Goal: Information Seeking & Learning: Learn about a topic

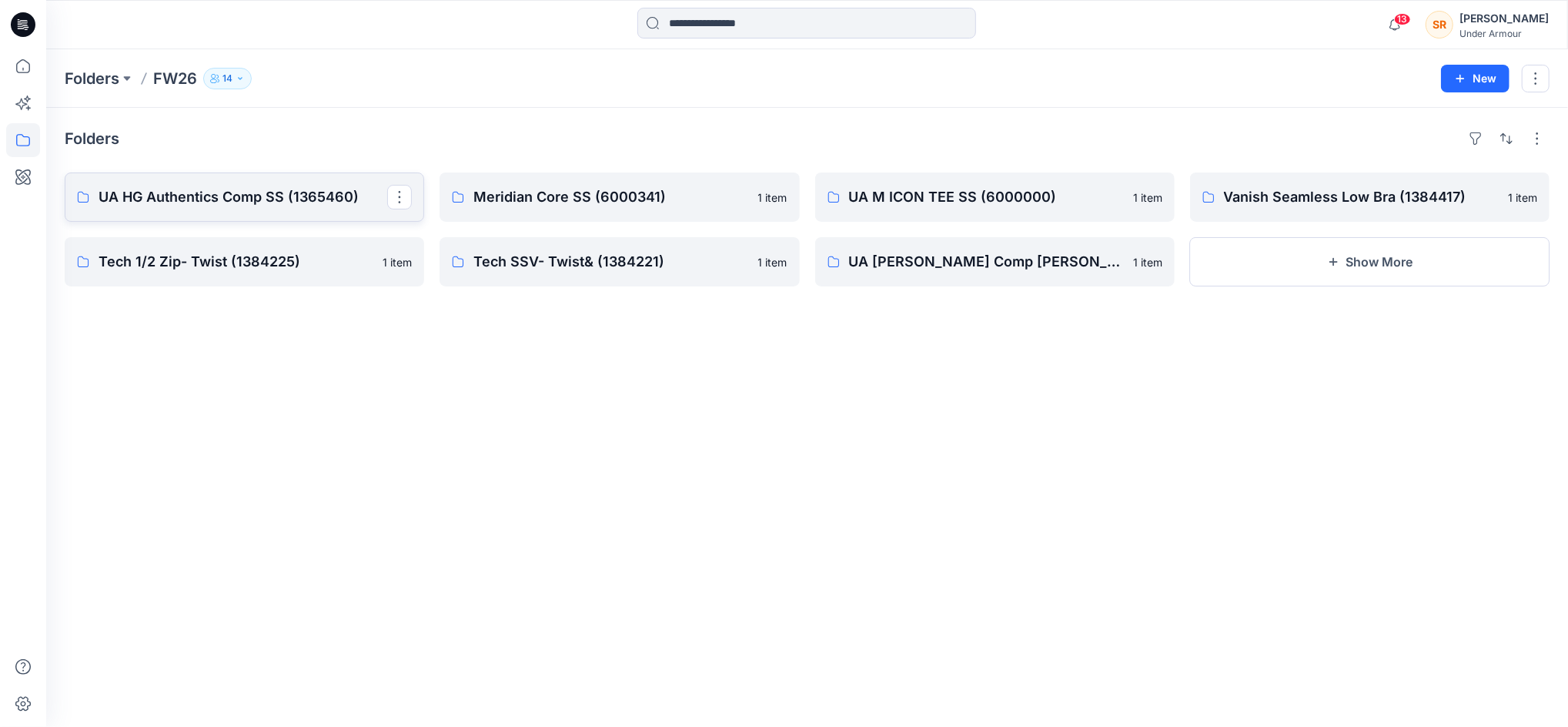
click at [206, 201] on p "UA HG Authentics Comp SS (1365460)" at bounding box center [243, 196] width 289 height 22
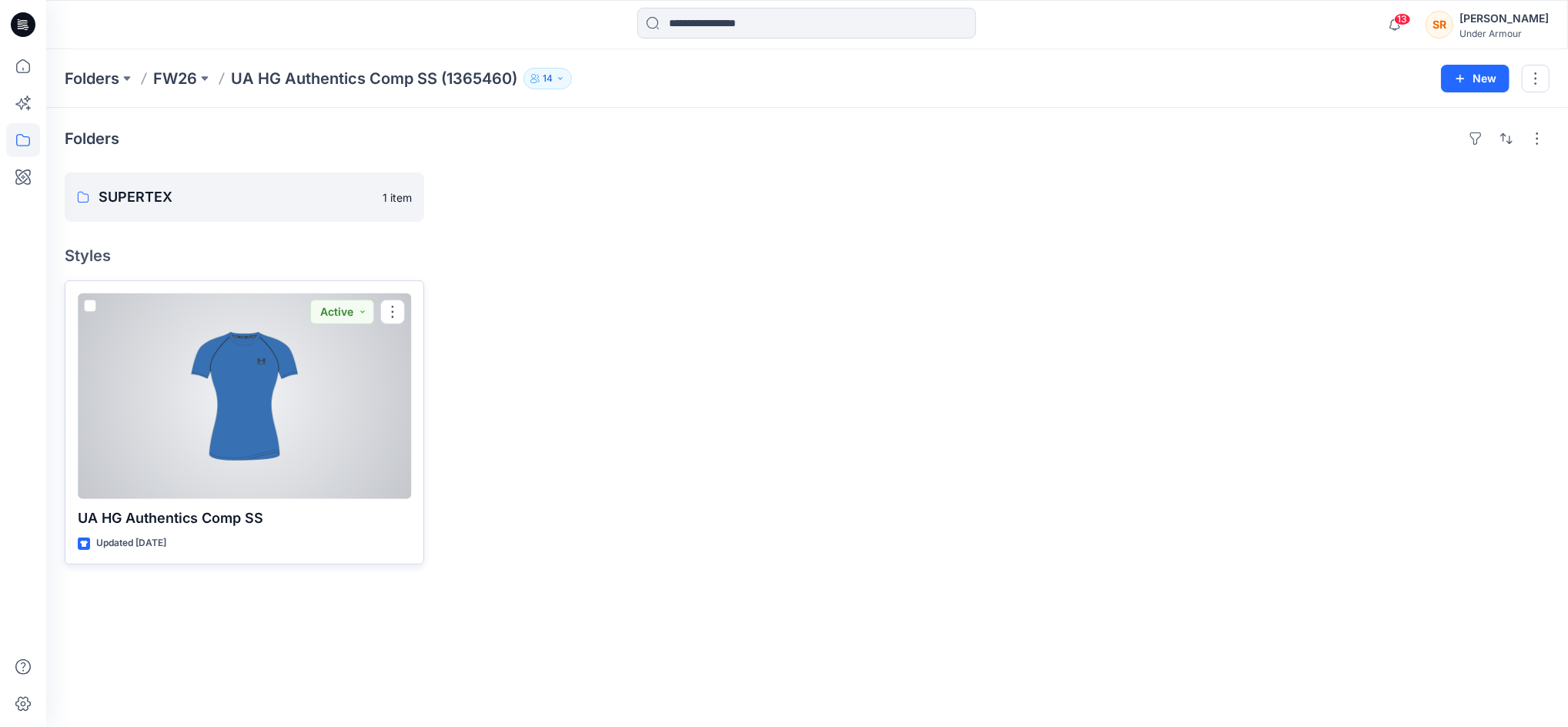
click at [190, 391] on div at bounding box center [244, 396] width 333 height 205
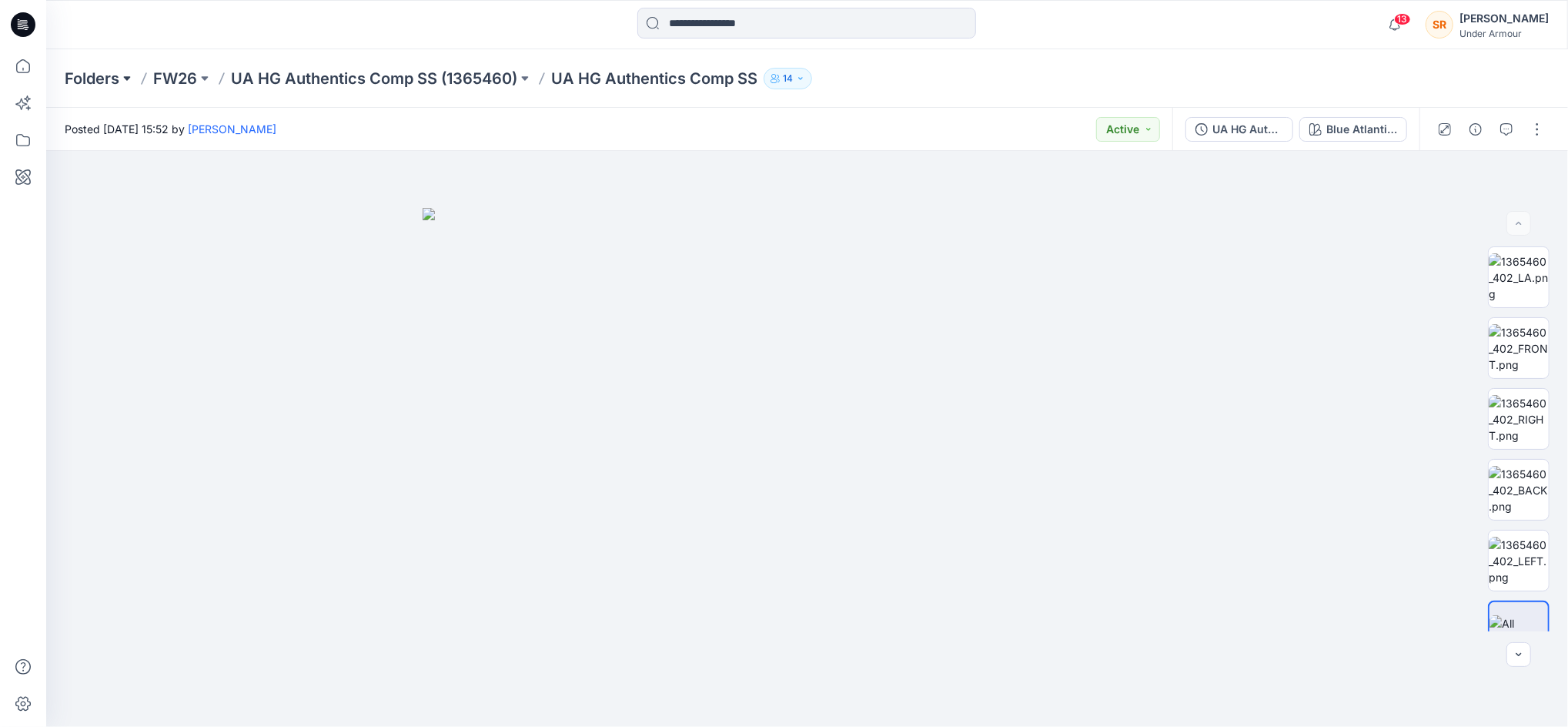
click at [123, 76] on button at bounding box center [126, 78] width 15 height 22
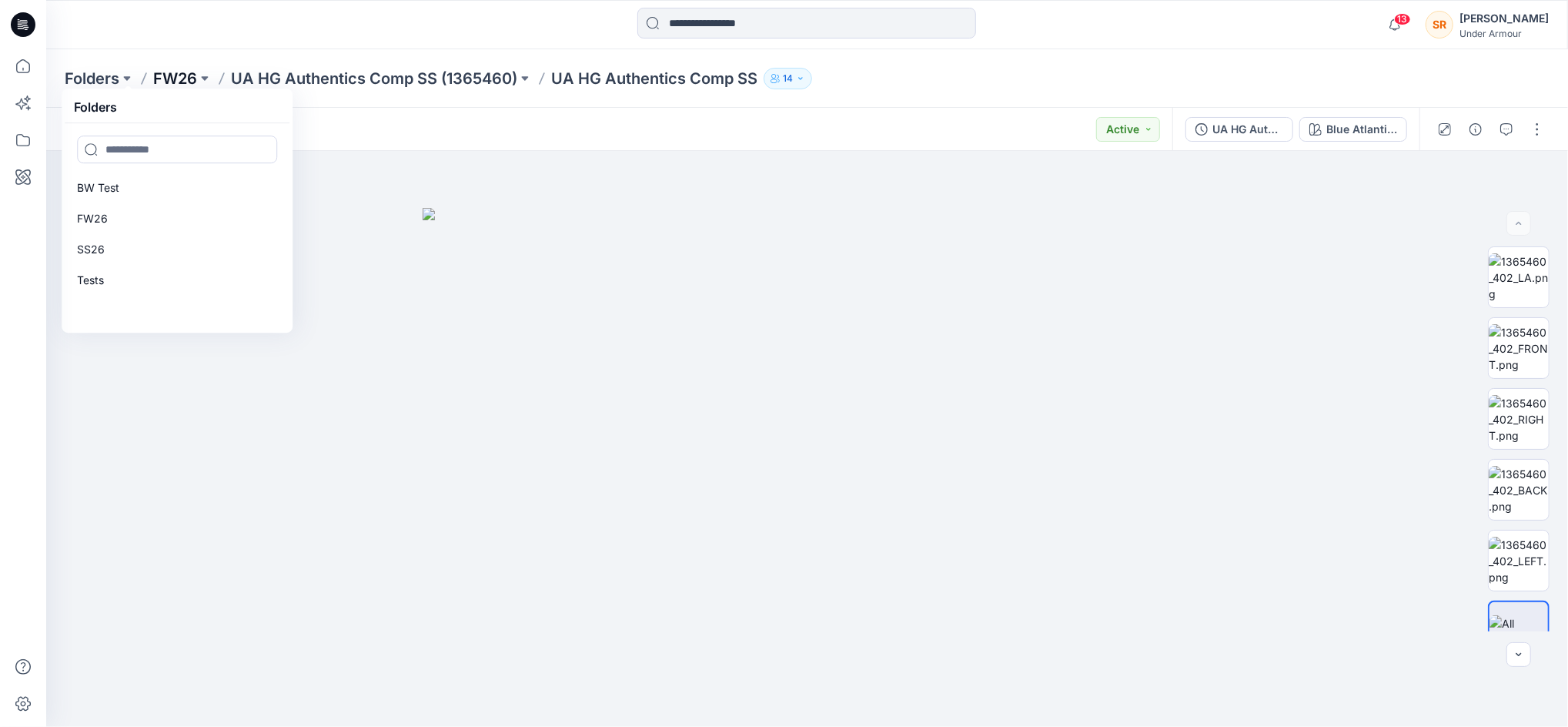
click at [169, 79] on p "FW26" at bounding box center [175, 78] width 43 height 22
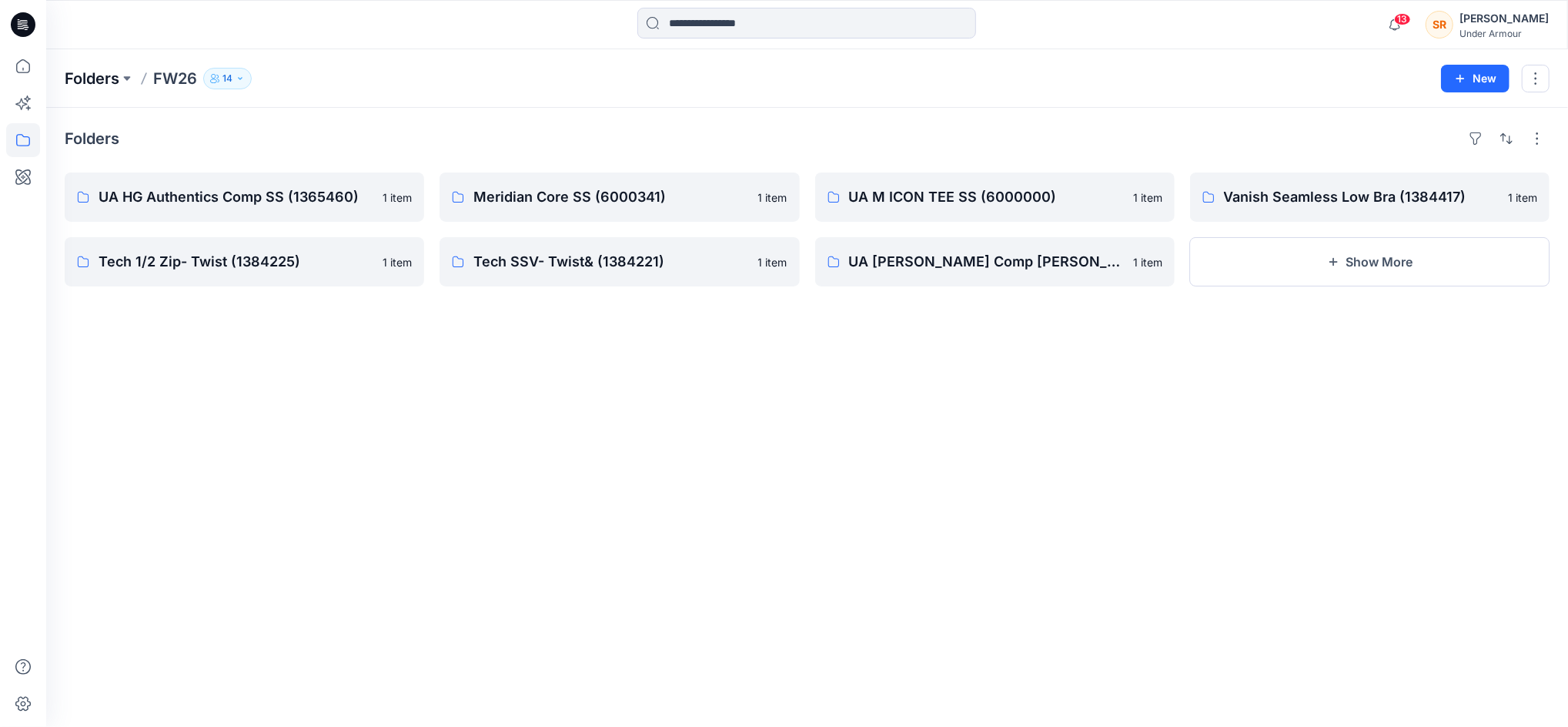
click at [108, 78] on p "Folders" at bounding box center [92, 78] width 55 height 22
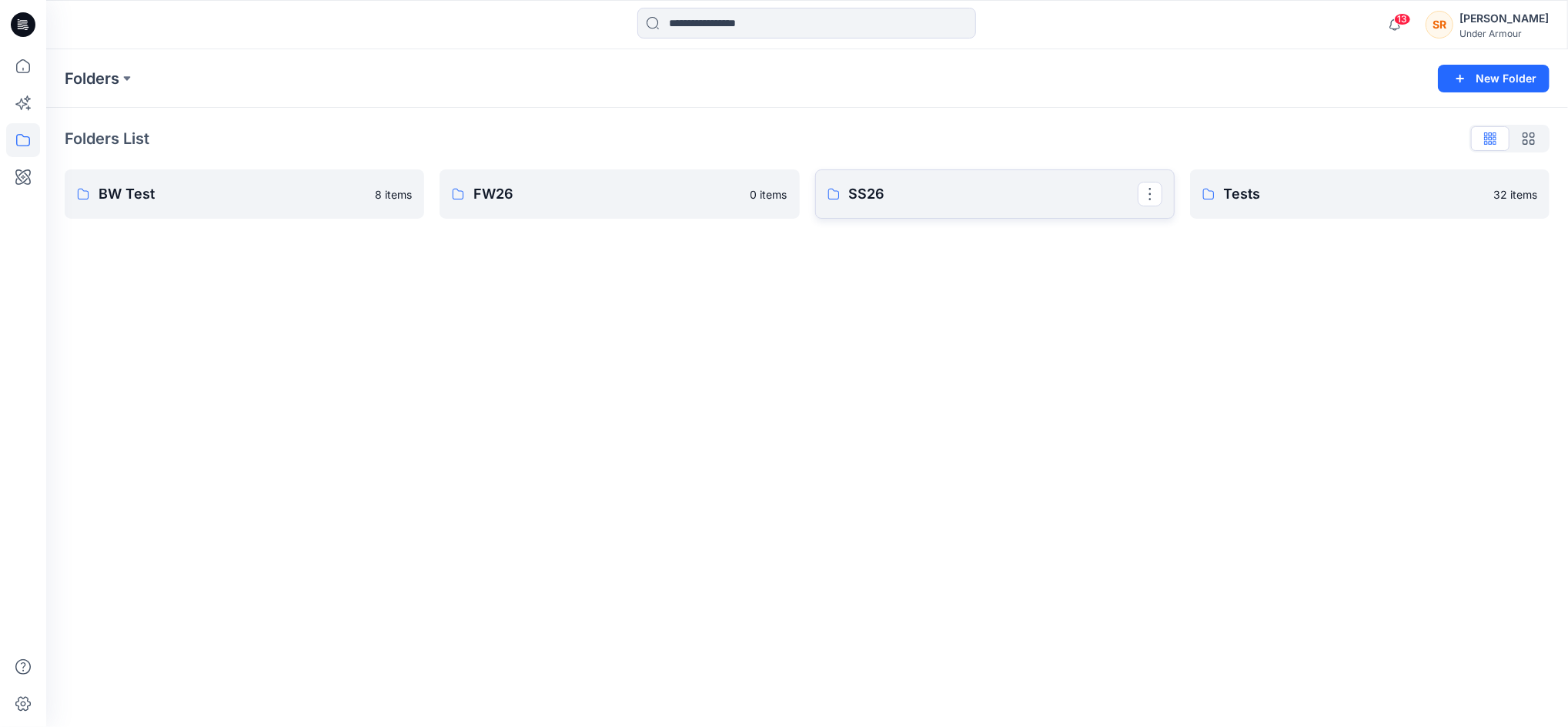
click at [955, 206] on link "SS26" at bounding box center [995, 194] width 360 height 49
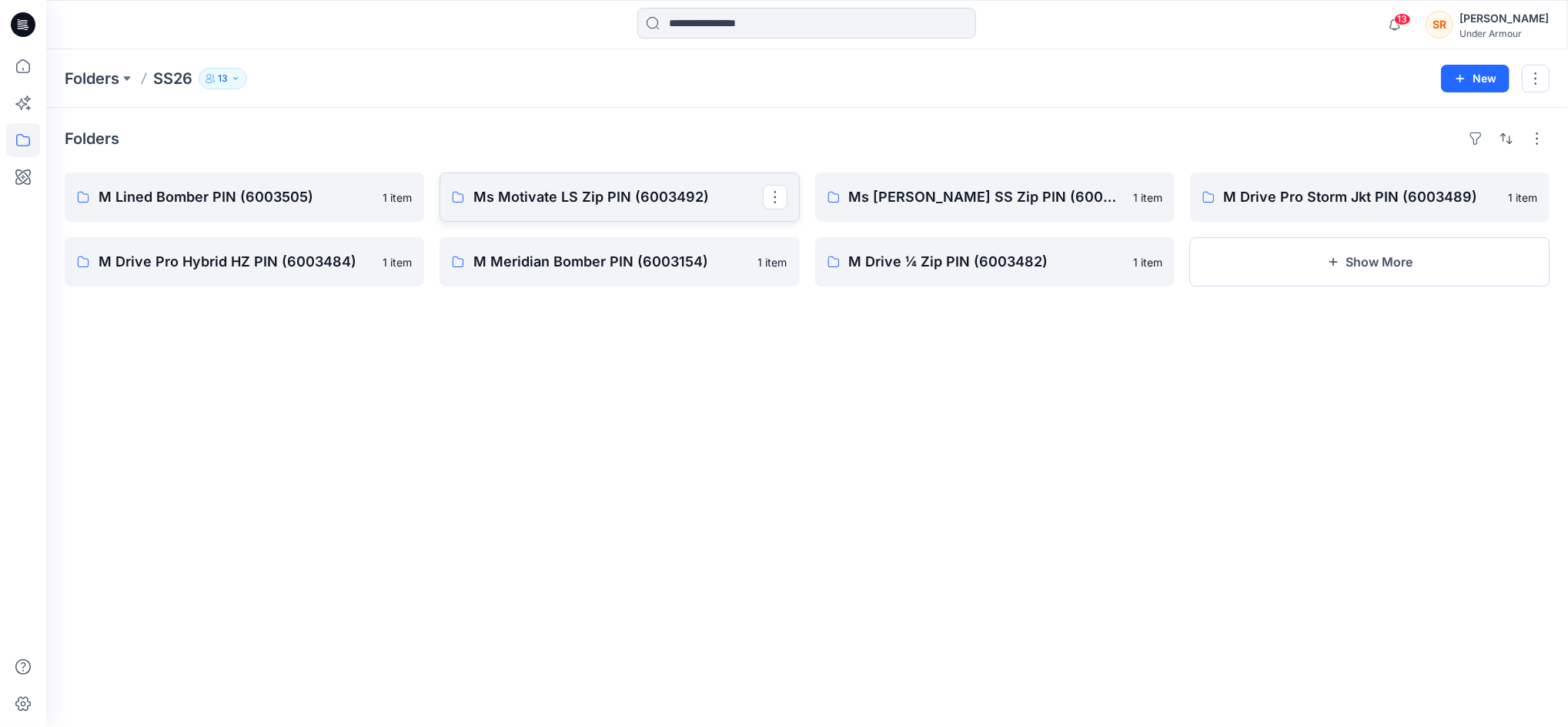
click at [610, 186] on p "Ms Motivate LS Zip PIN (6003492)" at bounding box center [617, 196] width 289 height 22
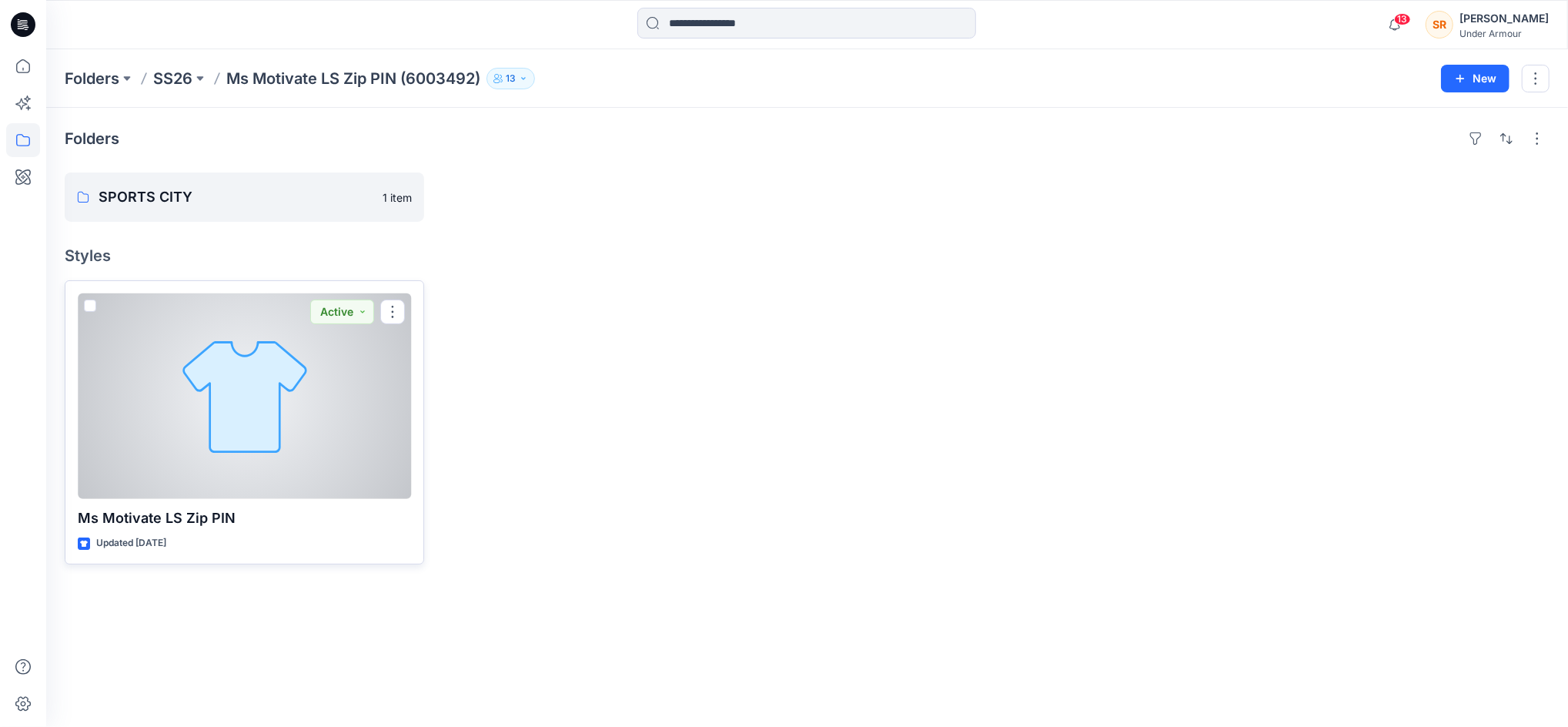
click at [281, 382] on div at bounding box center [244, 396] width 333 height 205
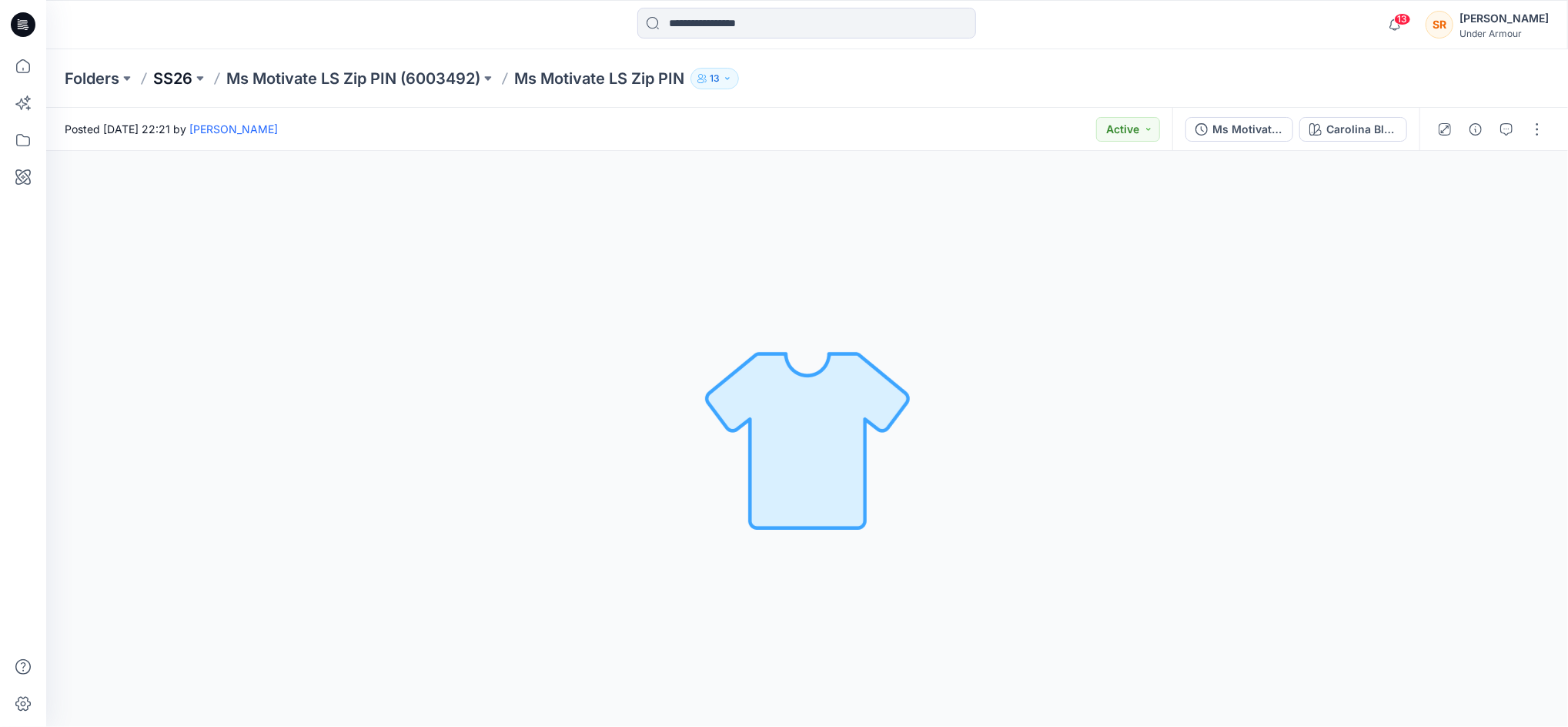
click at [169, 80] on p "SS26" at bounding box center [173, 78] width 40 height 22
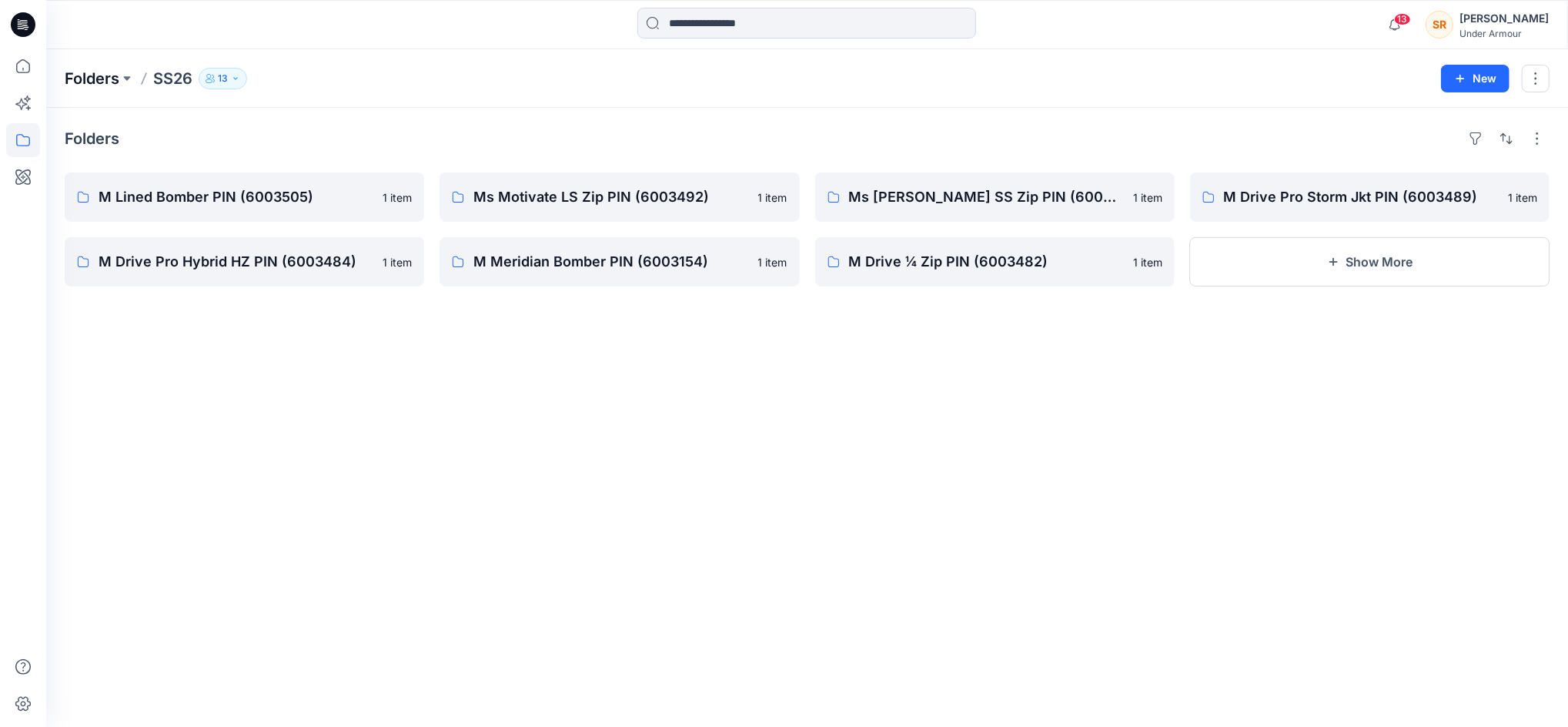
click at [103, 77] on p "Folders" at bounding box center [92, 78] width 55 height 22
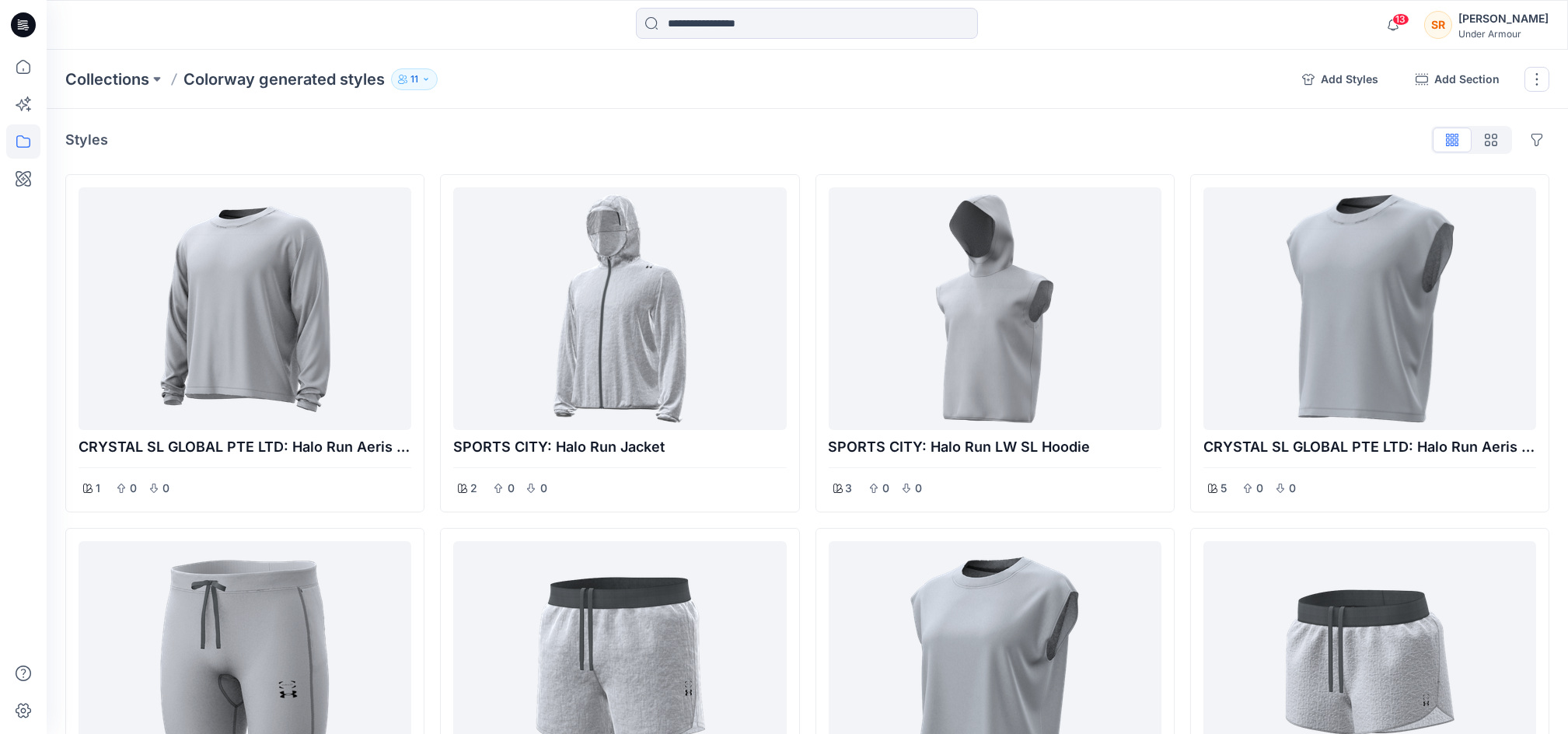
click at [413, 79] on p "11" at bounding box center [415, 79] width 8 height 17
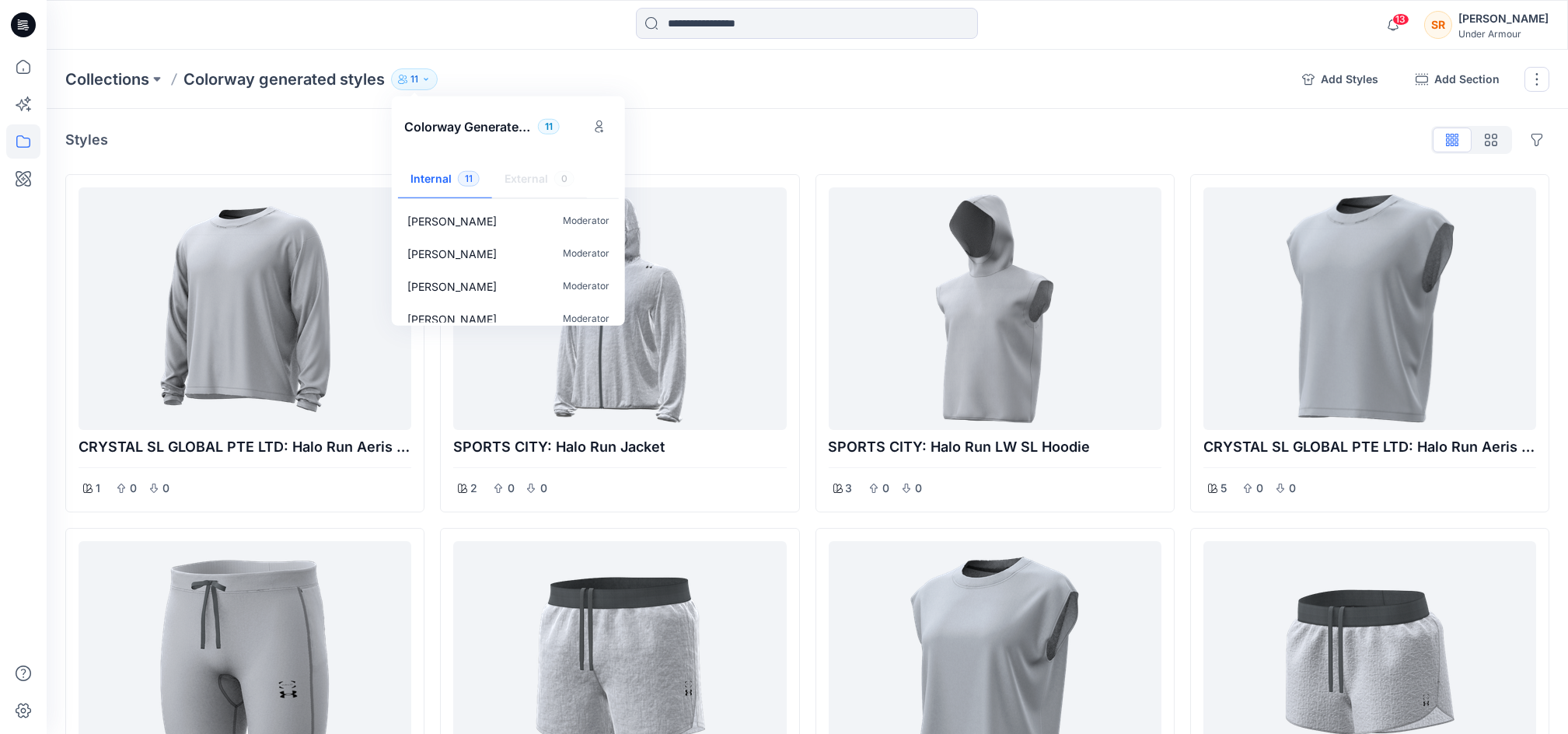
scroll to position [242, 0]
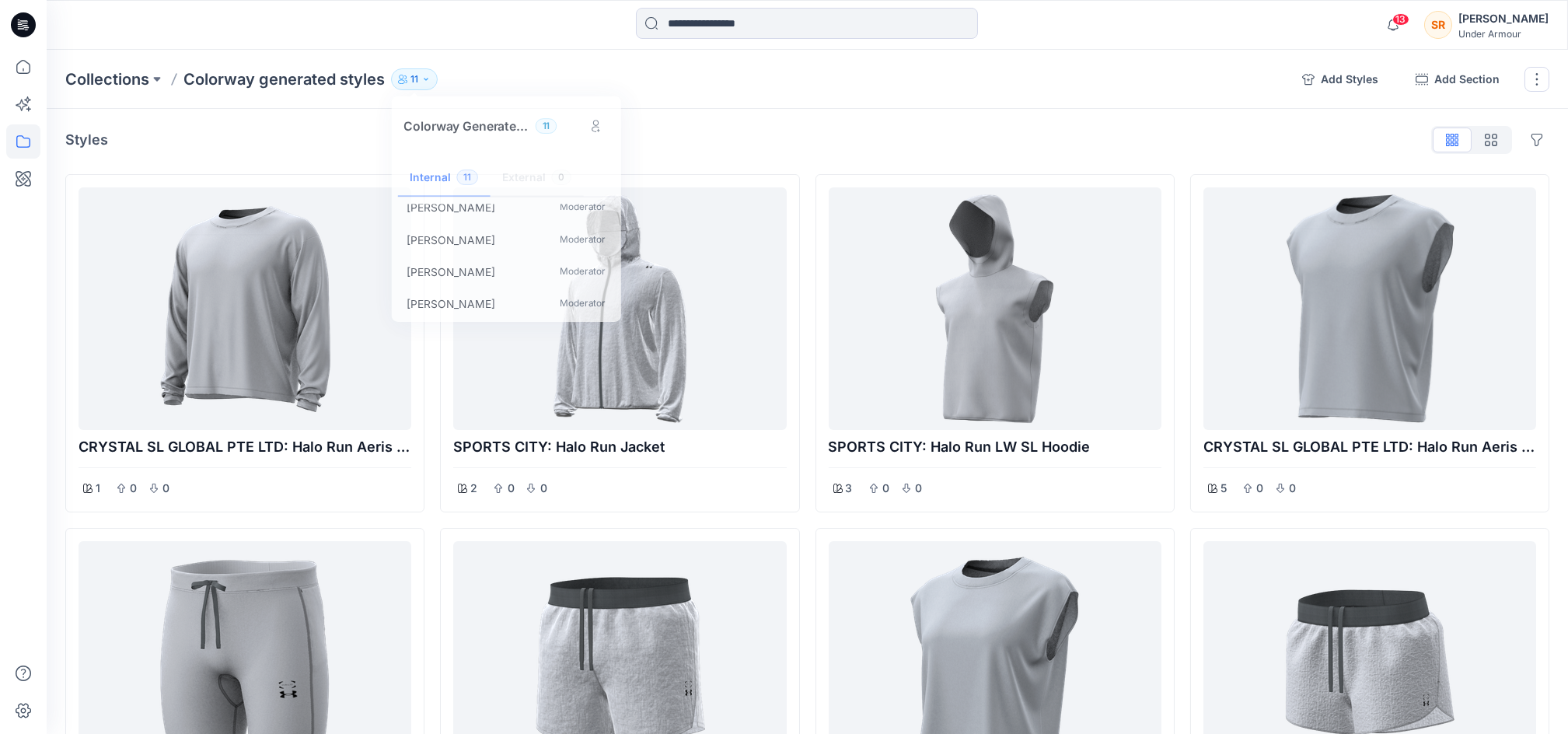
click at [678, 108] on div "Collections Colorway generated styles 11 Colorway generated styles 11 Internal …" at bounding box center [807, 79] width 1521 height 59
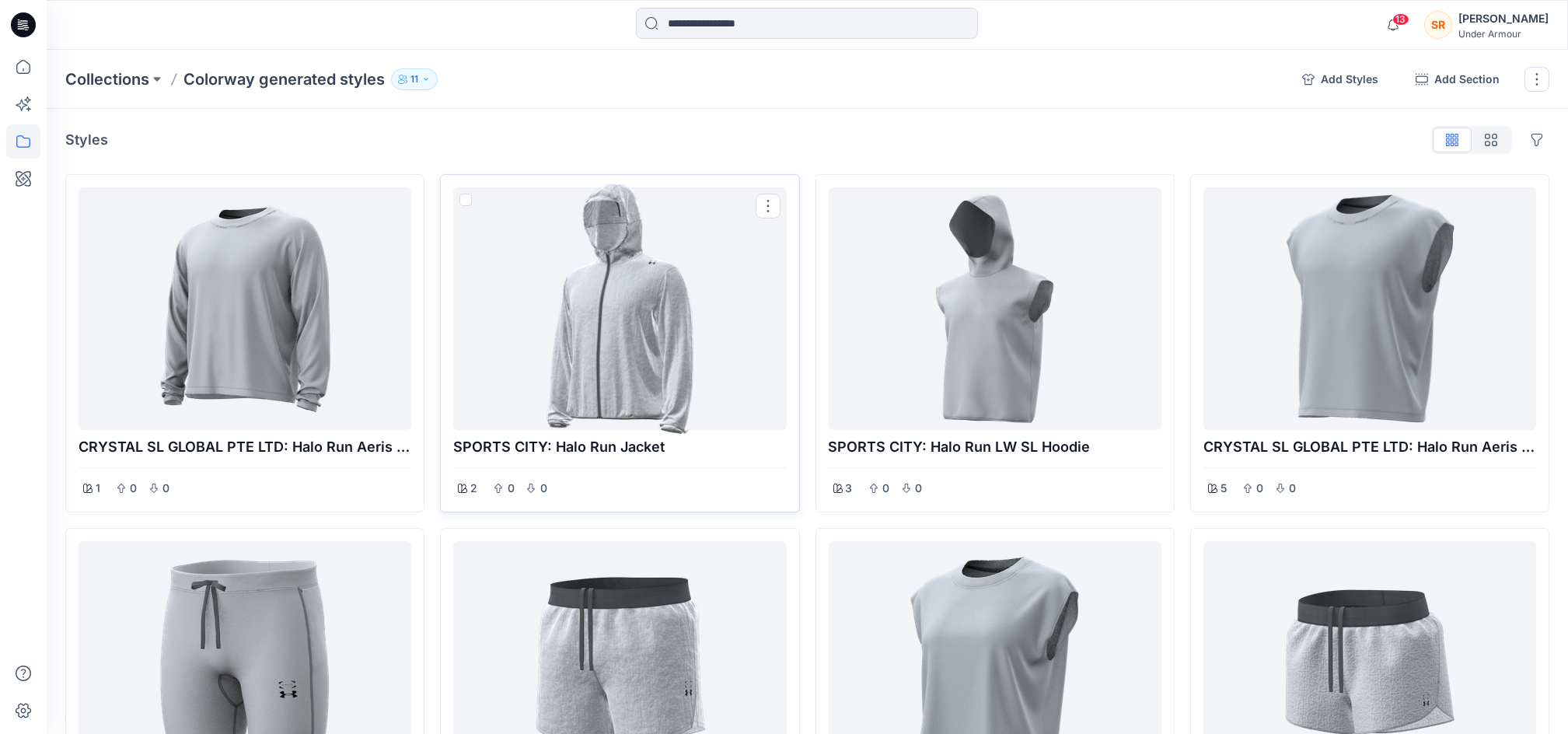
click at [646, 382] on div at bounding box center [620, 308] width 320 height 230
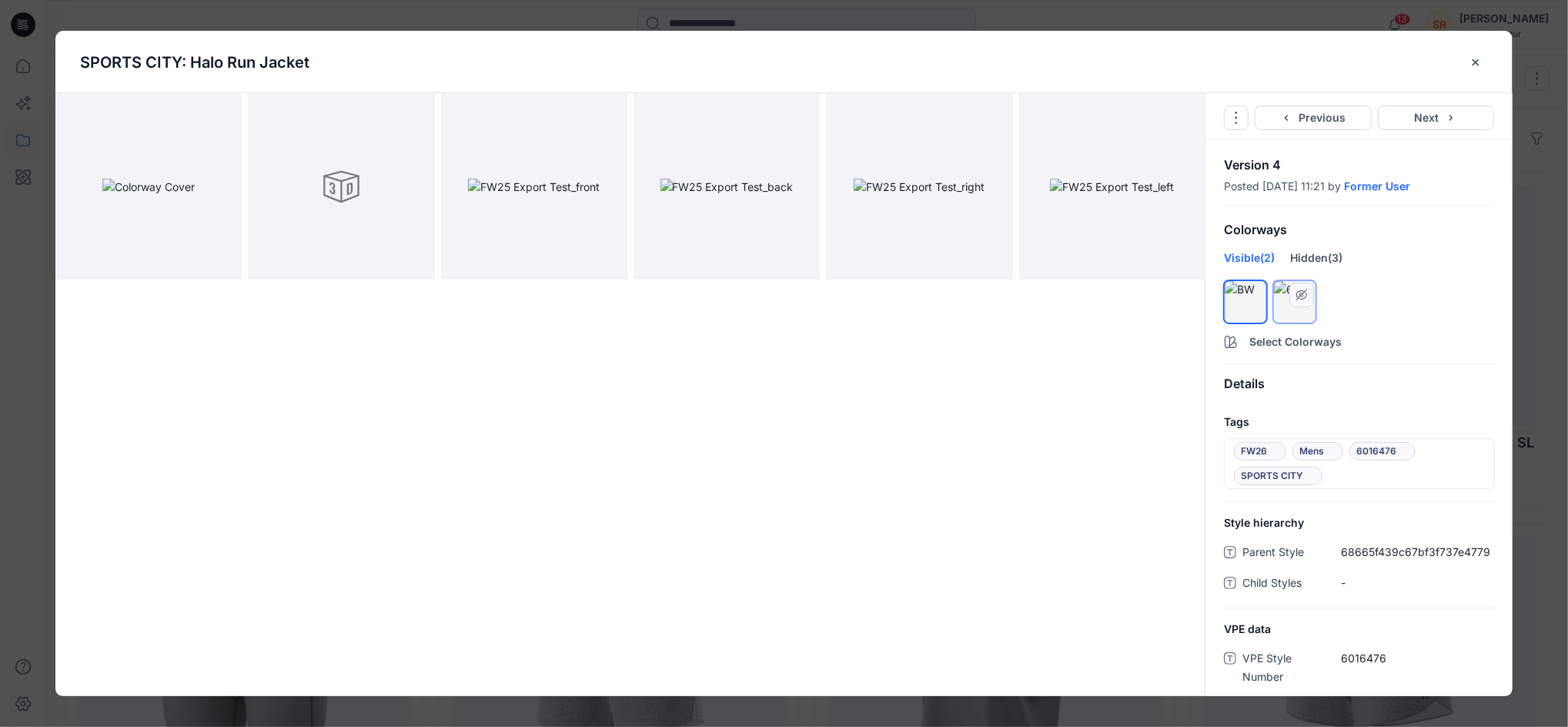
click at [1299, 297] on div at bounding box center [1295, 289] width 42 height 16
click at [1486, 56] on button "close-btn" at bounding box center [1475, 62] width 24 height 25
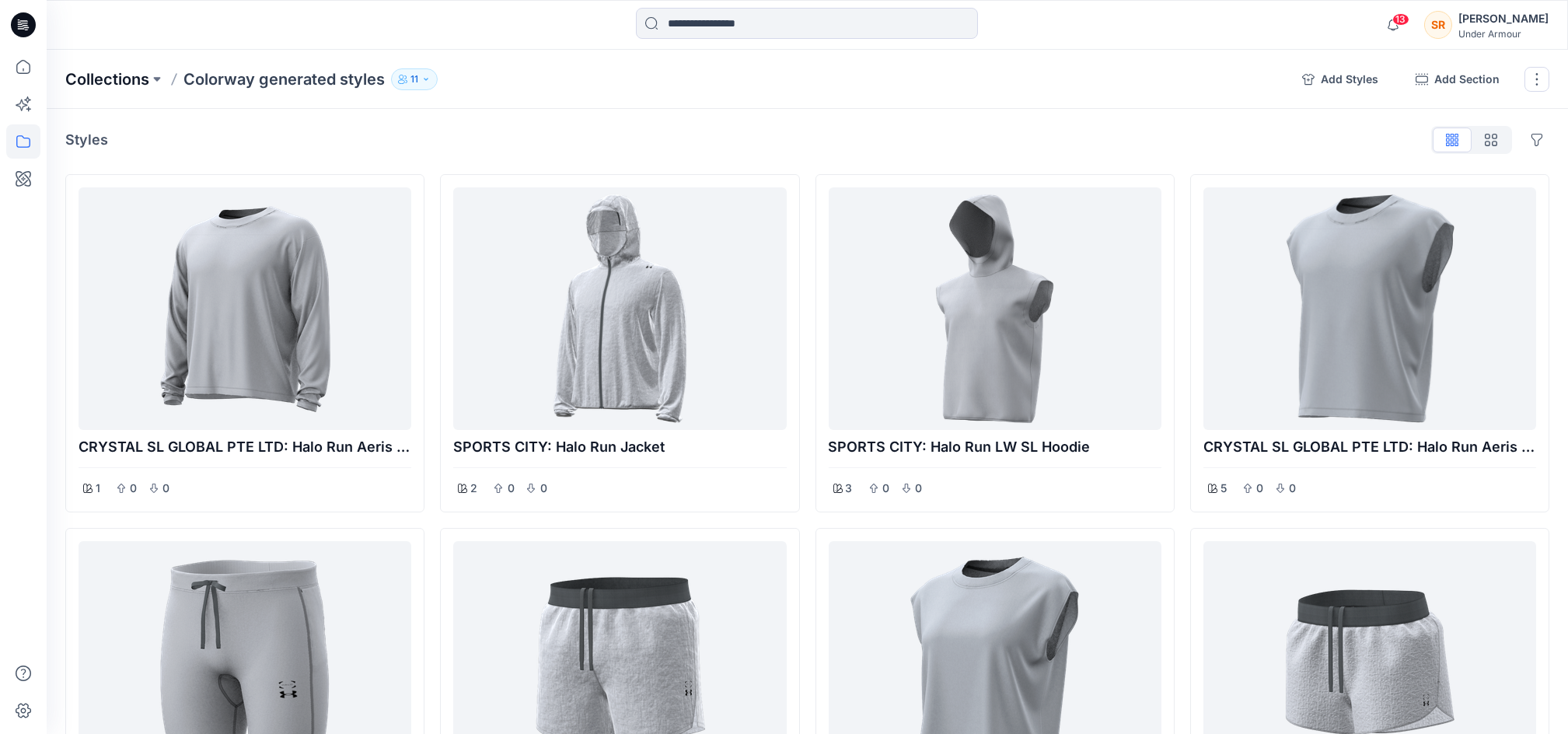
click at [134, 79] on p "Collections" at bounding box center [107, 79] width 84 height 22
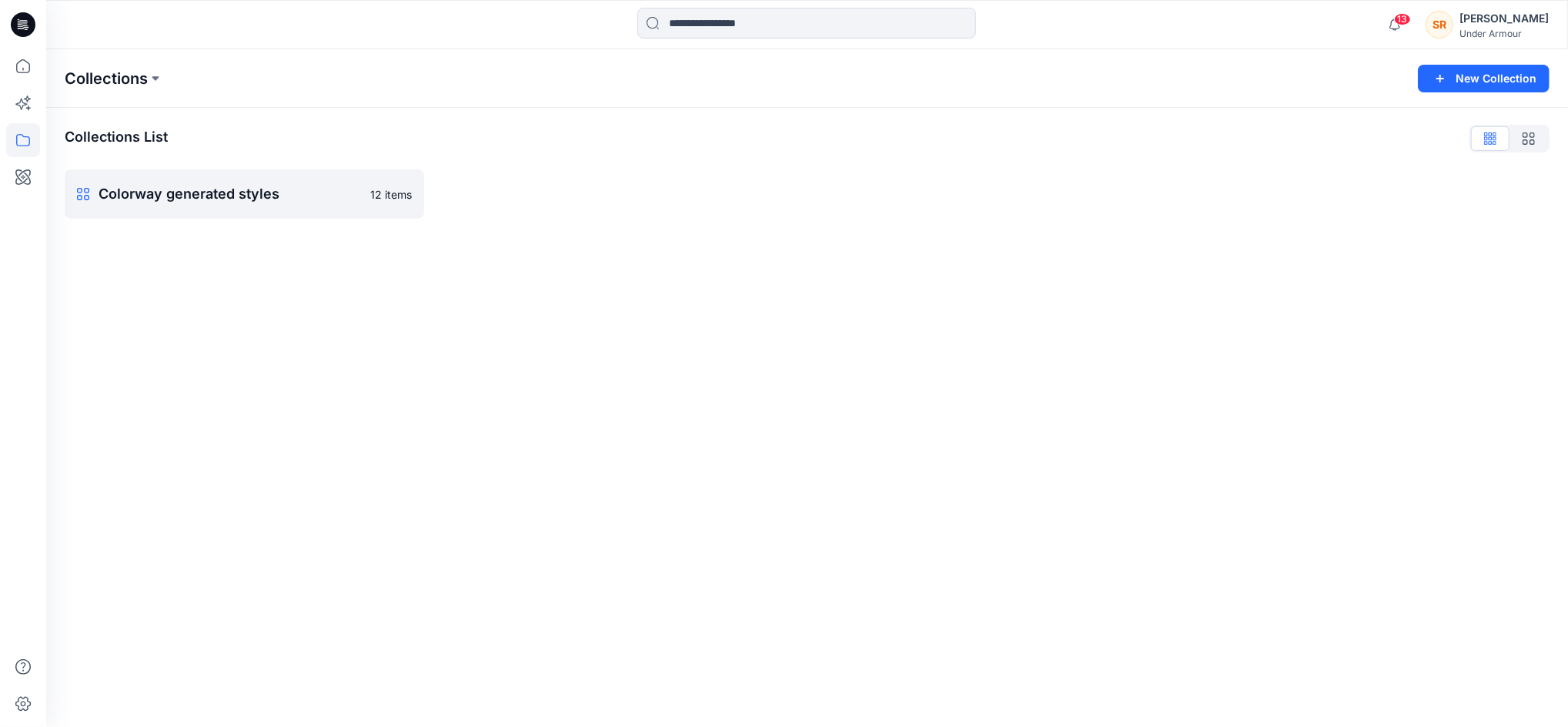
click at [122, 86] on p "Collections" at bounding box center [106, 78] width 83 height 22
click at [148, 79] on button at bounding box center [156, 78] width 15 height 22
drag, startPoint x: 358, startPoint y: 132, endPoint x: 348, endPoint y: 148, distance: 18.9
click at [358, 133] on div "Collections List" at bounding box center [806, 139] width 1485 height 25
click at [304, 211] on link "Colorway generated styles Rename Collection Clone Collection Present Collection…" at bounding box center [244, 194] width 360 height 49
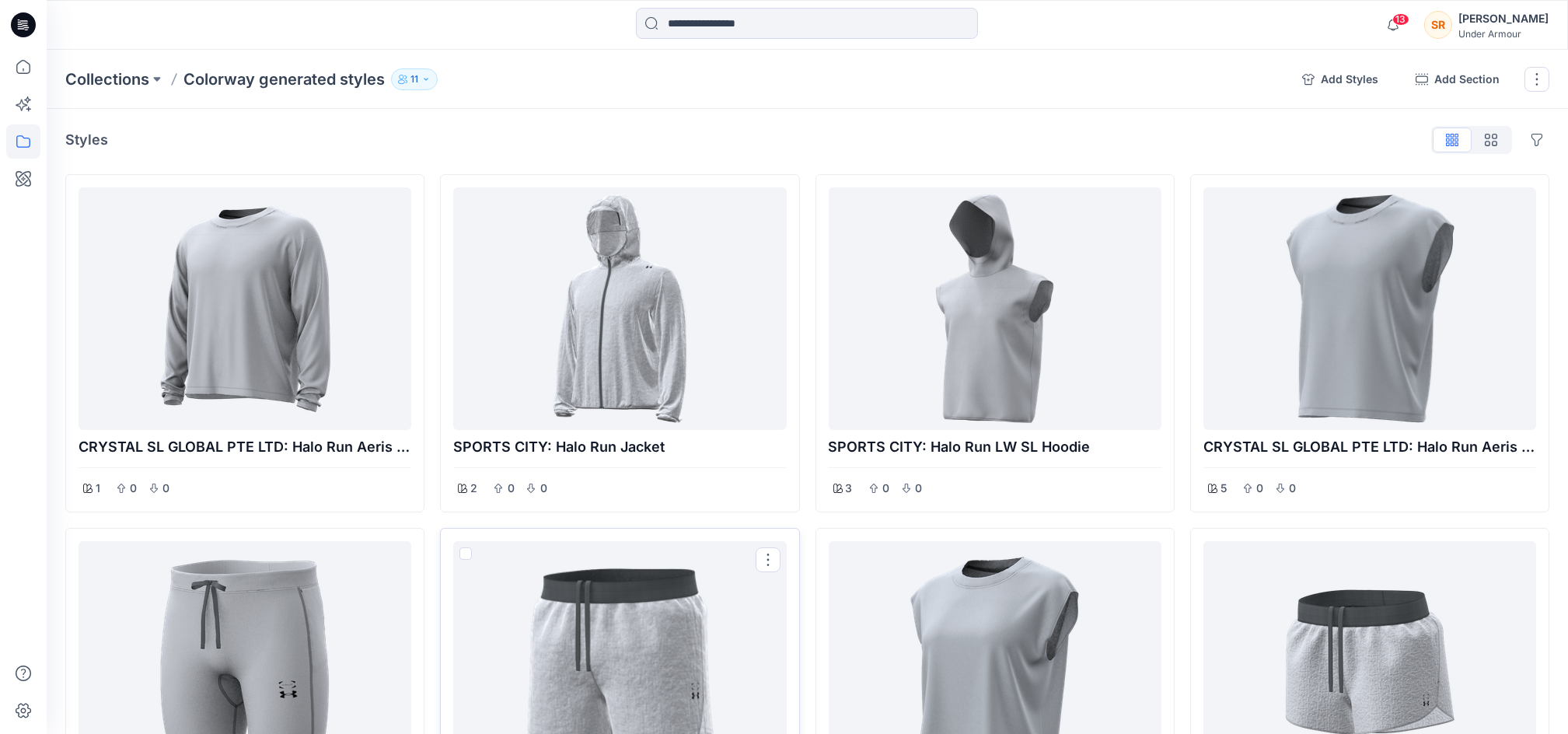
click at [541, 599] on div at bounding box center [620, 662] width 320 height 230
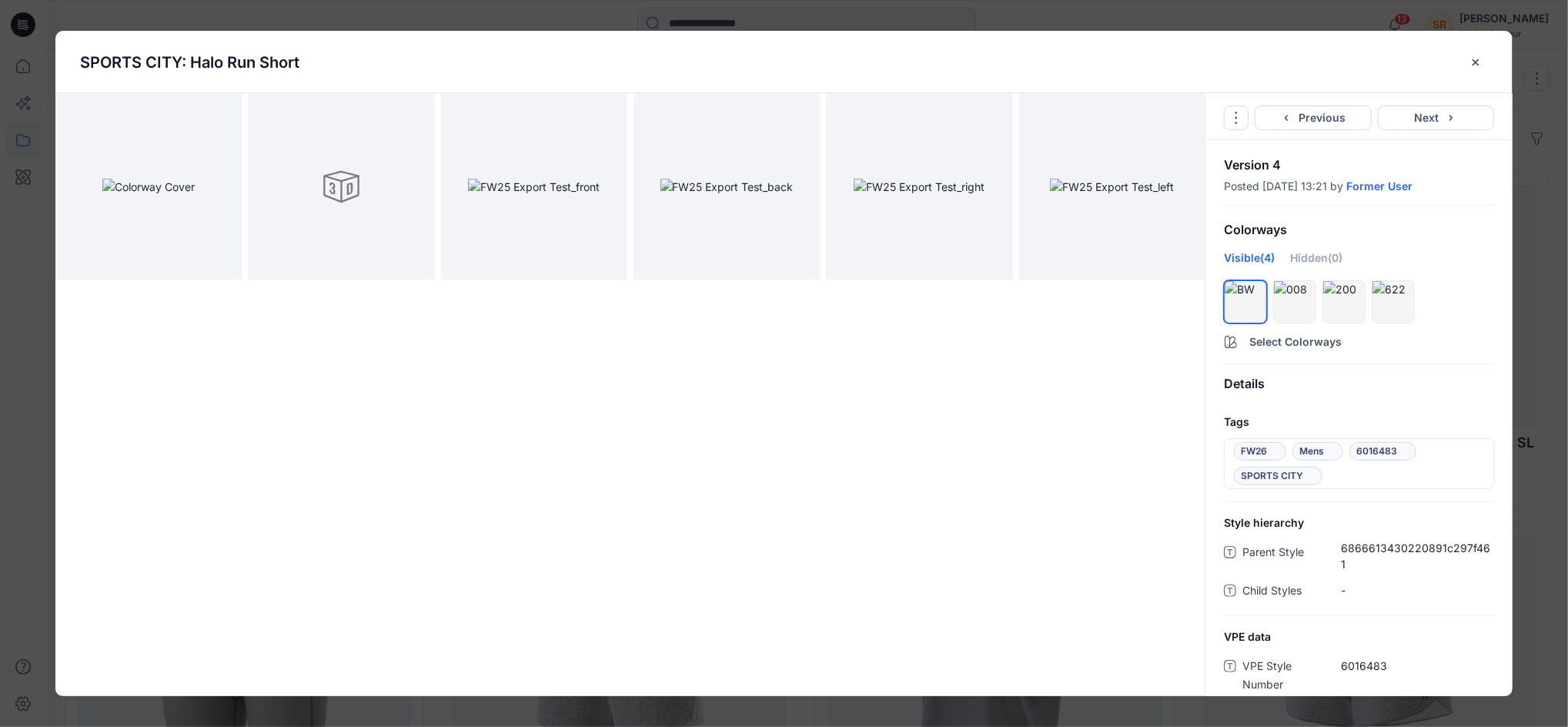
drag, startPoint x: 1478, startPoint y: 70, endPoint x: 1474, endPoint y: 86, distance: 16.5
click at [1478, 68] on button "close-btn" at bounding box center [1475, 62] width 24 height 25
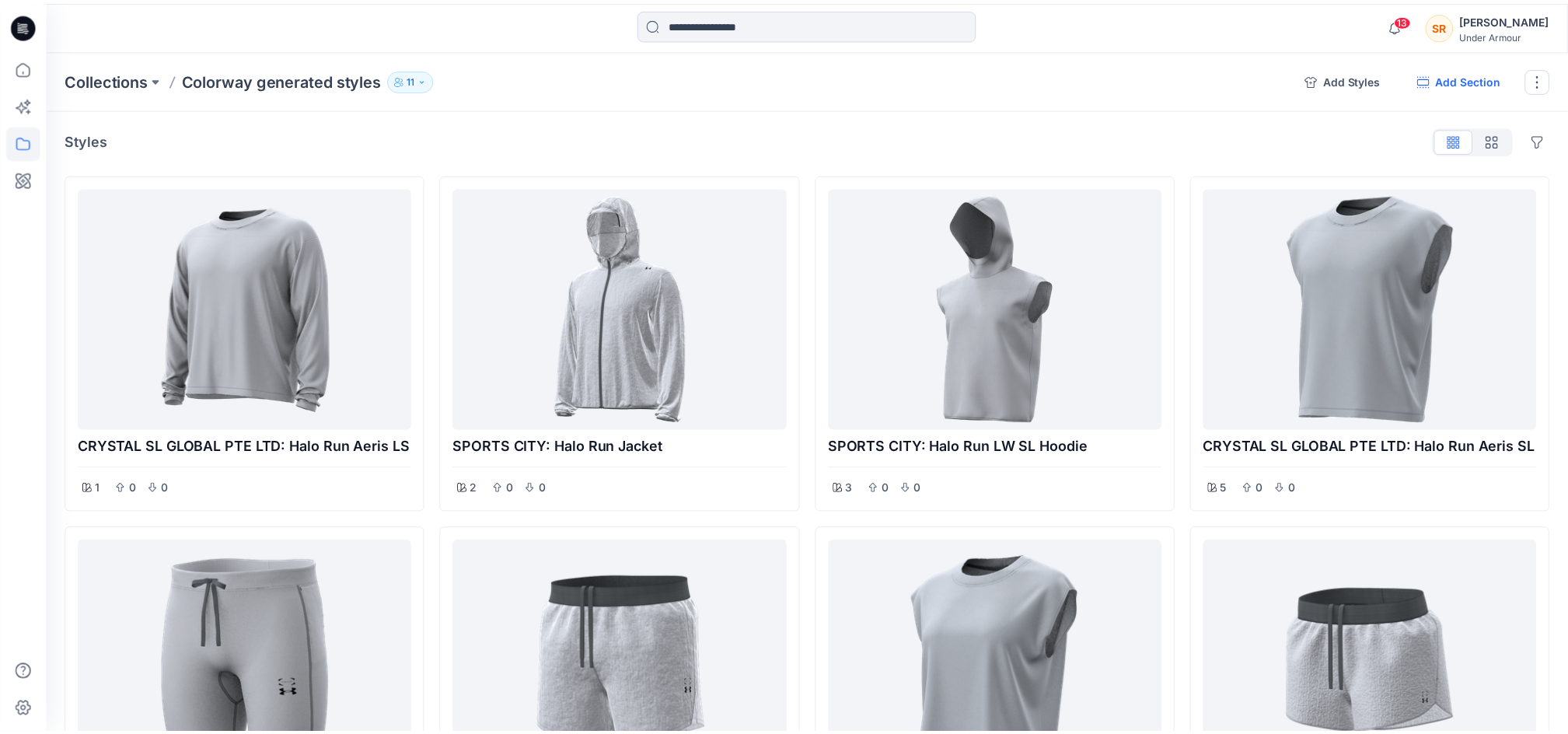
scroll to position [133, 0]
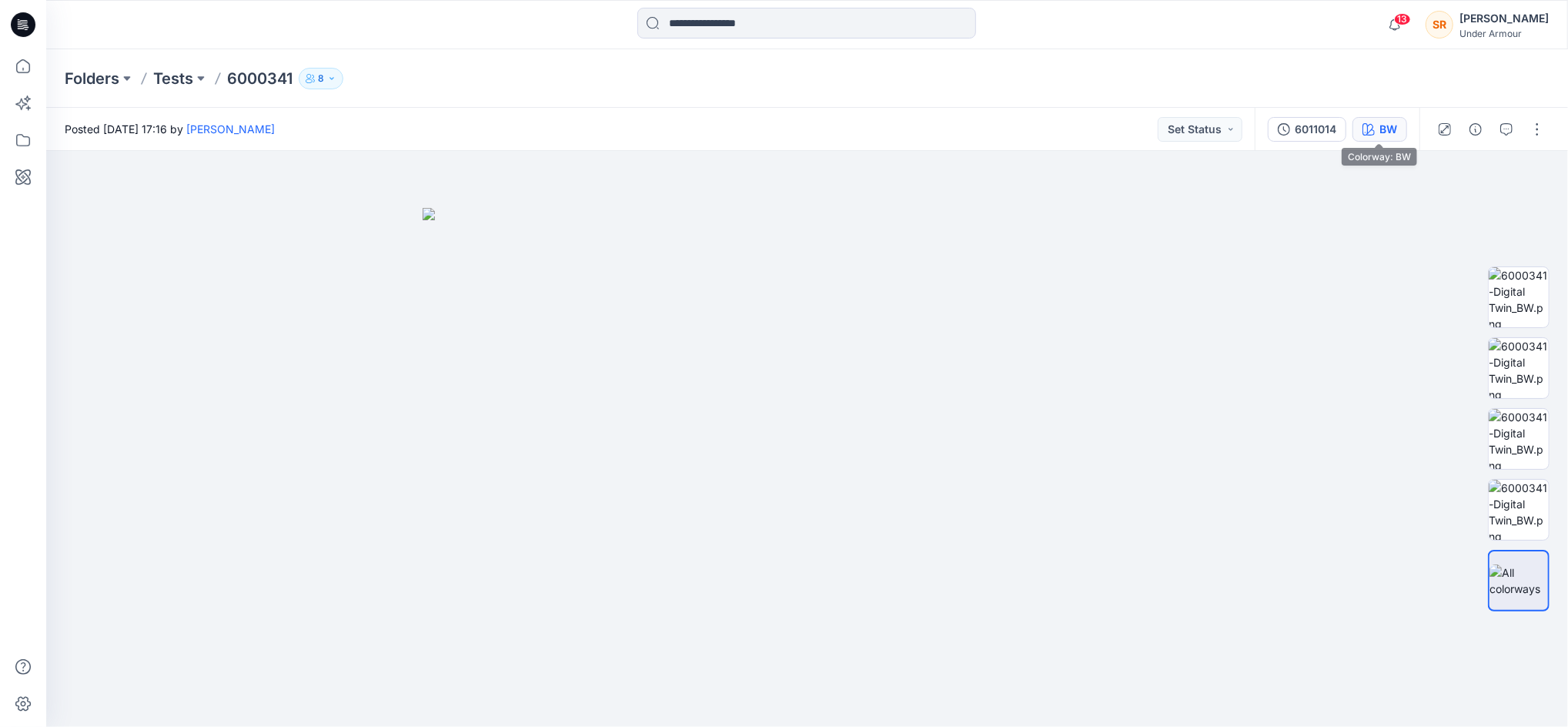
click at [1383, 136] on div "BW" at bounding box center [1388, 129] width 18 height 17
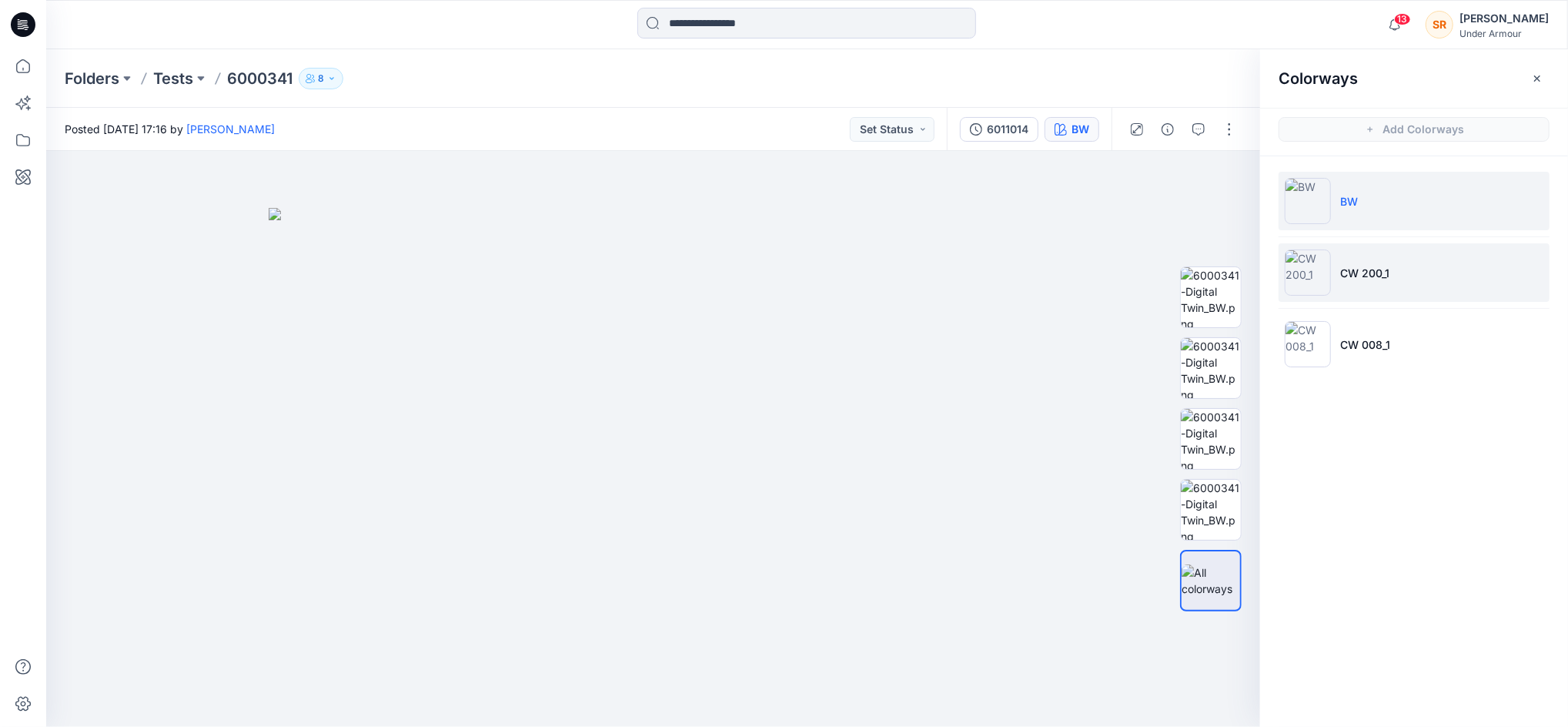
click at [1400, 264] on li "CW 200_1" at bounding box center [1413, 273] width 271 height 59
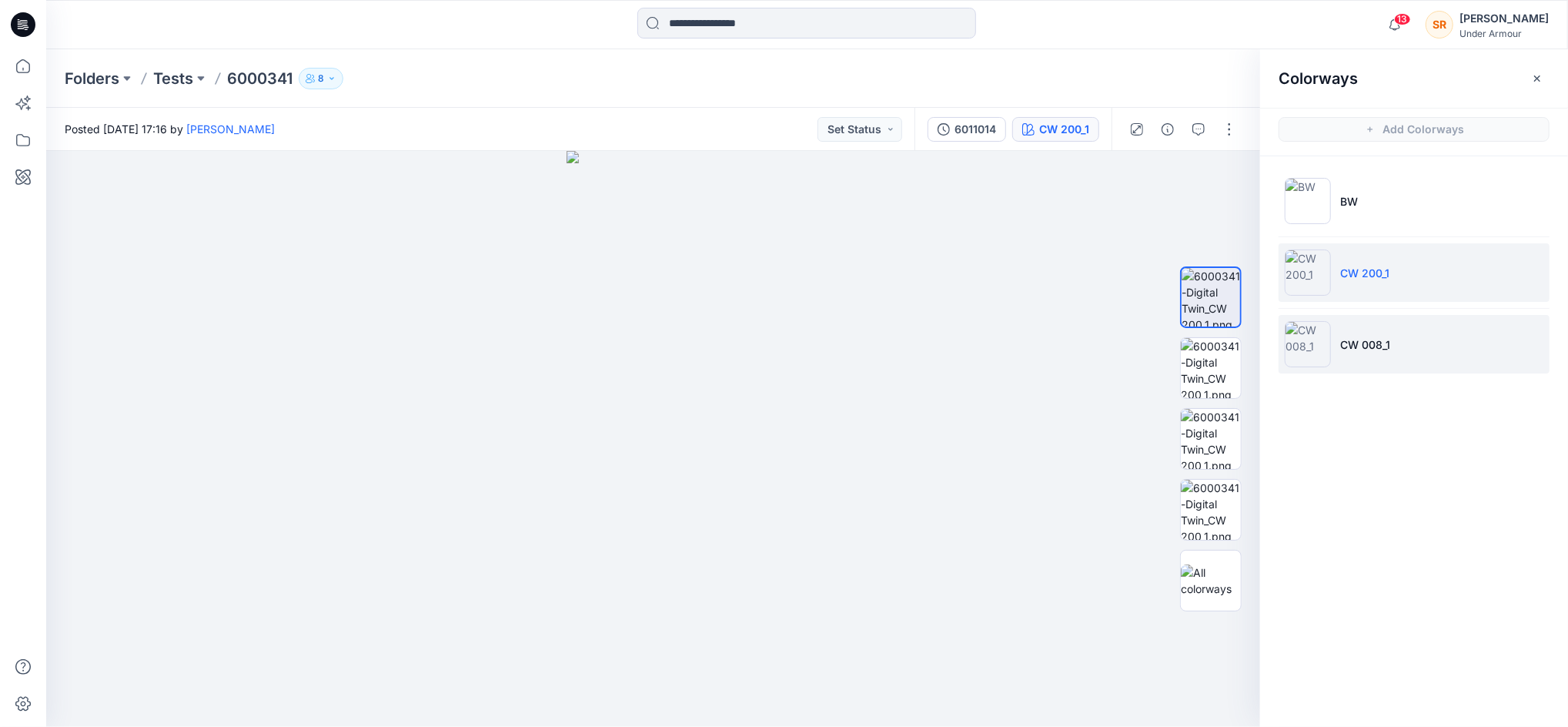
click at [1381, 339] on p "CW 008_1" at bounding box center [1365, 344] width 50 height 16
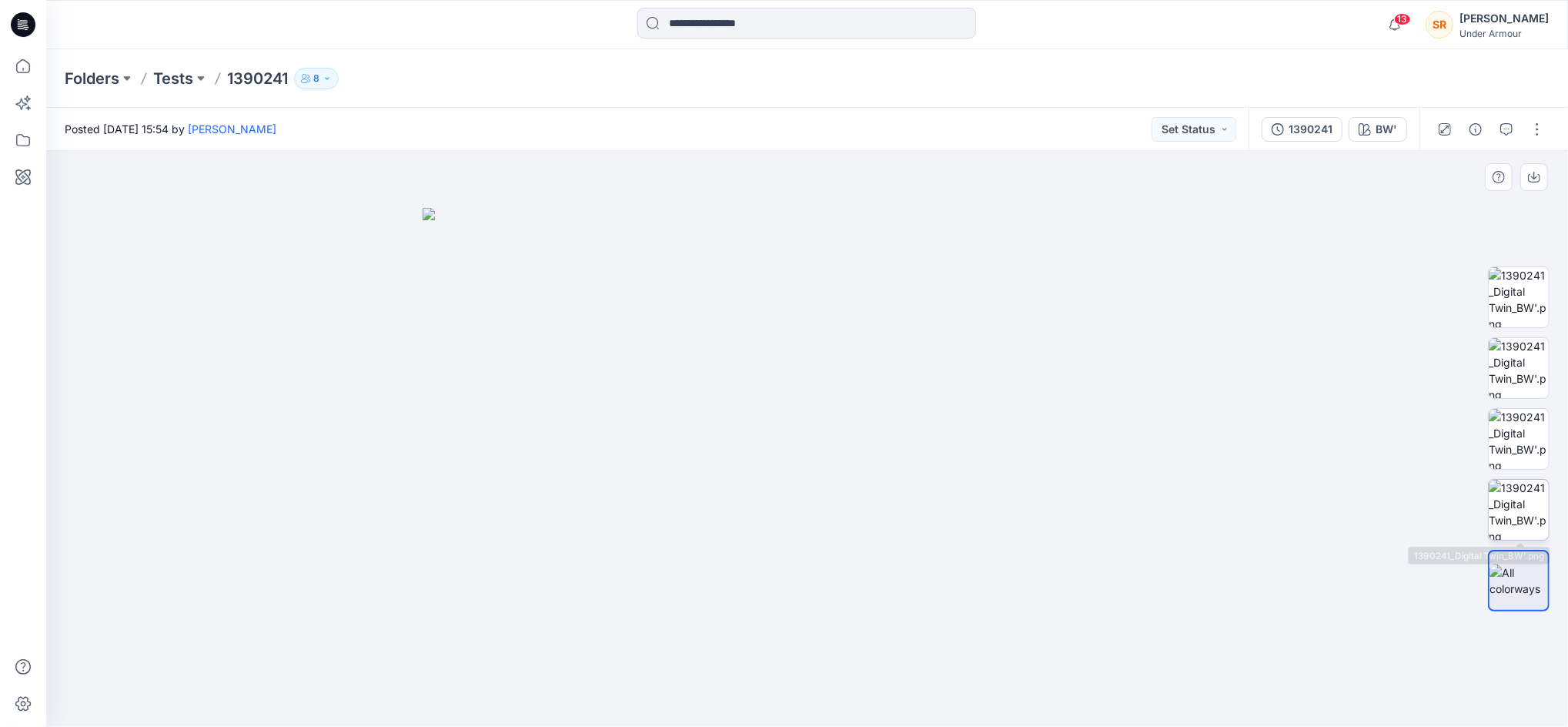
click at [1517, 488] on img at bounding box center [1519, 510] width 60 height 60
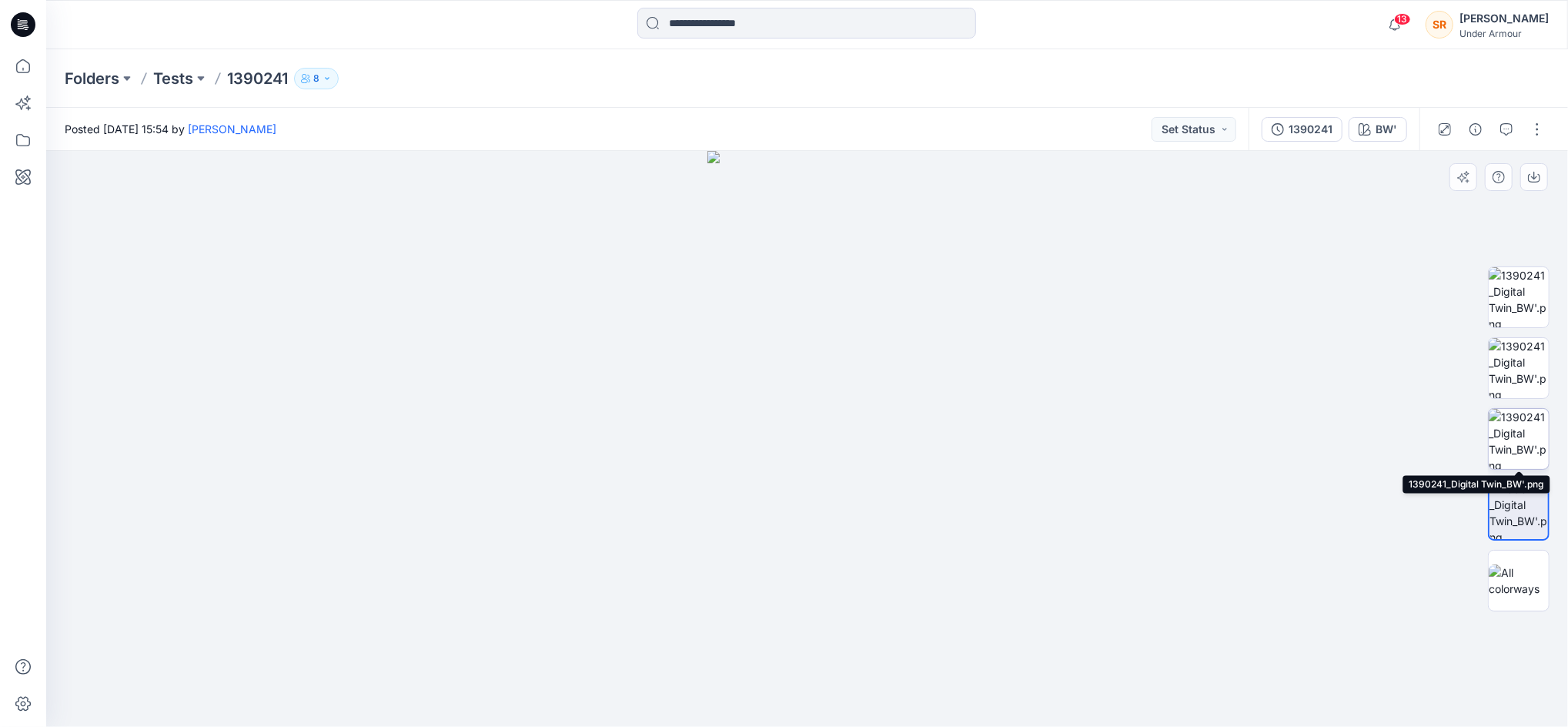
click at [1515, 425] on img at bounding box center [1519, 439] width 60 height 60
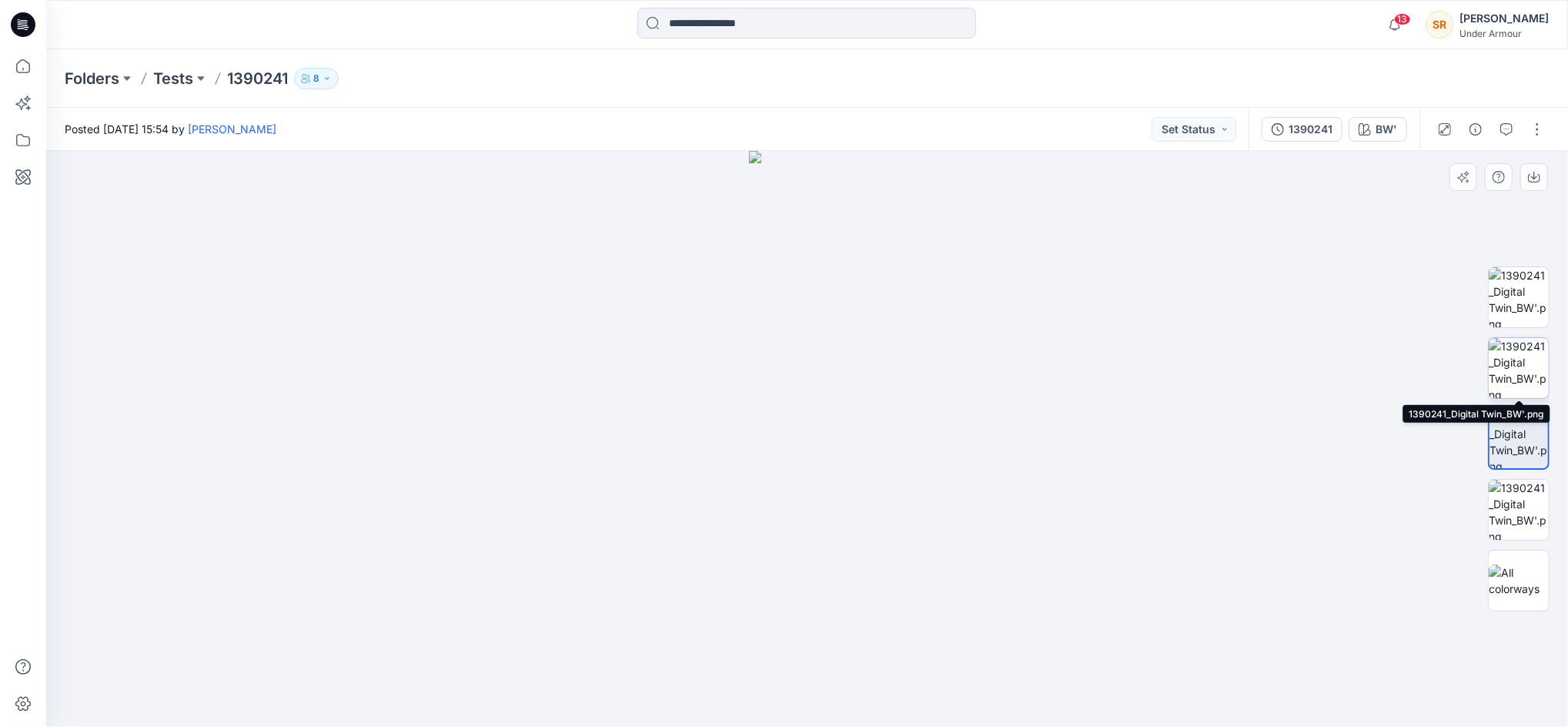
click at [1532, 351] on img at bounding box center [1519, 368] width 60 height 60
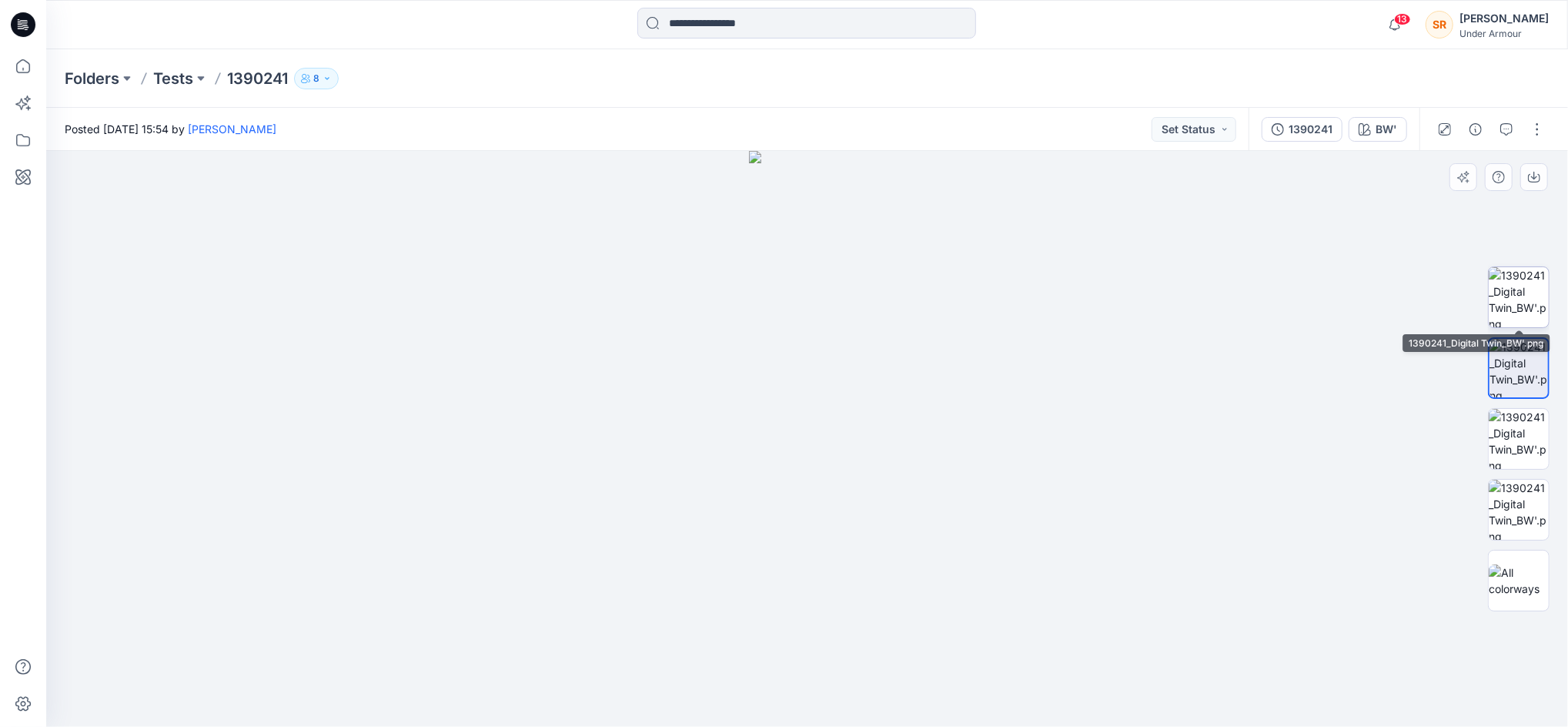
click at [1522, 301] on img at bounding box center [1519, 297] width 60 height 60
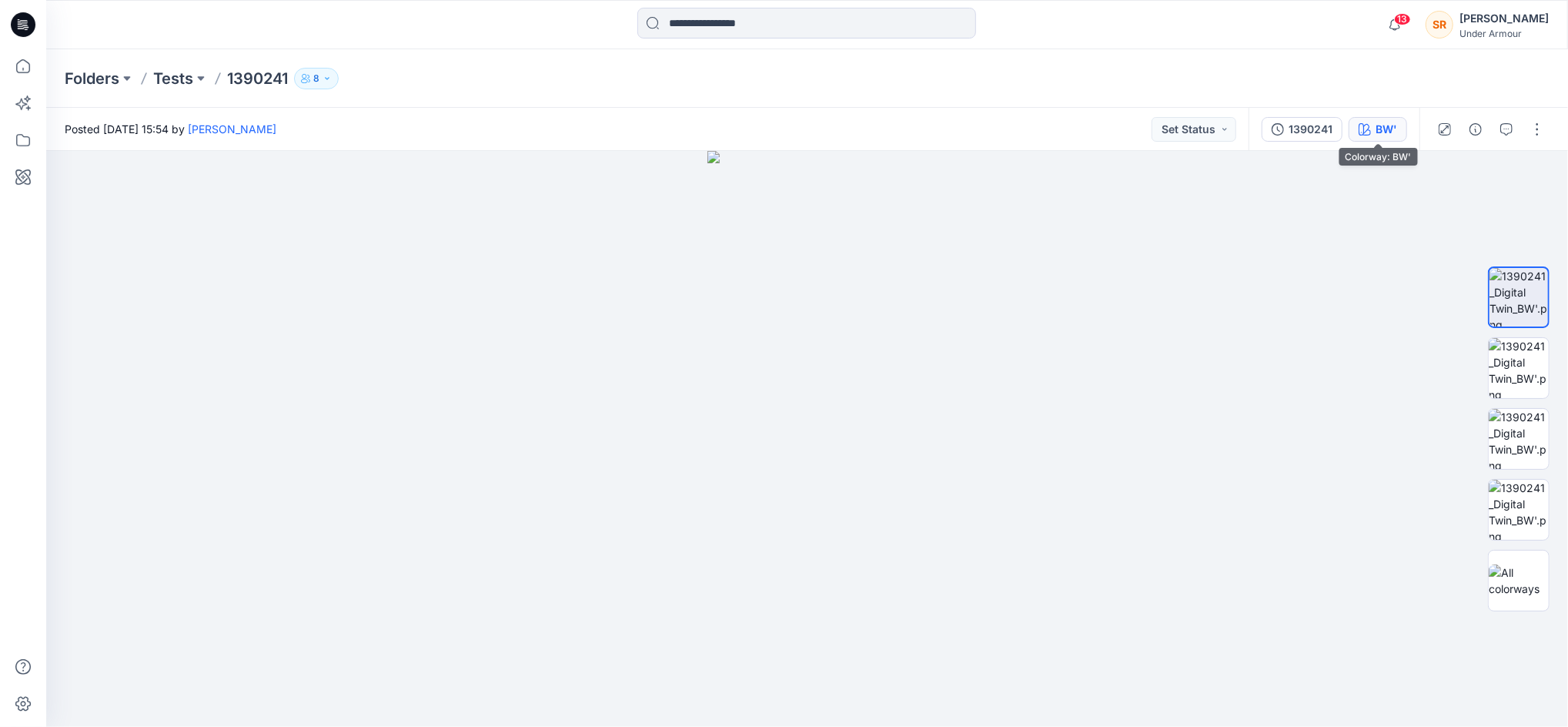
click at [1381, 127] on div "BW'" at bounding box center [1386, 129] width 22 height 17
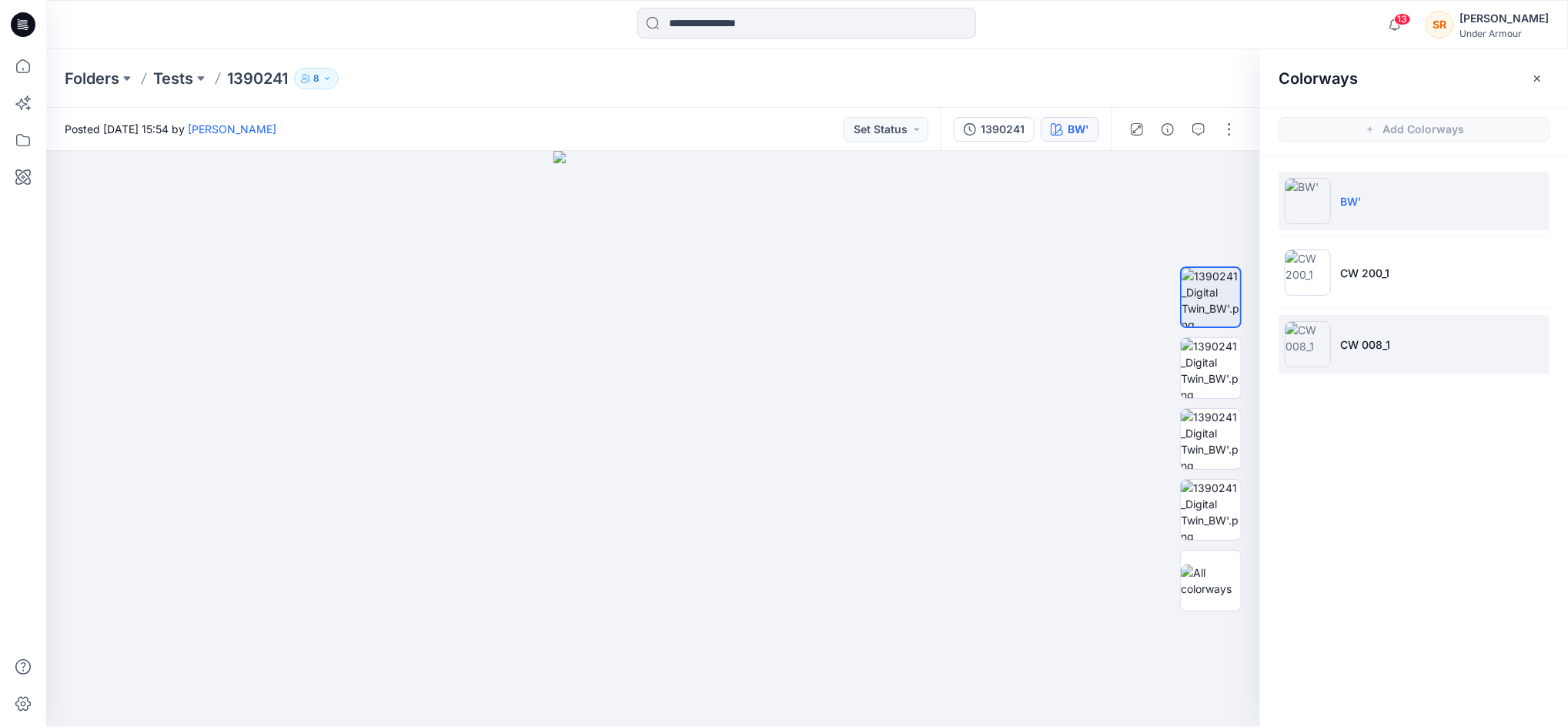
drag, startPoint x: 1408, startPoint y: 274, endPoint x: 1411, endPoint y: 333, distance: 59.1
click at [1408, 274] on li "CW 200_1" at bounding box center [1413, 273] width 271 height 59
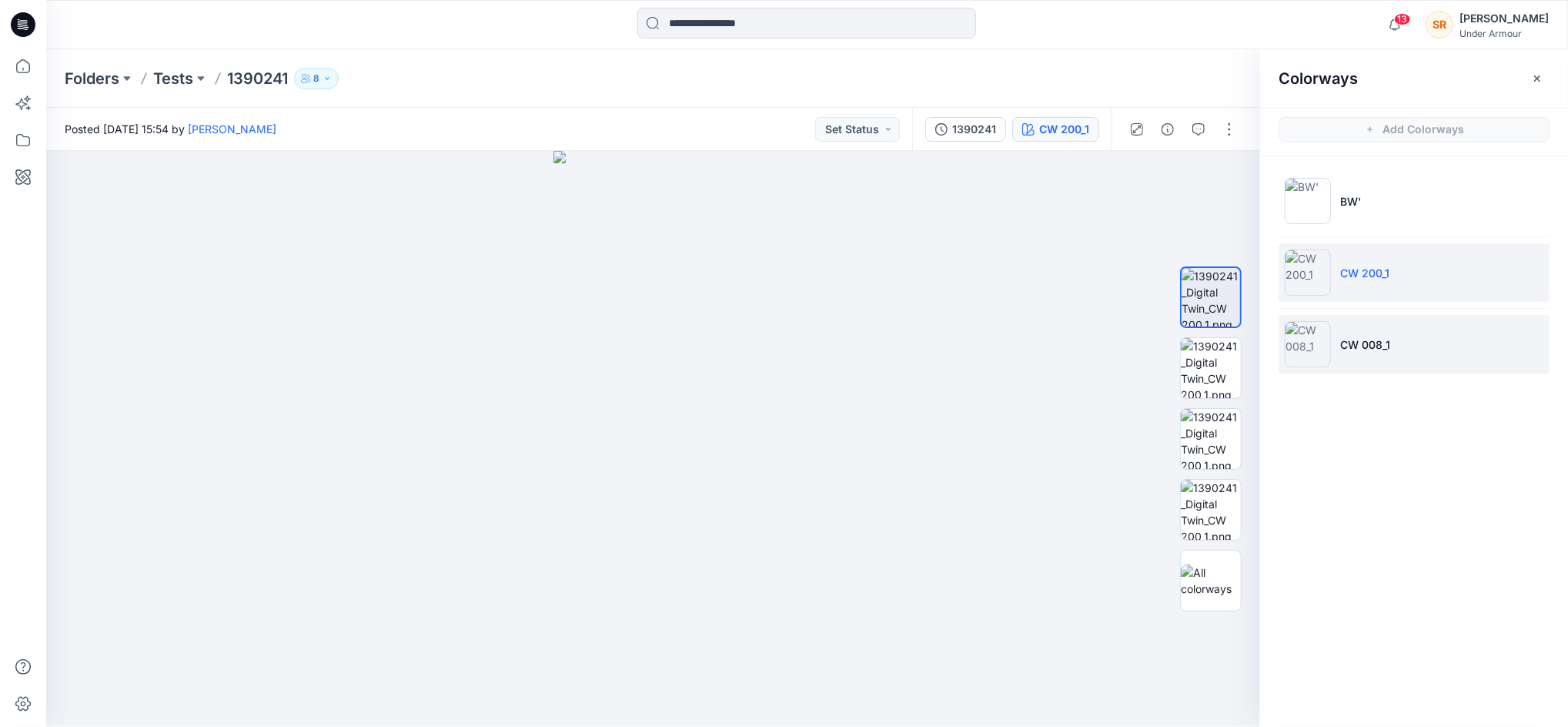
click at [1411, 347] on li "CW 008_1" at bounding box center [1413, 345] width 271 height 59
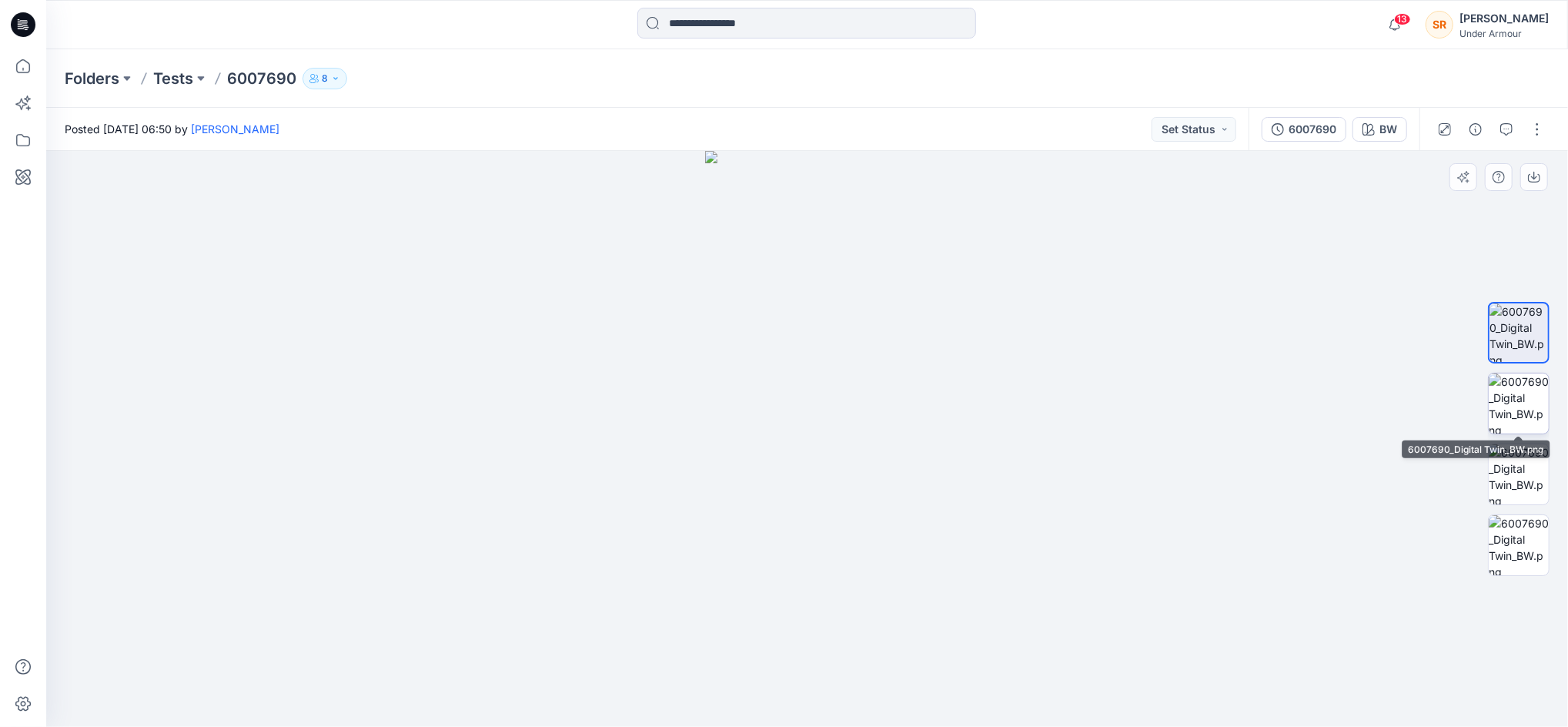
click at [1545, 419] on img at bounding box center [1519, 403] width 60 height 60
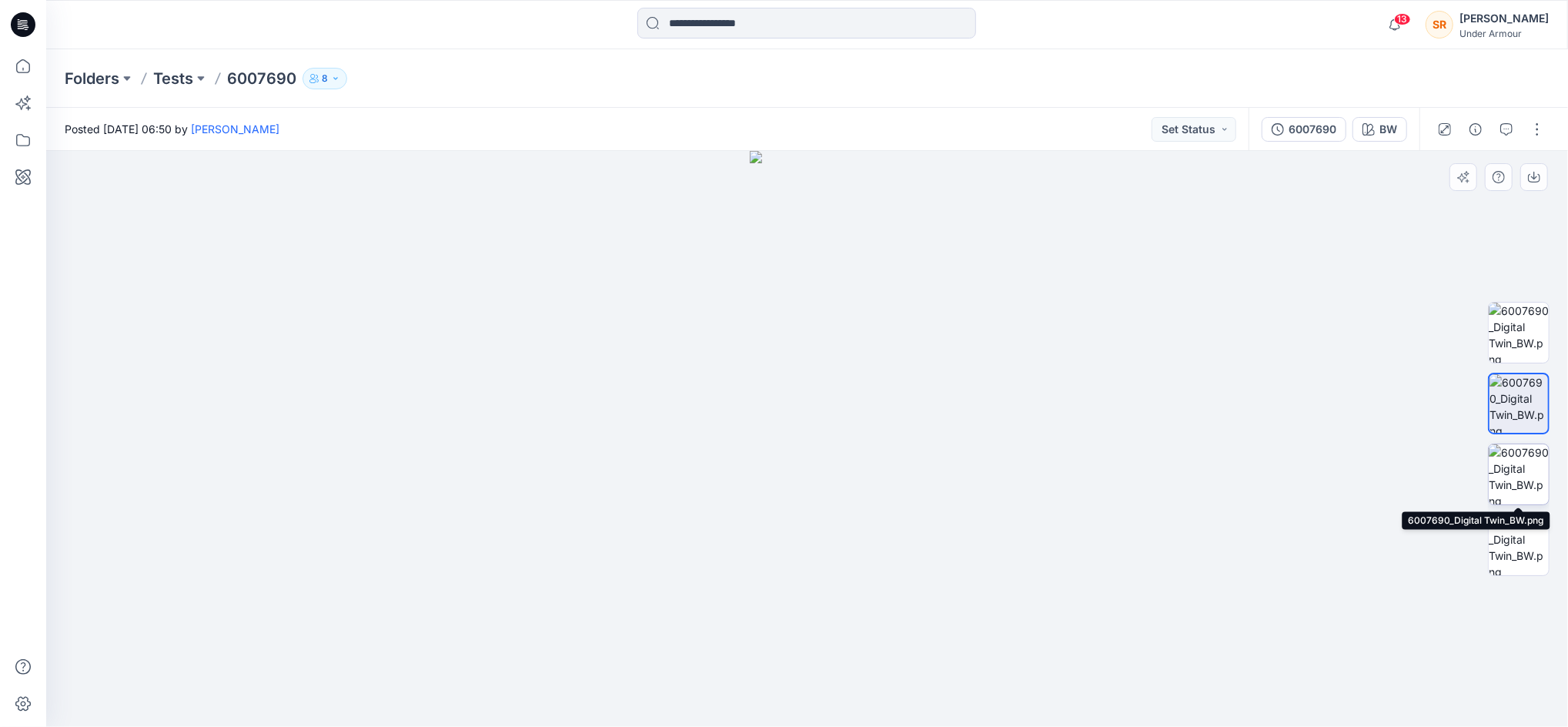
click at [1537, 461] on img at bounding box center [1519, 474] width 60 height 60
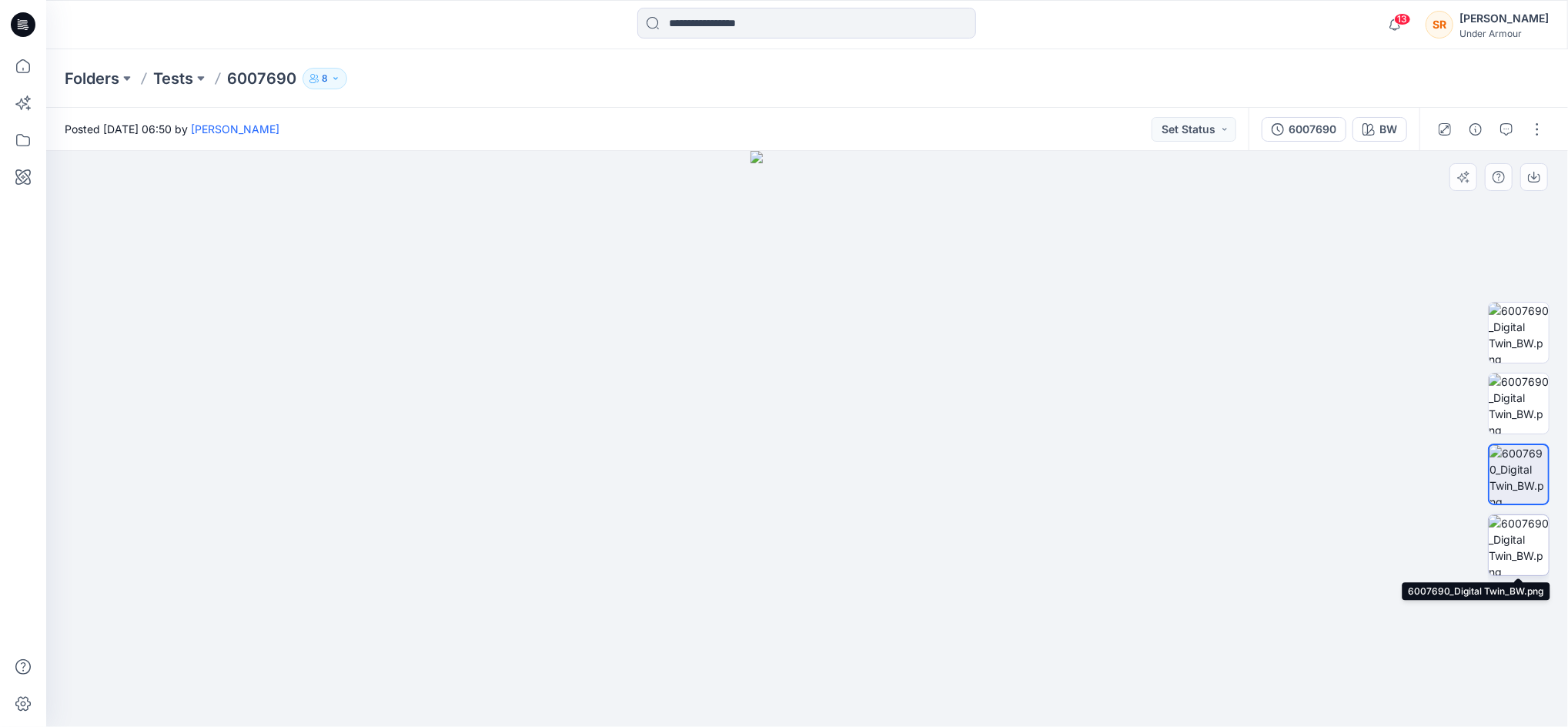
click at [1532, 534] on img at bounding box center [1519, 546] width 60 height 60
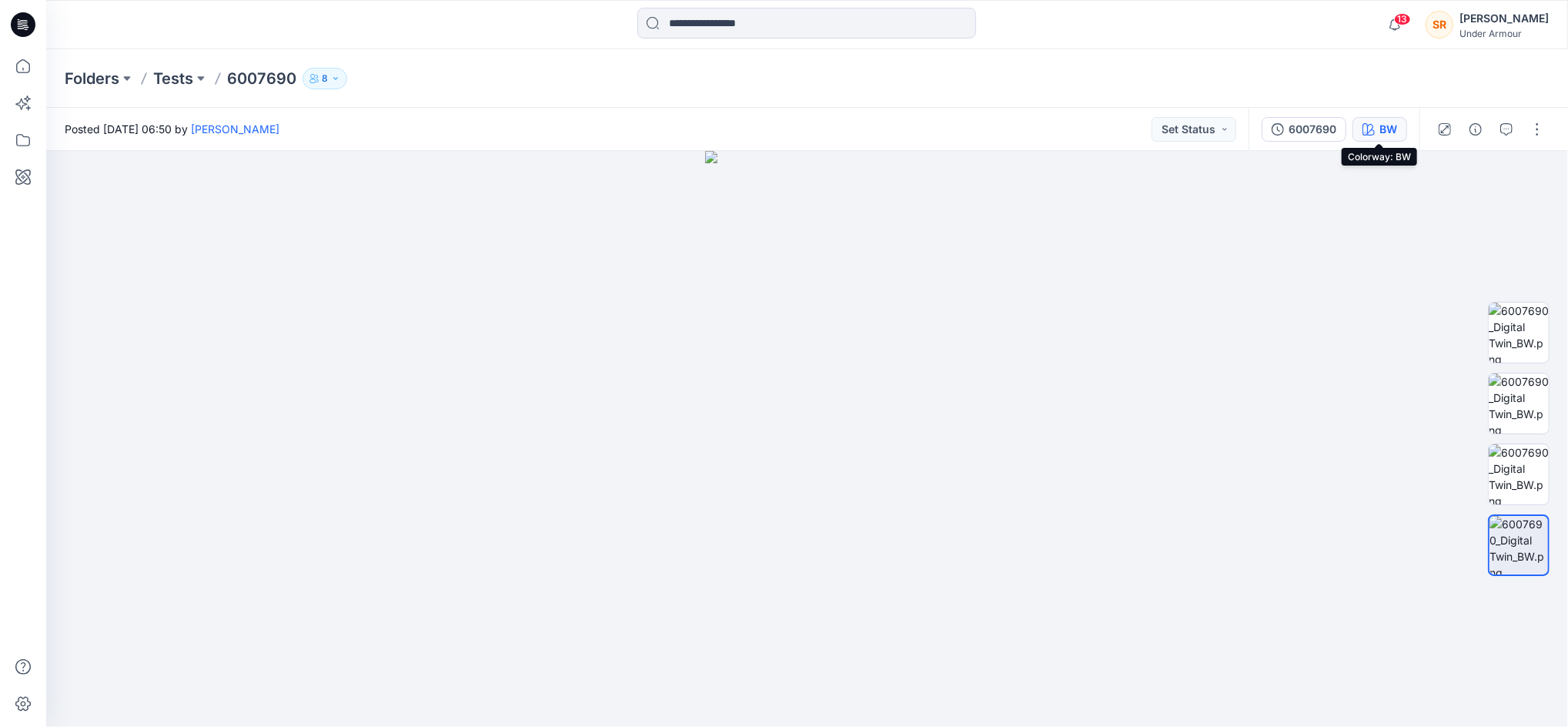
click at [1374, 134] on button "BW" at bounding box center [1380, 129] width 55 height 25
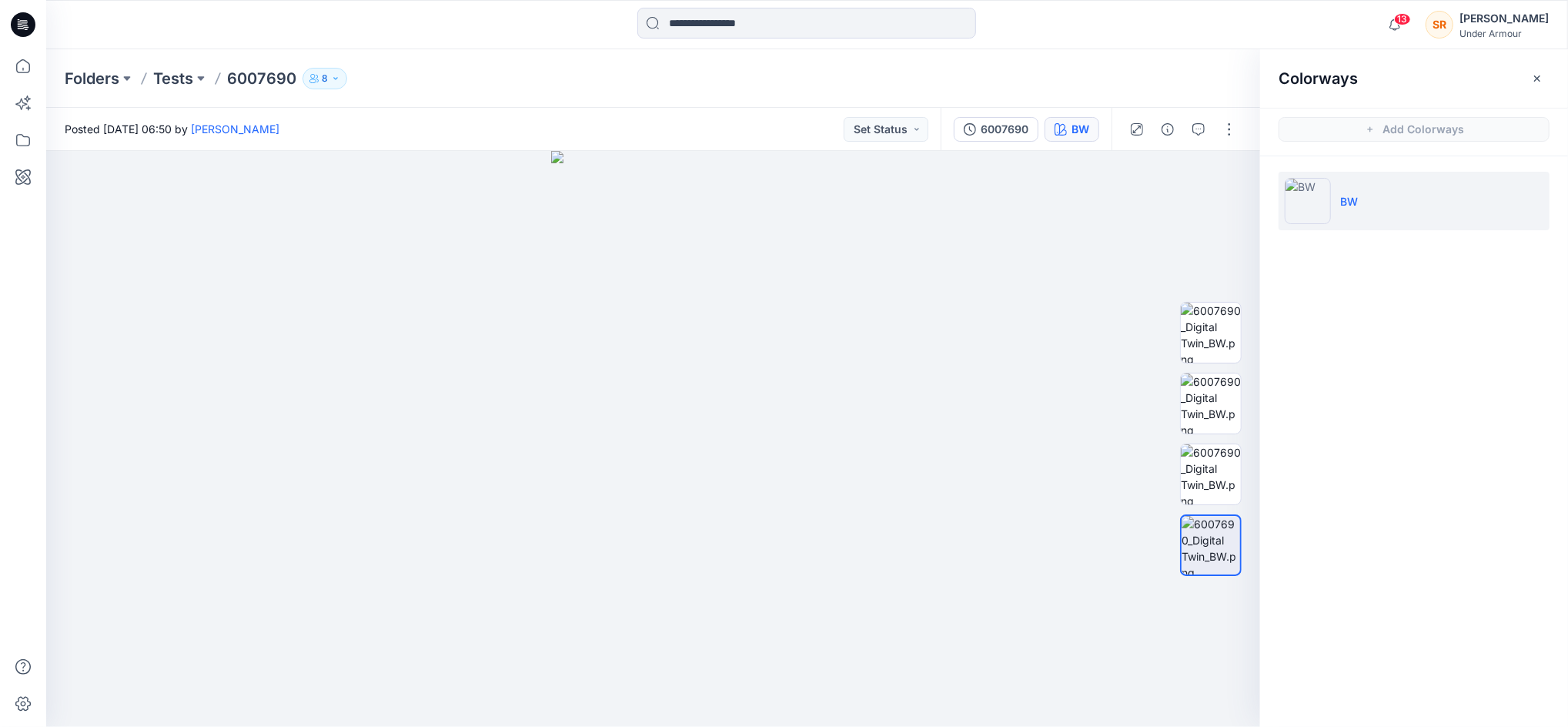
click at [1357, 213] on li "BW" at bounding box center [1413, 201] width 271 height 59
drag, startPoint x: 1232, startPoint y: 313, endPoint x: 1225, endPoint y: 382, distance: 69.4
click at [1232, 315] on img at bounding box center [1211, 332] width 59 height 59
drag, startPoint x: 1223, startPoint y: 398, endPoint x: 1223, endPoint y: 410, distance: 12.0
click at [1223, 398] on img at bounding box center [1211, 403] width 60 height 60
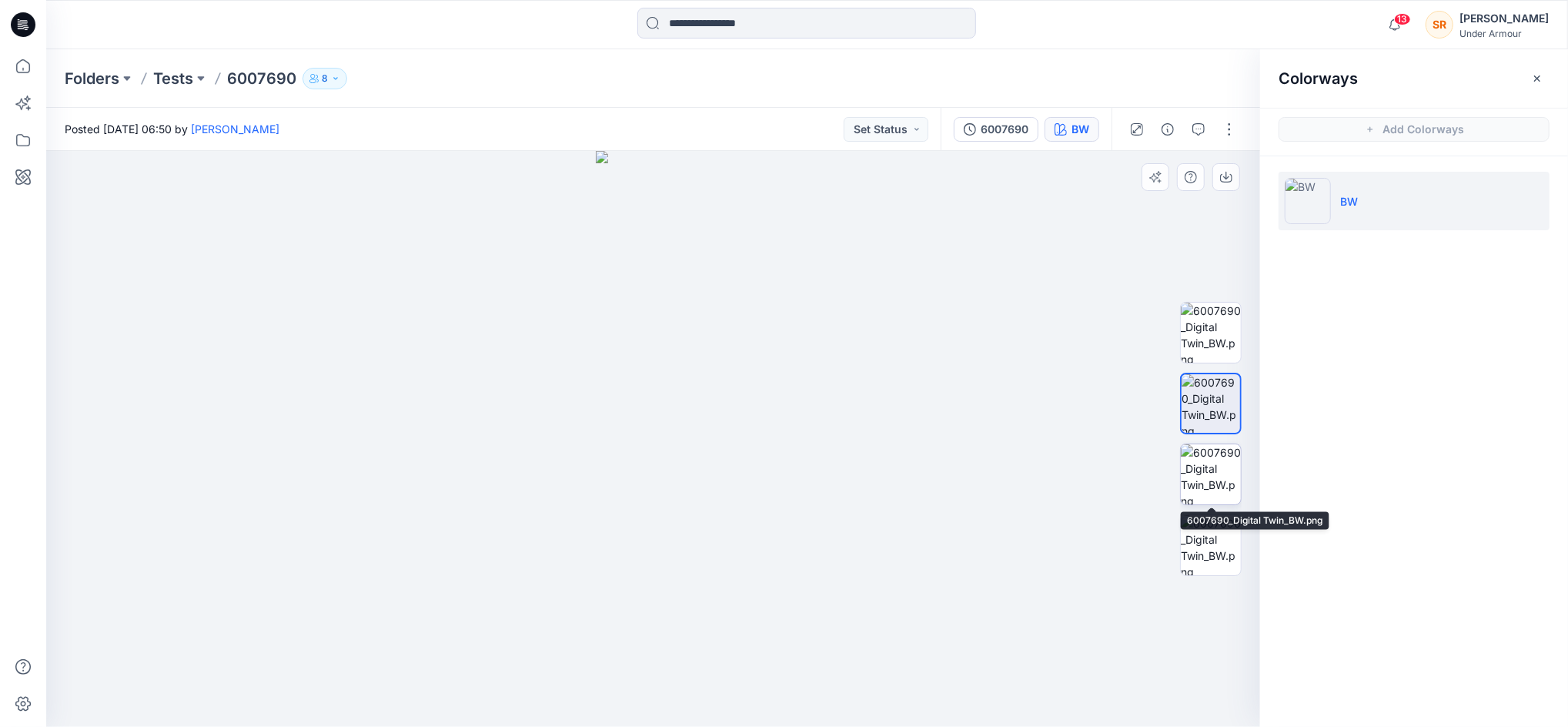
drag, startPoint x: 1211, startPoint y: 464, endPoint x: 1213, endPoint y: 487, distance: 23.1
click at [1211, 465] on img at bounding box center [1211, 474] width 60 height 60
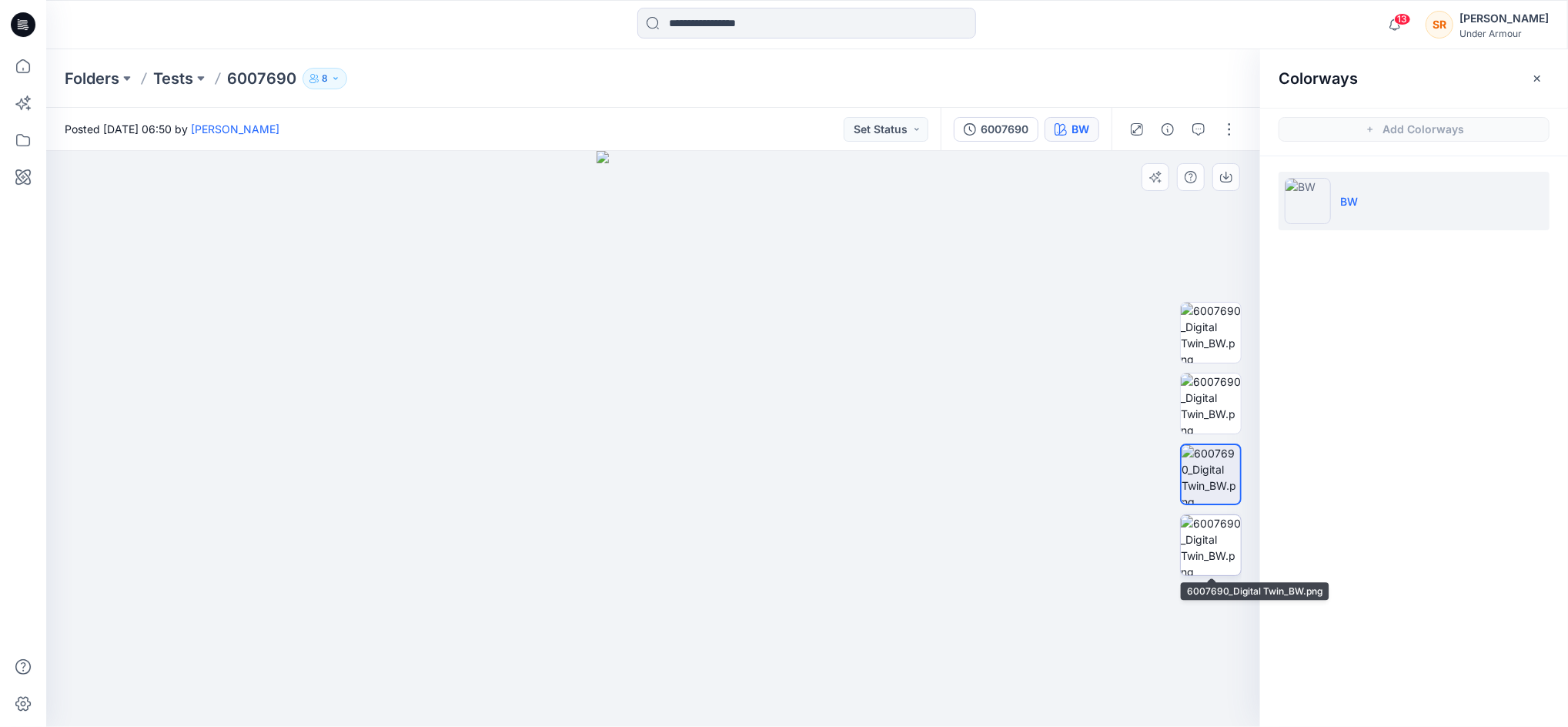
click at [1217, 537] on img at bounding box center [1211, 546] width 60 height 60
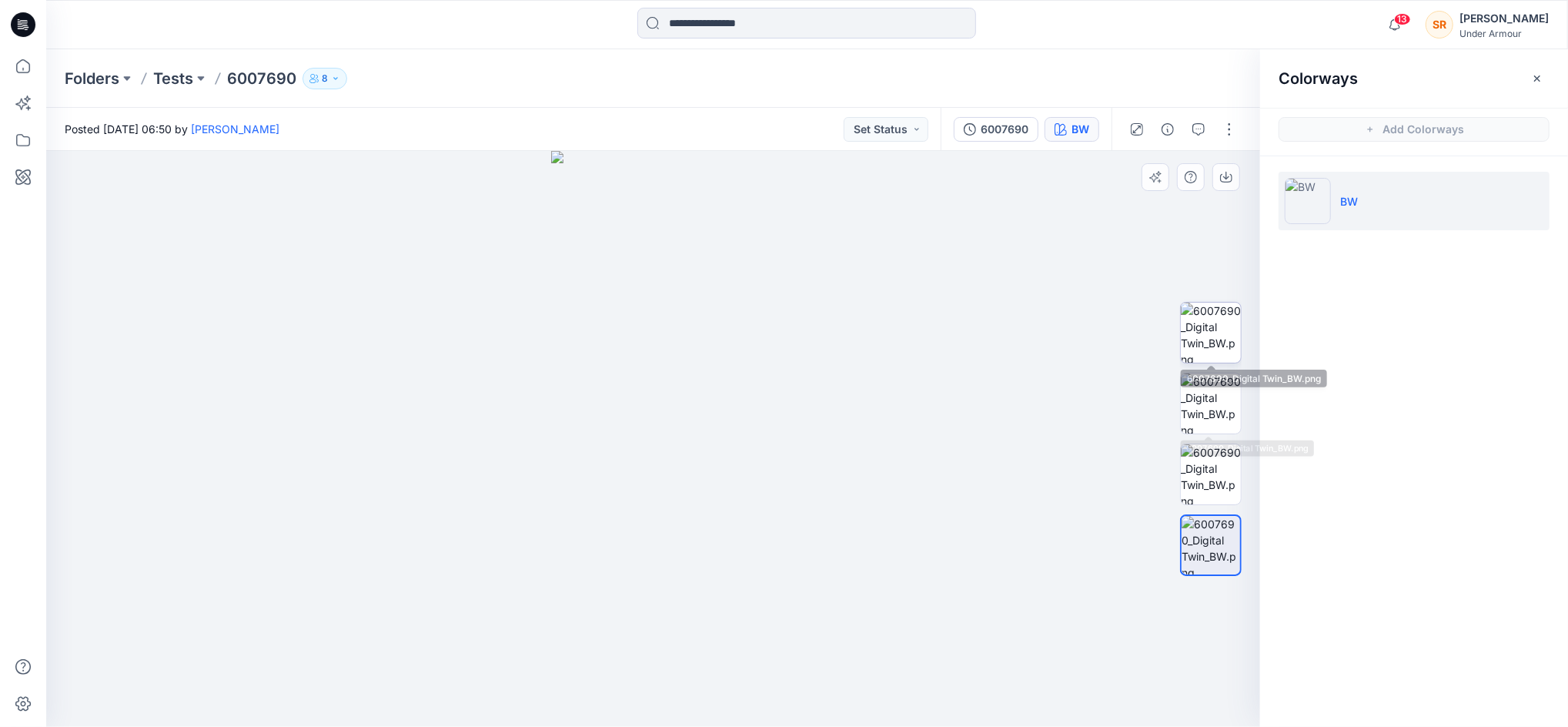
click at [1209, 344] on img at bounding box center [1211, 332] width 60 height 60
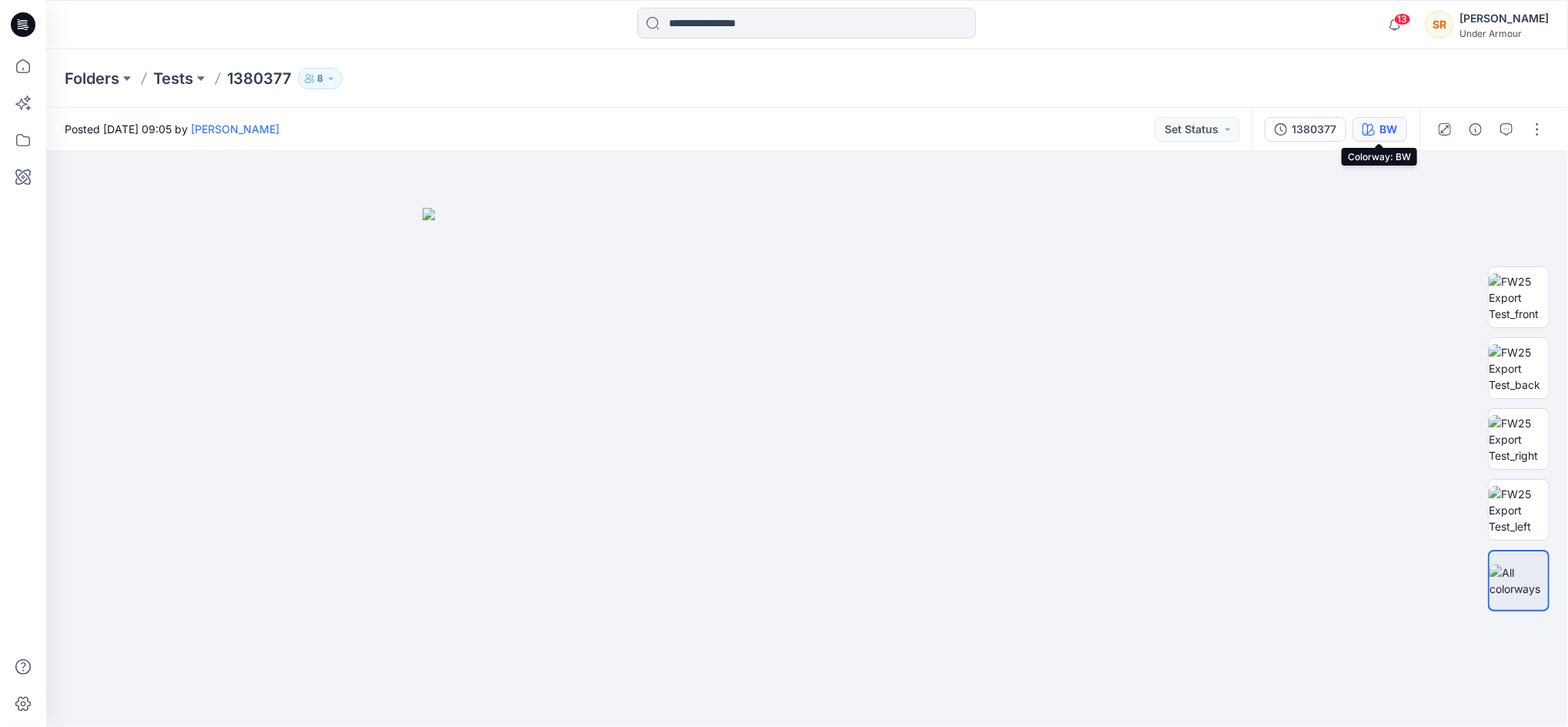
click at [1384, 129] on div "BW" at bounding box center [1388, 129] width 18 height 17
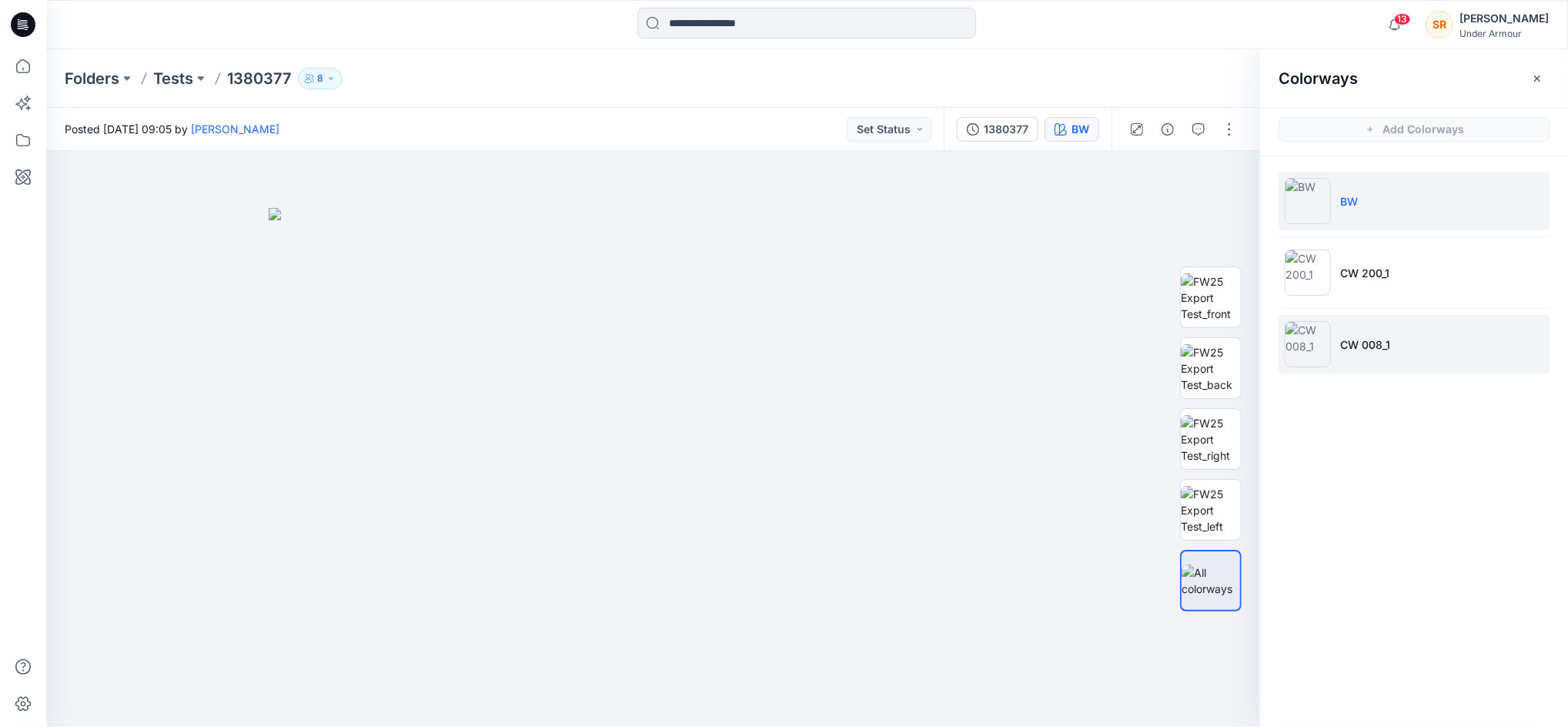
drag, startPoint x: 1376, startPoint y: 271, endPoint x: 1391, endPoint y: 317, distance: 48.4
click at [1376, 272] on p "CW 200_1" at bounding box center [1365, 273] width 49 height 16
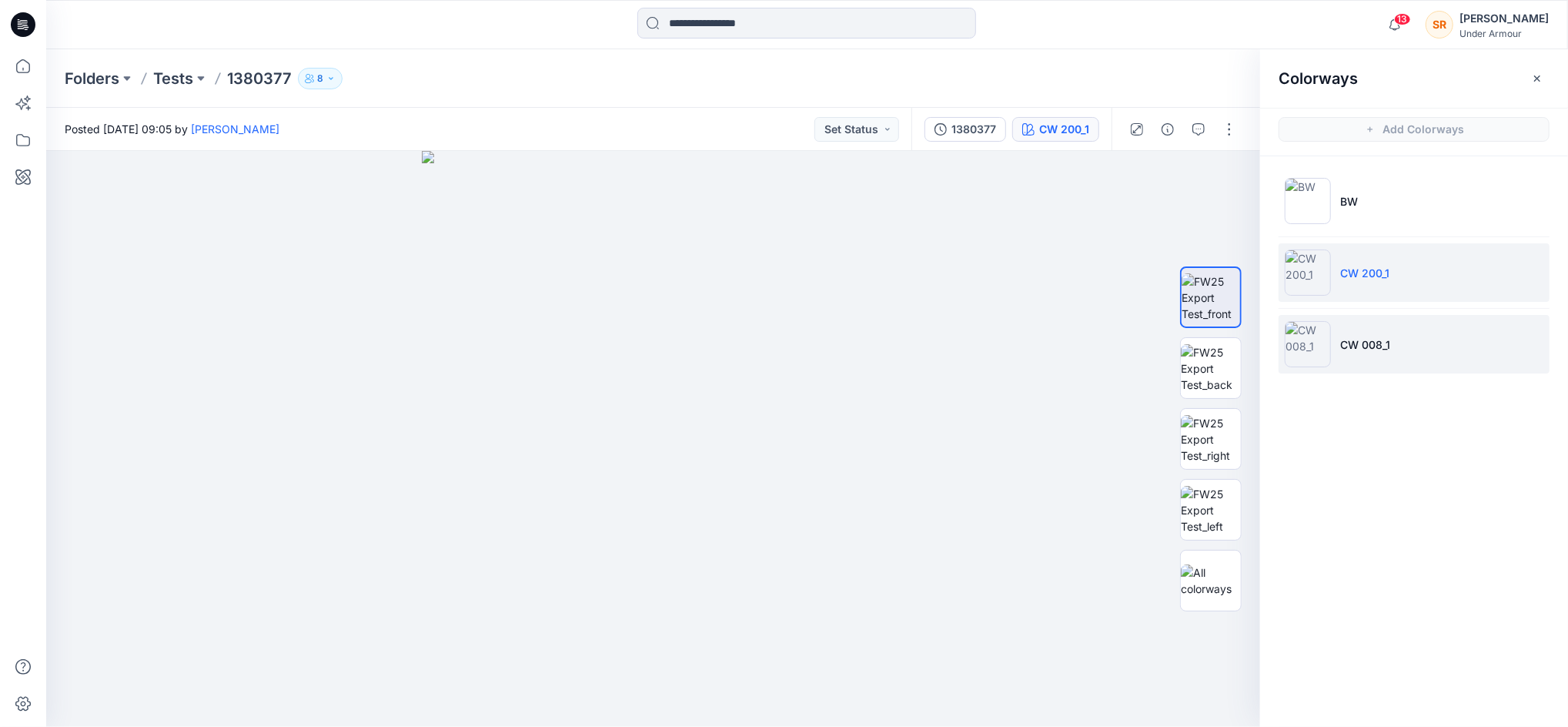
click at [1392, 340] on li "CW 008_1" at bounding box center [1413, 345] width 271 height 59
click at [1220, 472] on div at bounding box center [1210, 439] width 61 height 385
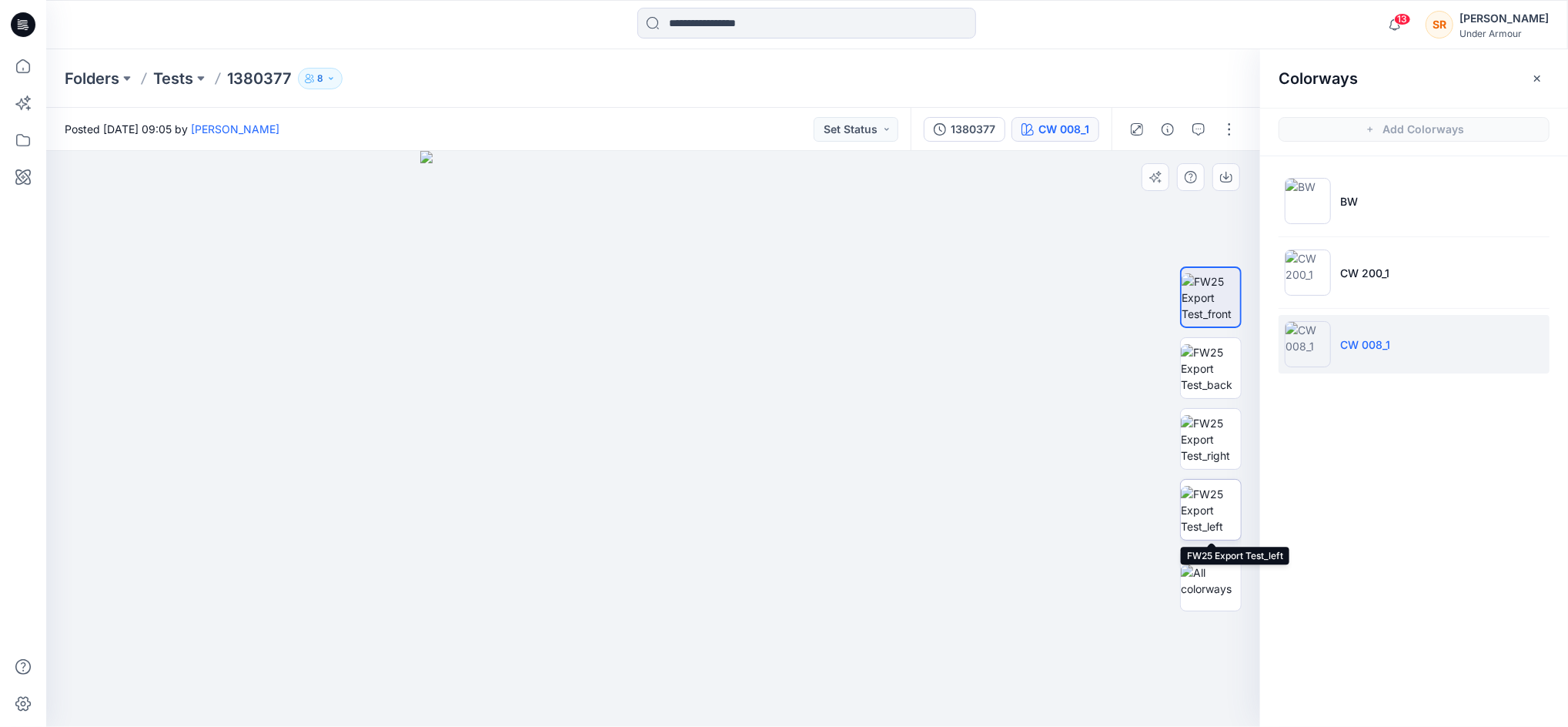
click at [1223, 502] on img at bounding box center [1211, 510] width 60 height 48
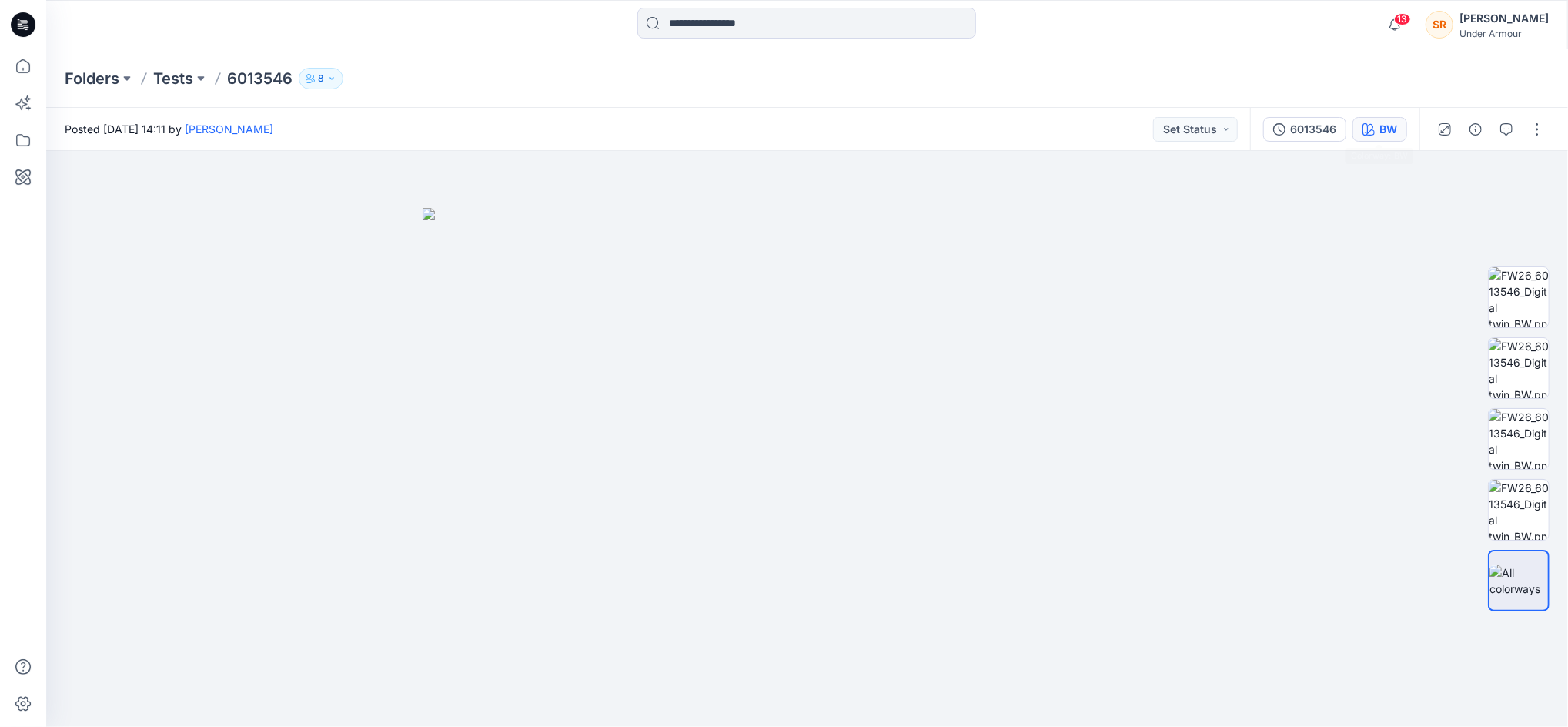
click at [1384, 130] on div "BW" at bounding box center [1388, 129] width 18 height 17
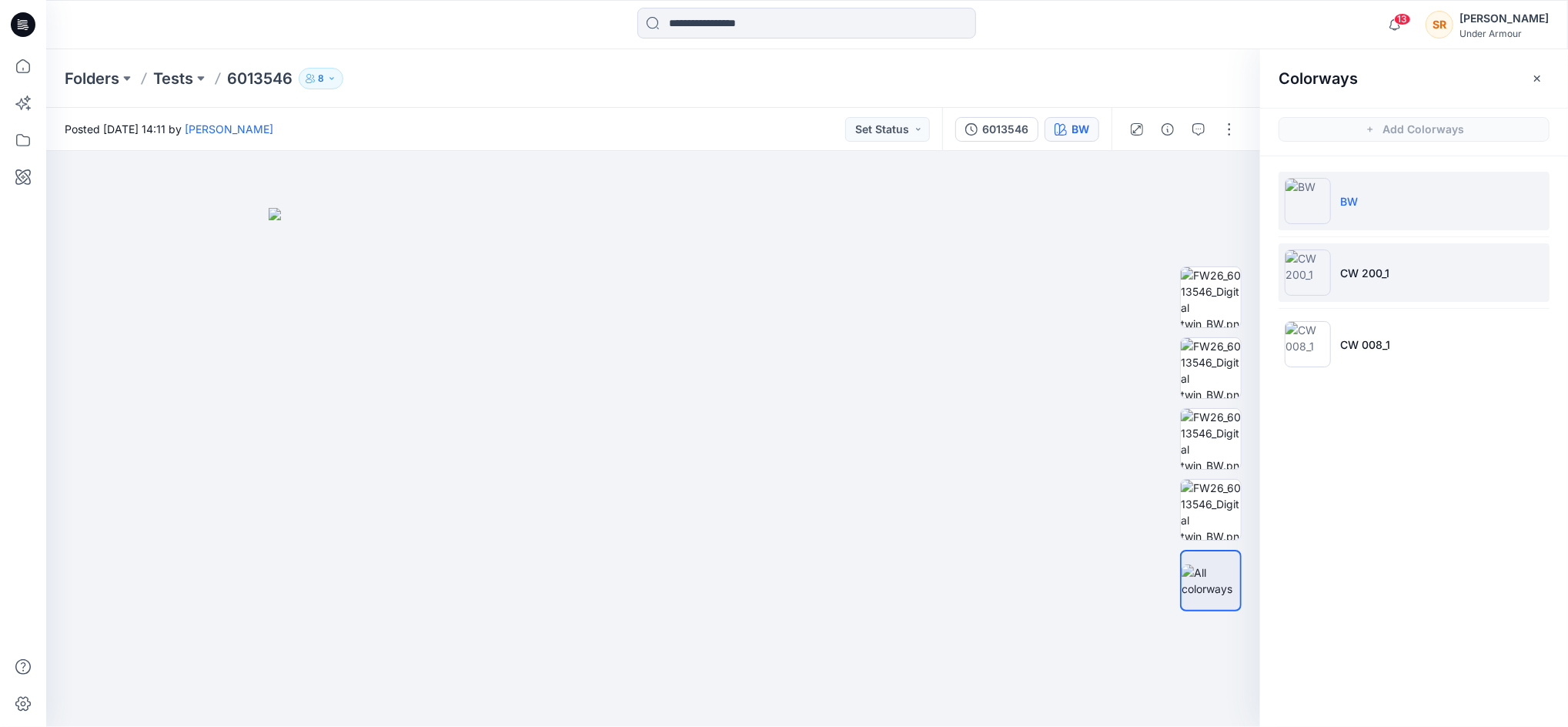
drag, startPoint x: 1387, startPoint y: 279, endPoint x: 1393, endPoint y: 294, distance: 16.2
click at [1387, 279] on p "CW 200_1" at bounding box center [1365, 273] width 49 height 16
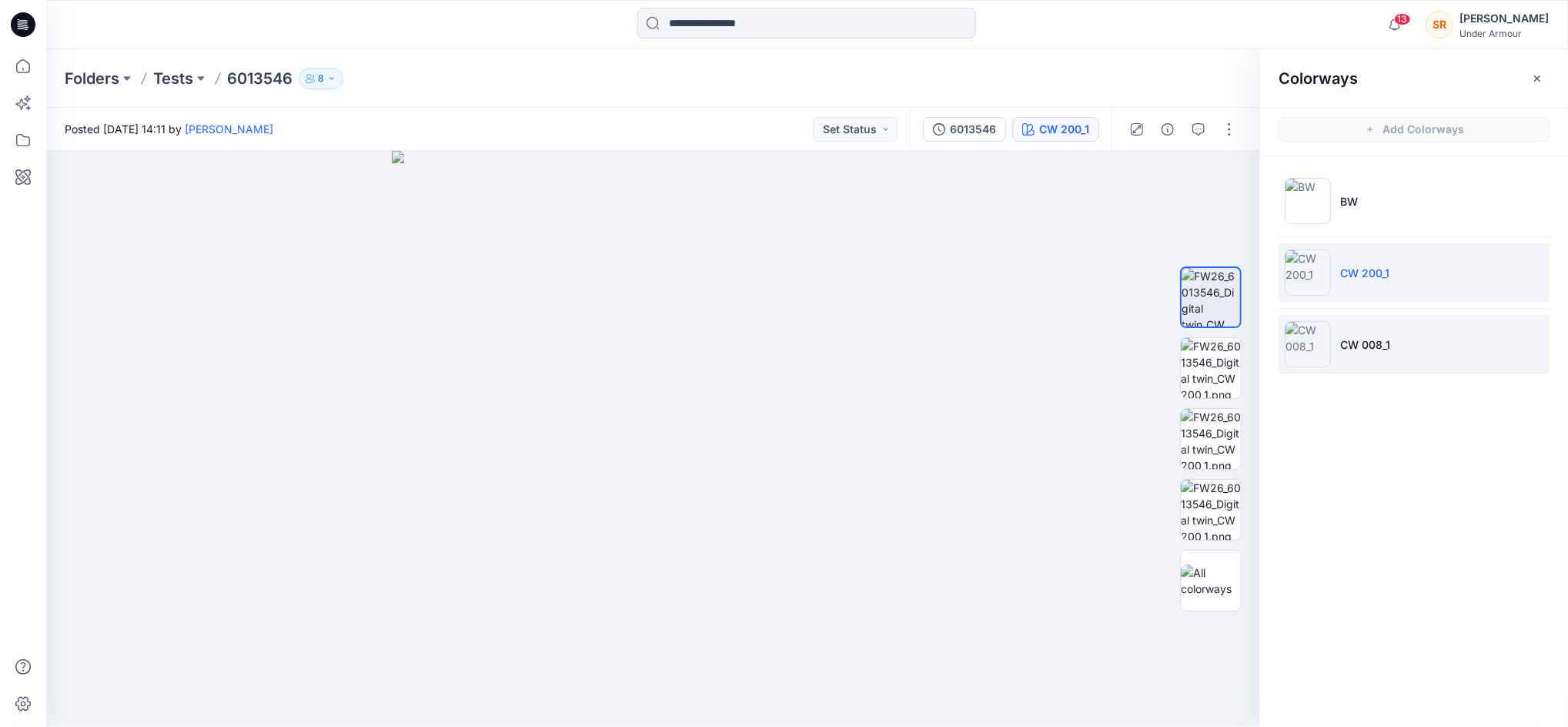
click at [1395, 347] on li "CW 008_1" at bounding box center [1413, 345] width 271 height 59
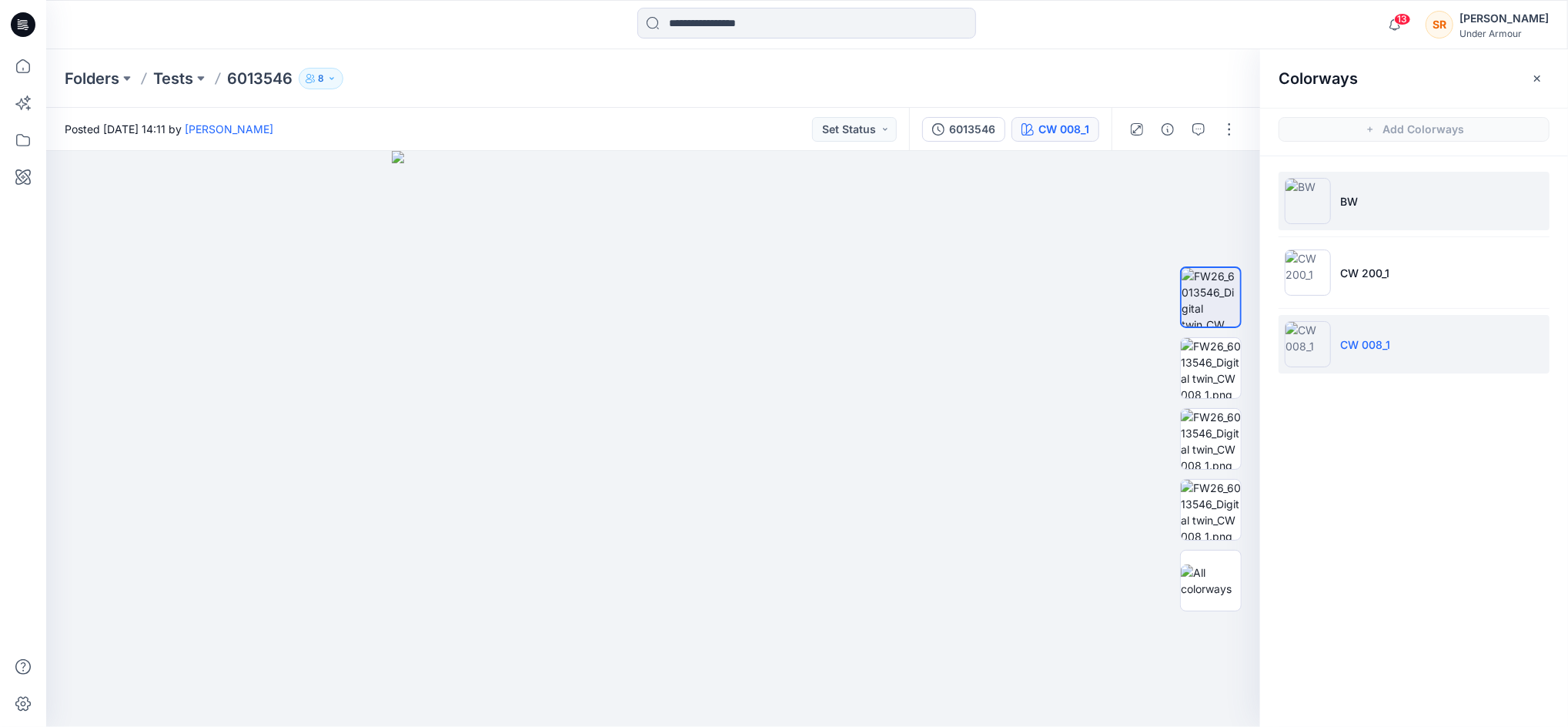
click at [1358, 206] on li "BW" at bounding box center [1413, 201] width 271 height 59
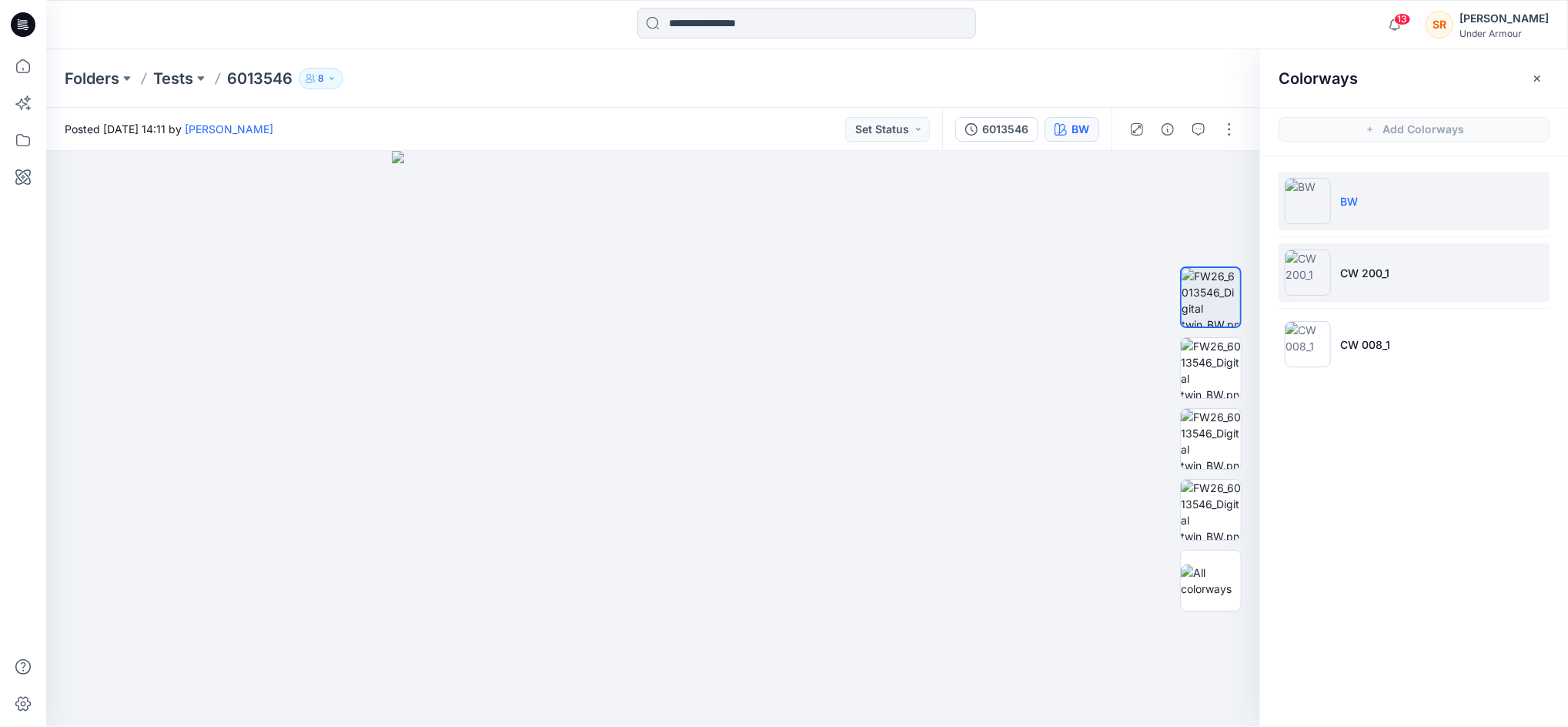
click at [1367, 257] on li "CW 200_1" at bounding box center [1413, 273] width 271 height 59
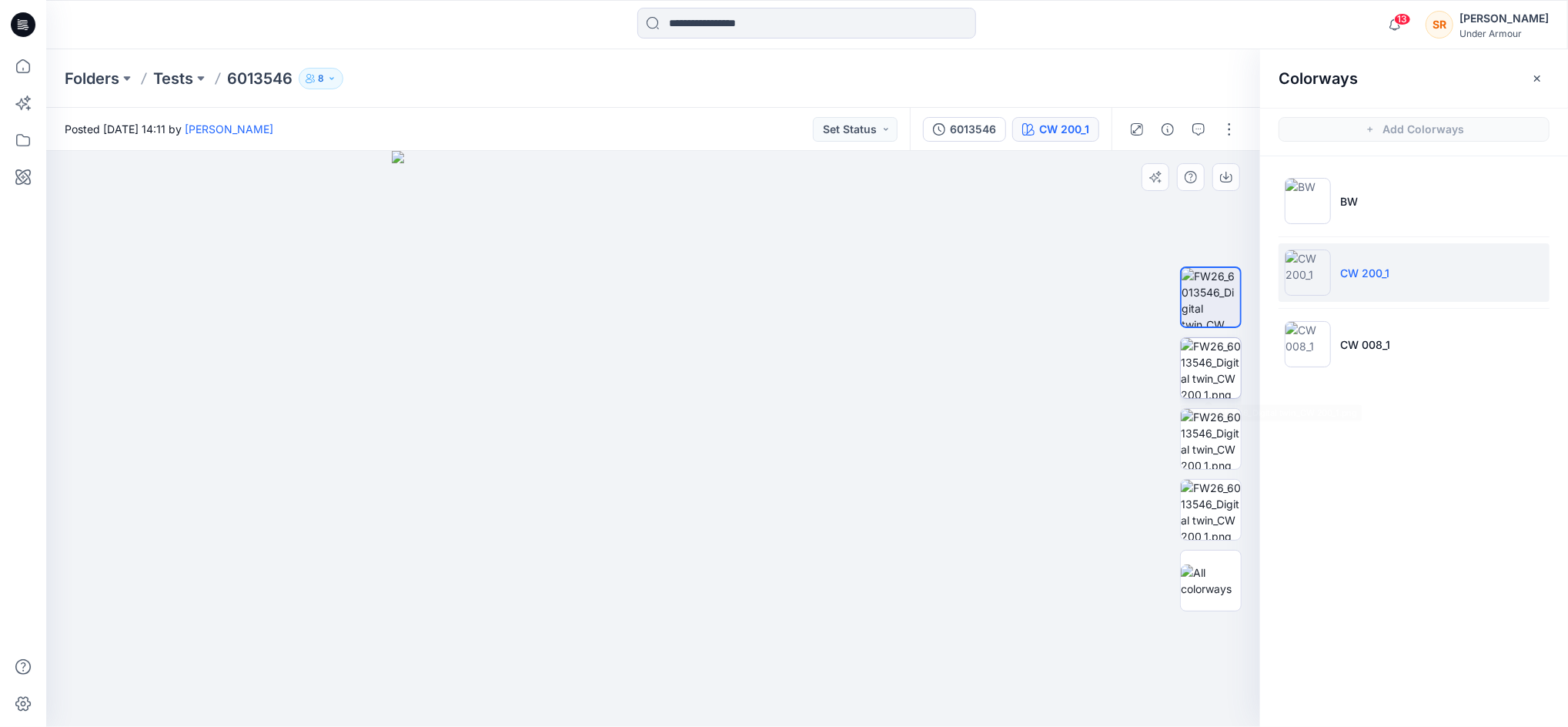
drag, startPoint x: 1207, startPoint y: 383, endPoint x: 1212, endPoint y: 391, distance: 9.4
click at [1207, 383] on img at bounding box center [1211, 368] width 60 height 60
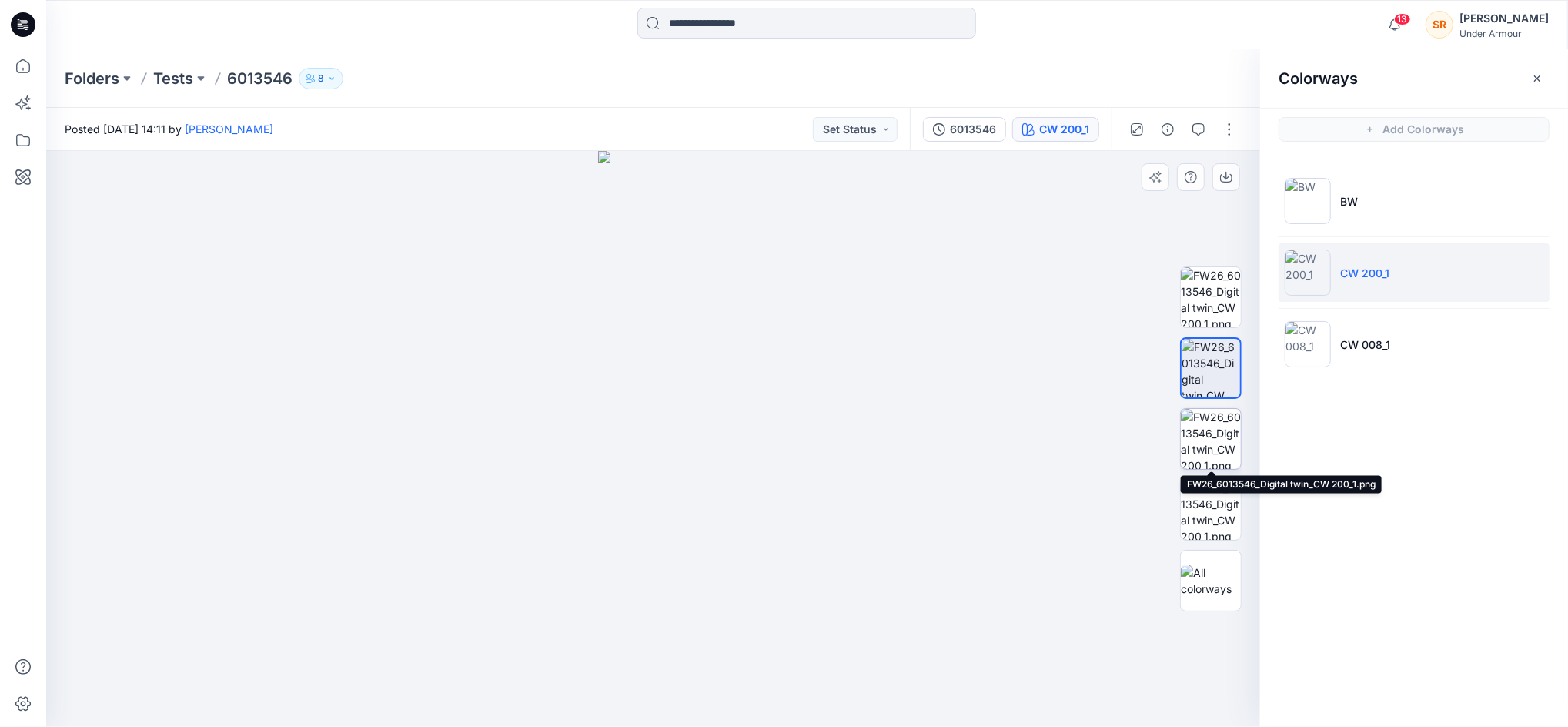
click at [1218, 439] on img at bounding box center [1211, 439] width 60 height 60
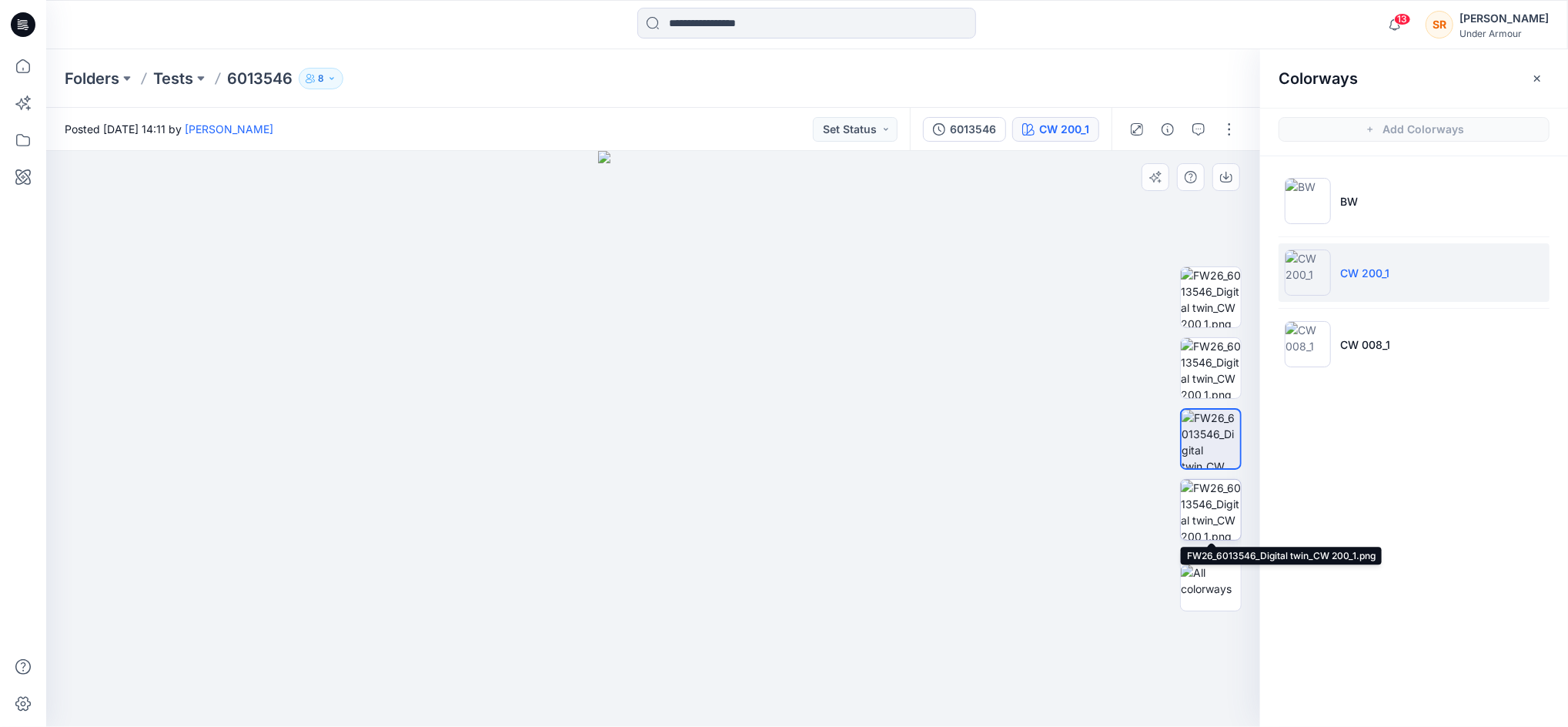
click at [1206, 517] on img at bounding box center [1211, 510] width 60 height 60
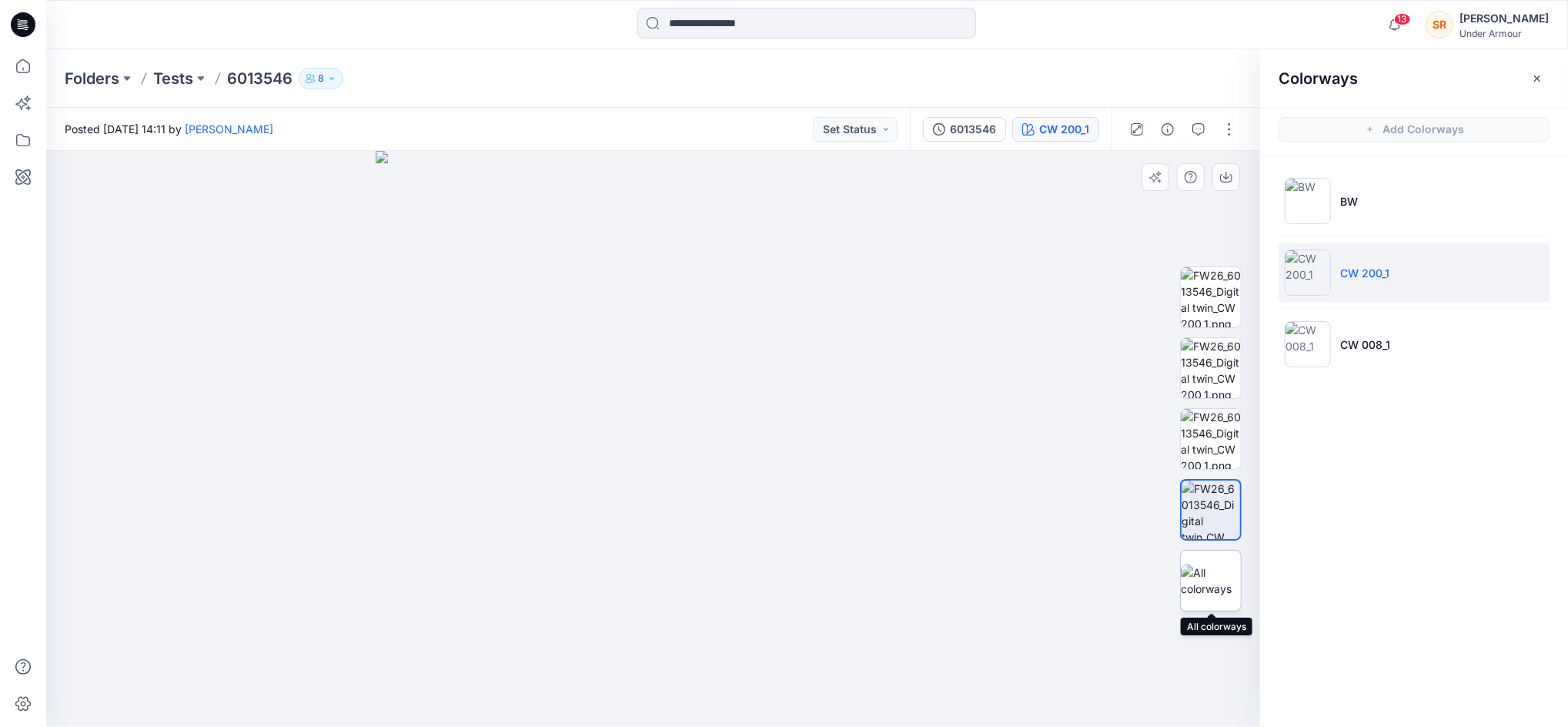
click at [1220, 567] on img at bounding box center [1211, 581] width 60 height 32
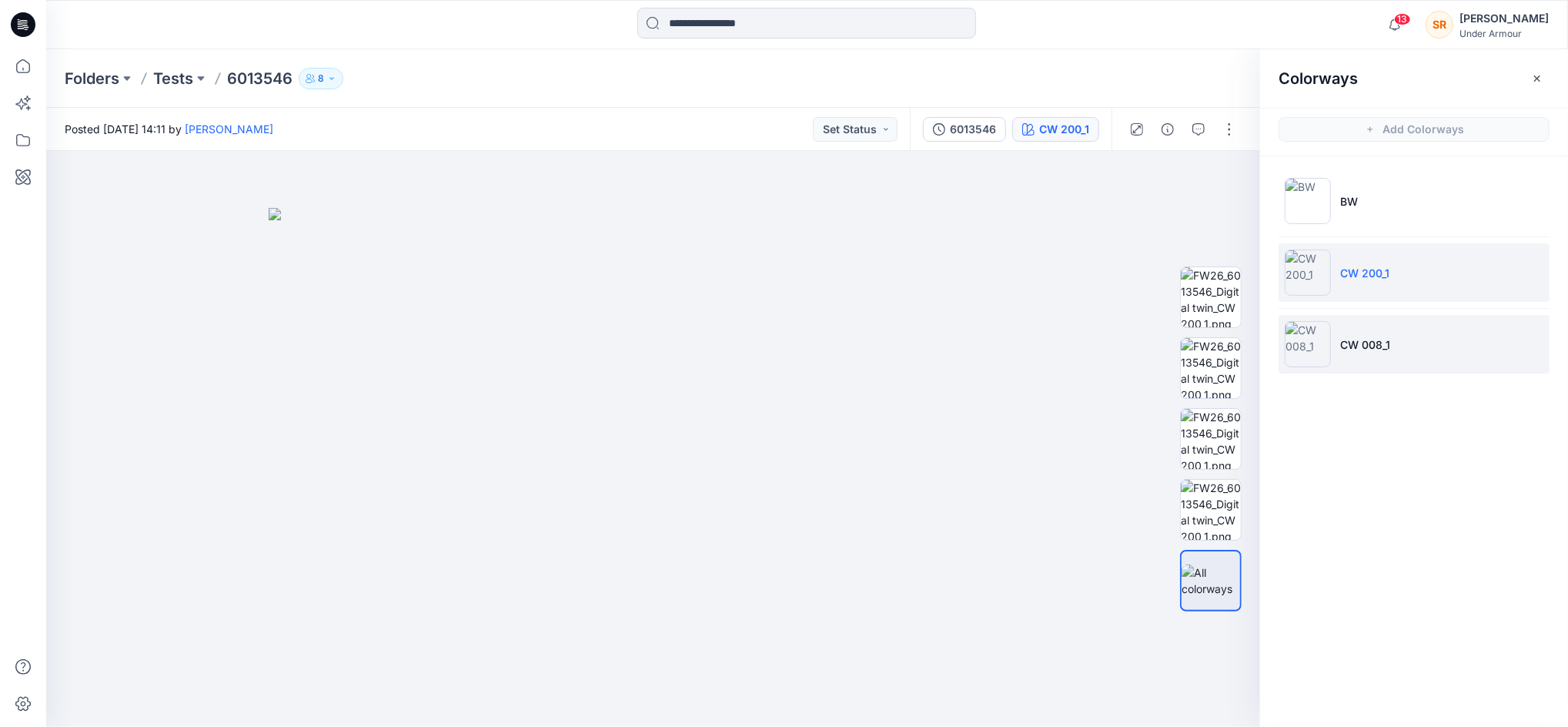
click at [1361, 351] on p "CW 008_1" at bounding box center [1365, 344] width 50 height 16
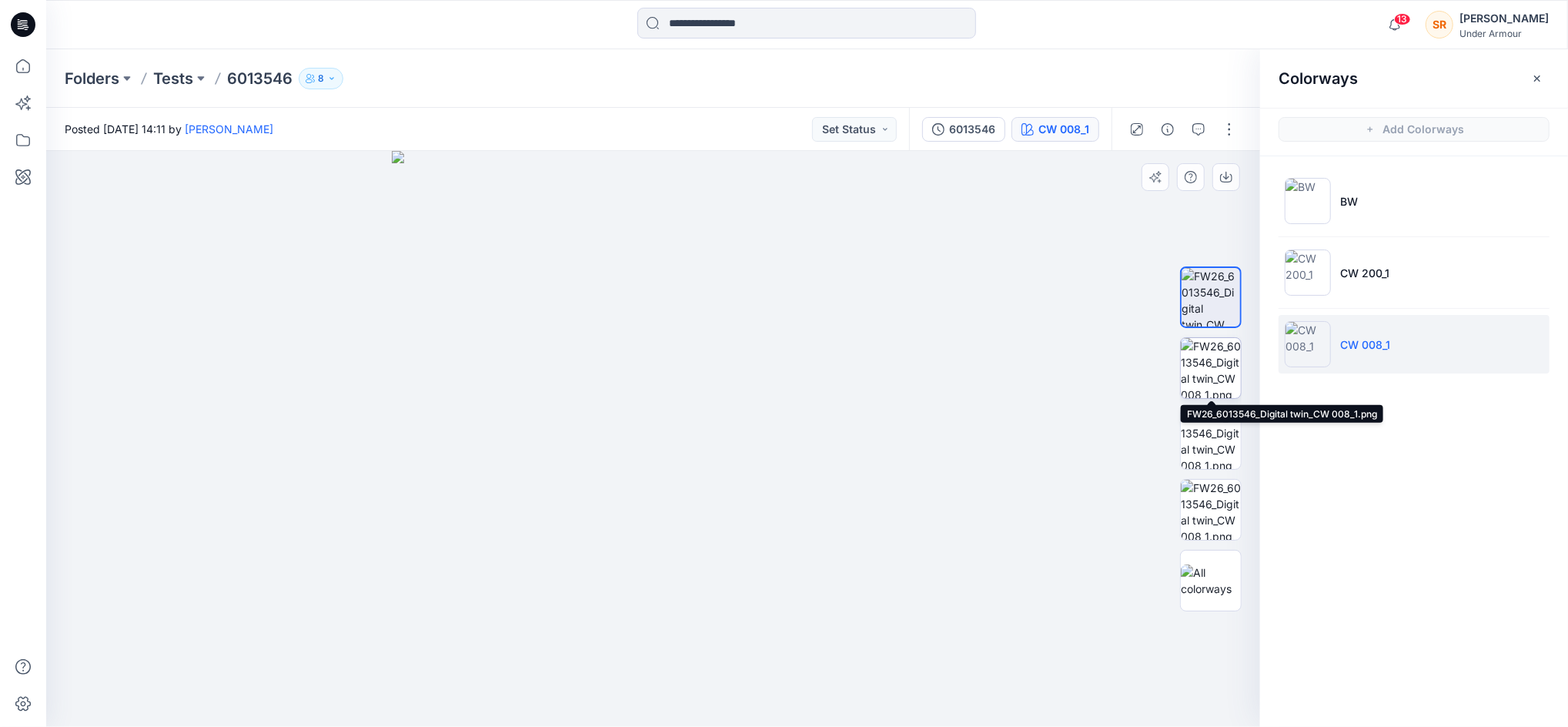
click at [1220, 364] on img at bounding box center [1211, 368] width 60 height 60
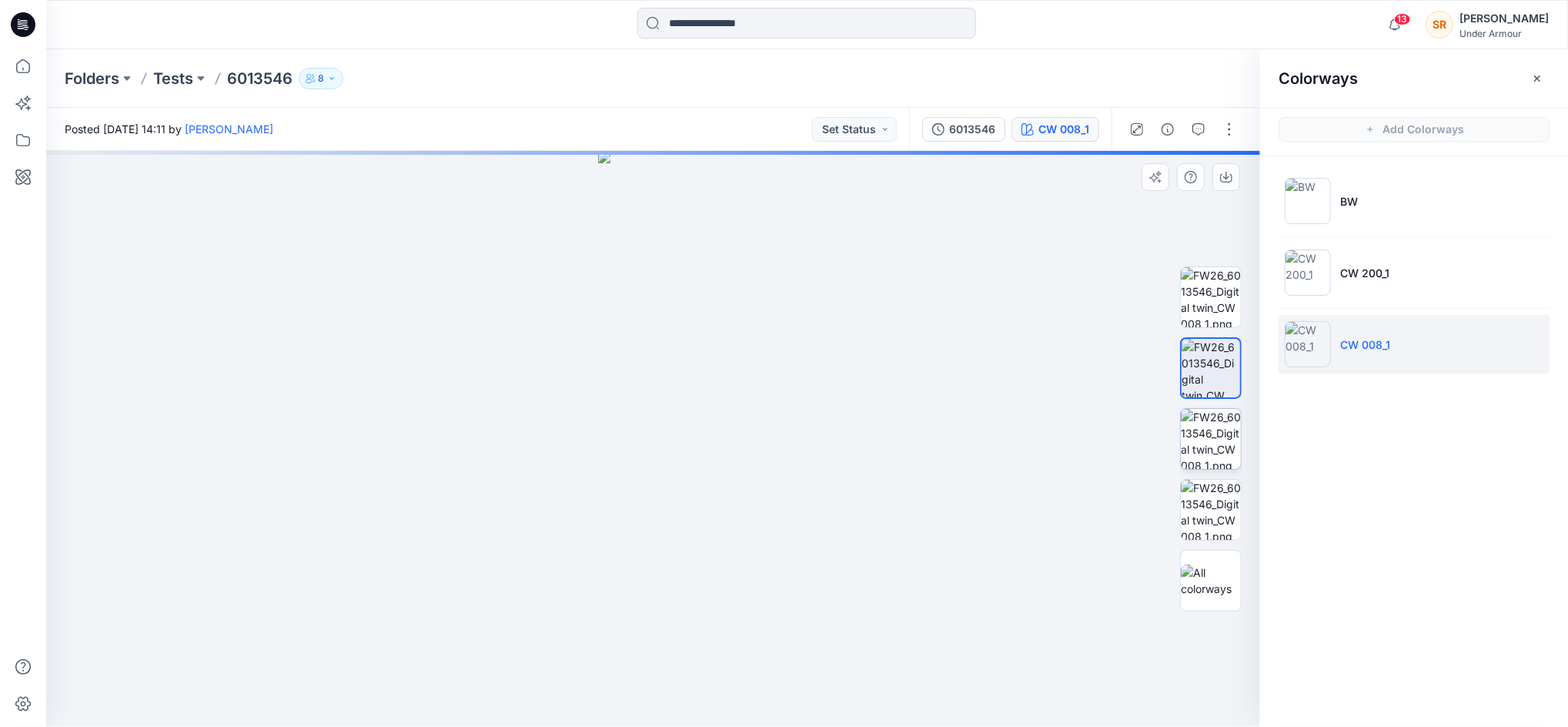
click at [1213, 414] on img at bounding box center [1211, 439] width 60 height 60
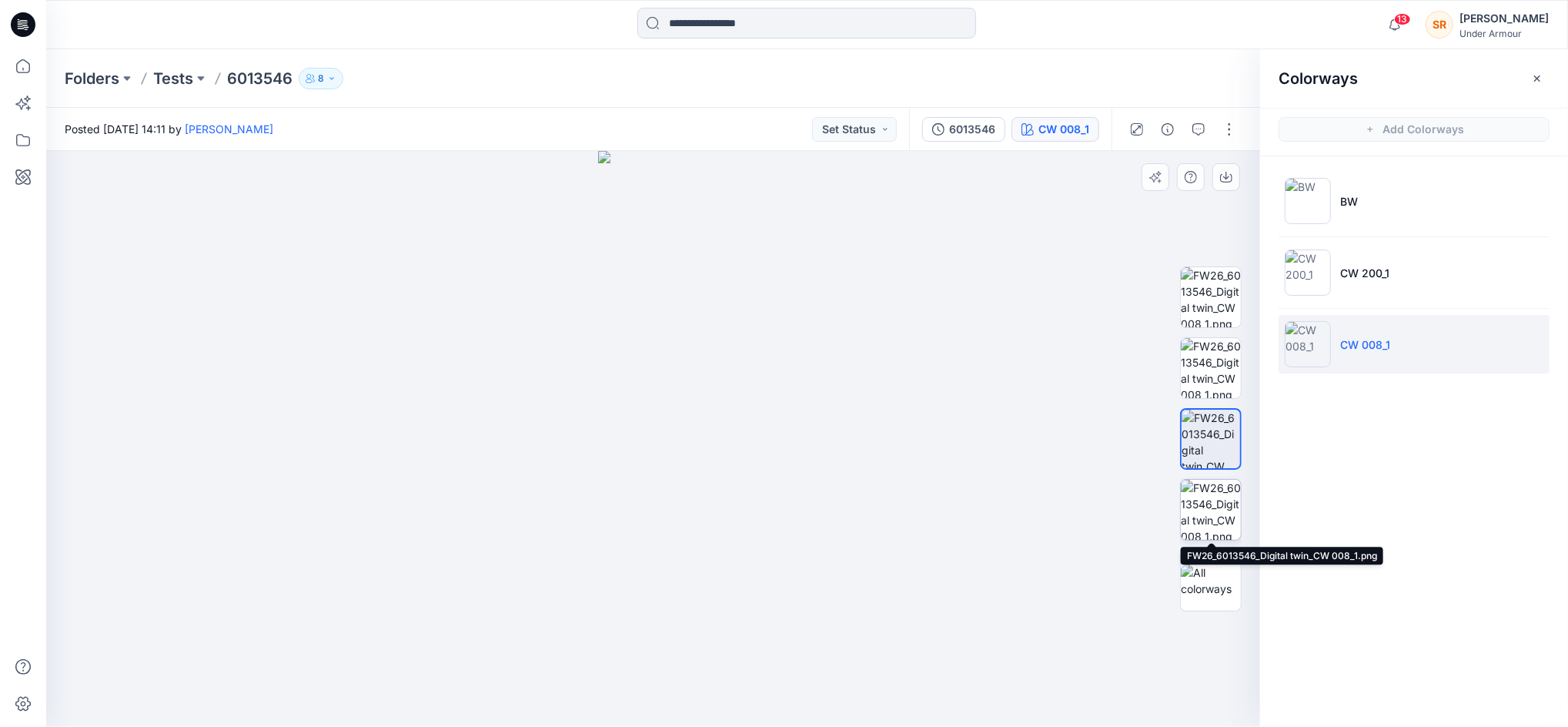
click at [1235, 506] on img at bounding box center [1211, 510] width 60 height 60
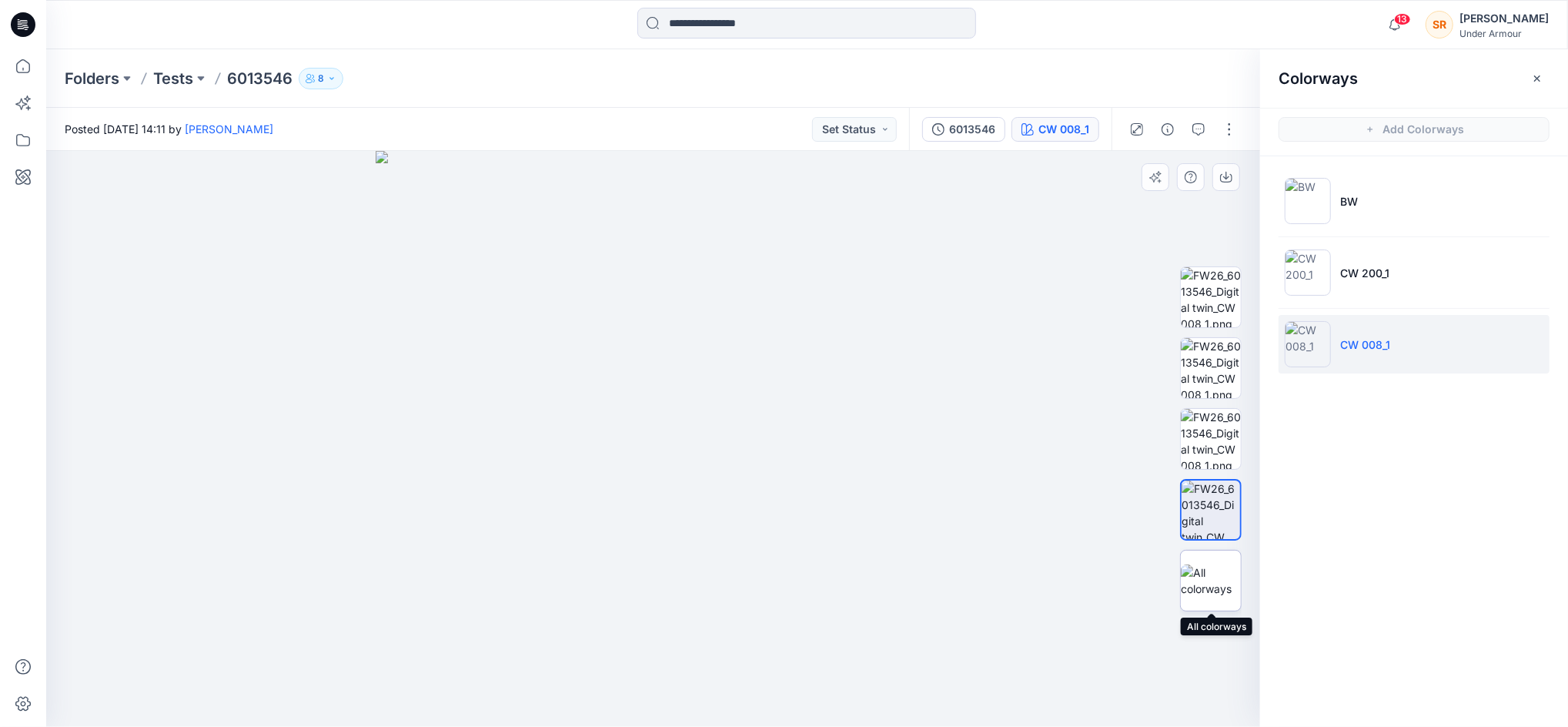
click at [1224, 566] on img at bounding box center [1211, 581] width 60 height 32
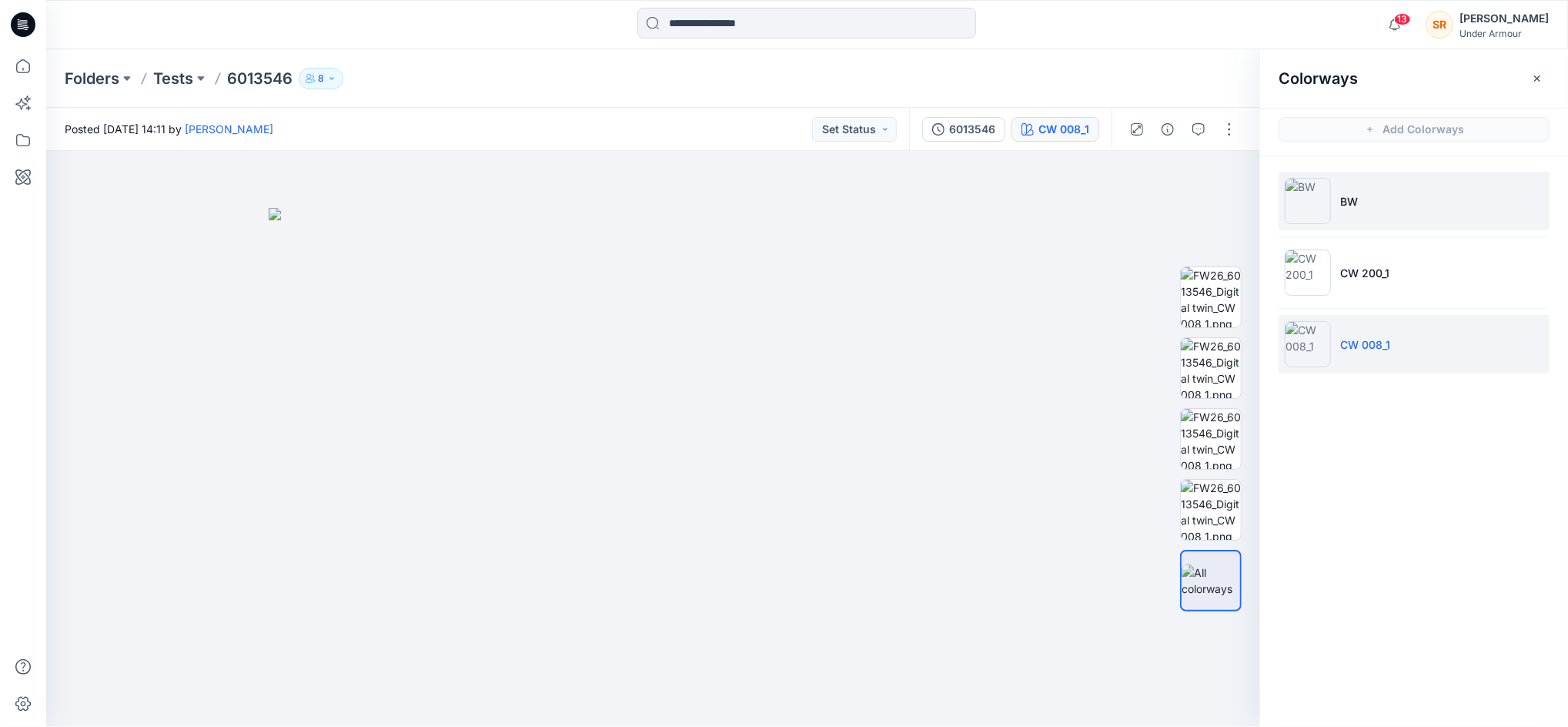
click at [1313, 223] on img at bounding box center [1307, 200] width 46 height 46
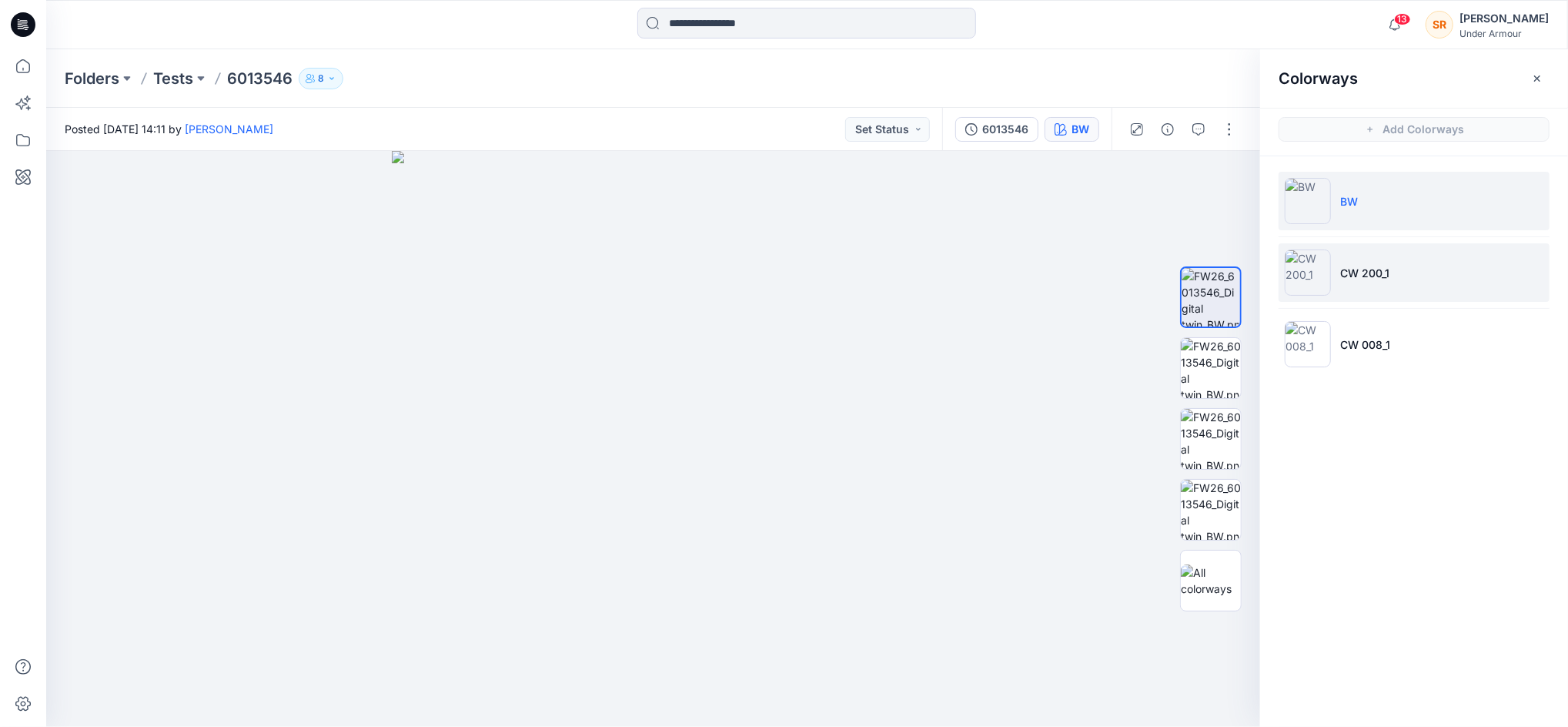
click at [1293, 269] on img at bounding box center [1307, 272] width 46 height 46
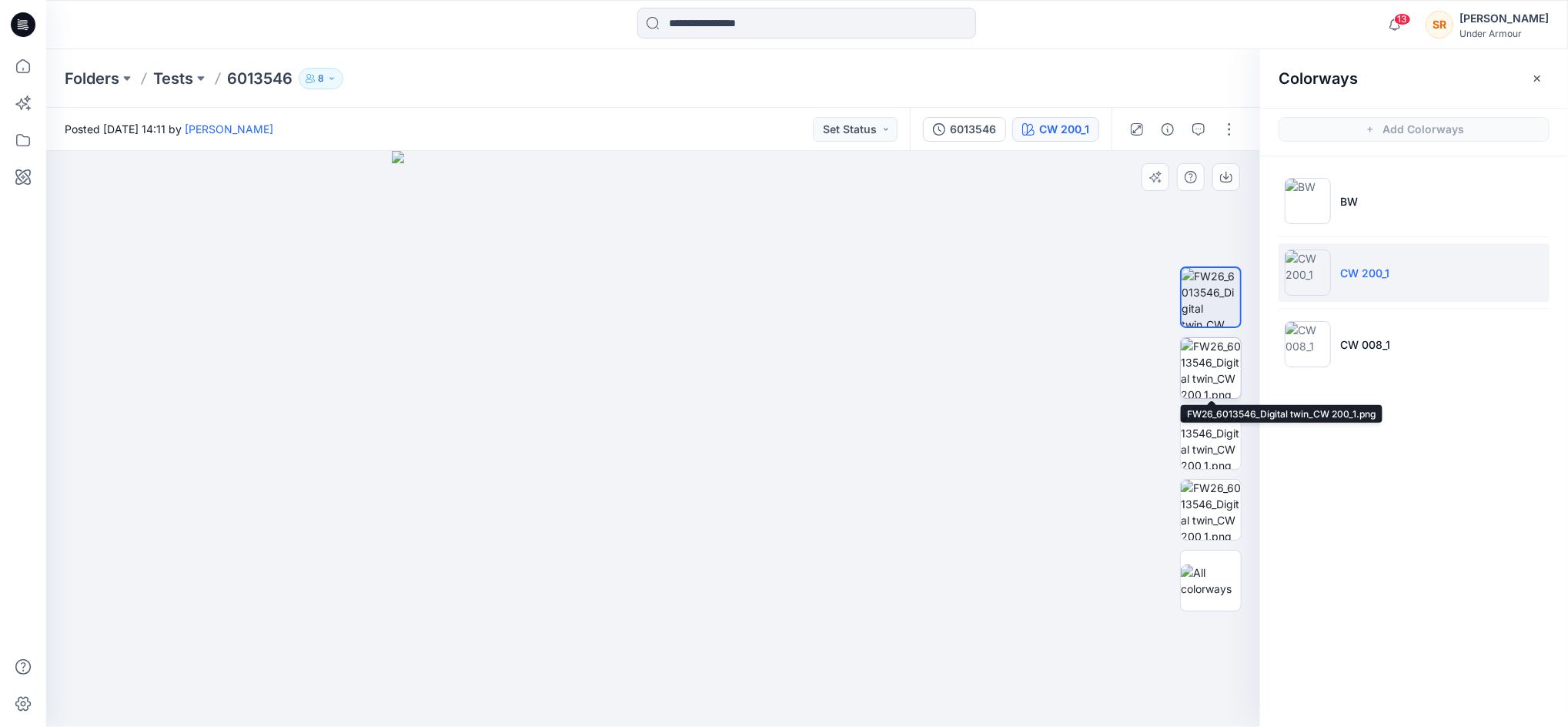
click at [1182, 367] on img at bounding box center [1211, 368] width 60 height 60
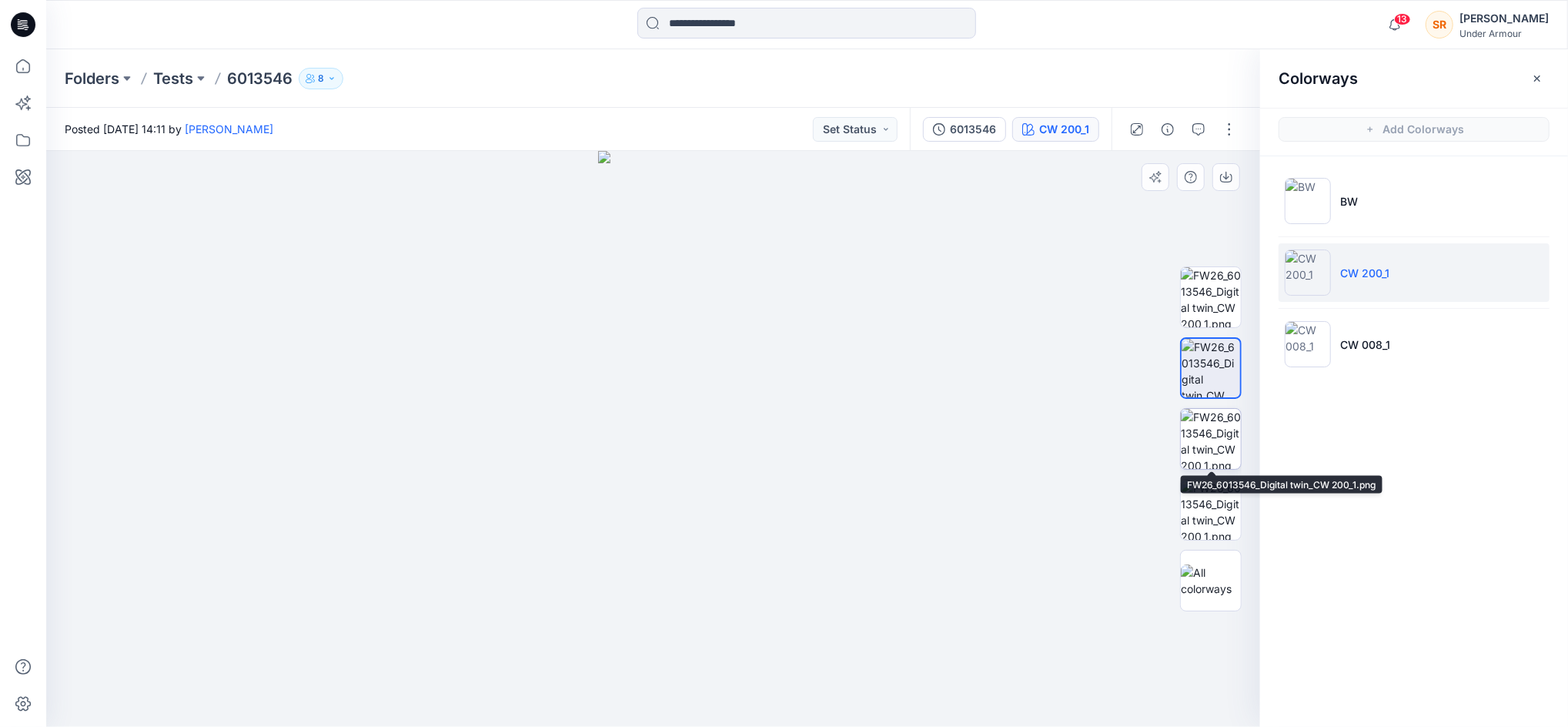
click at [1210, 449] on img at bounding box center [1211, 439] width 60 height 60
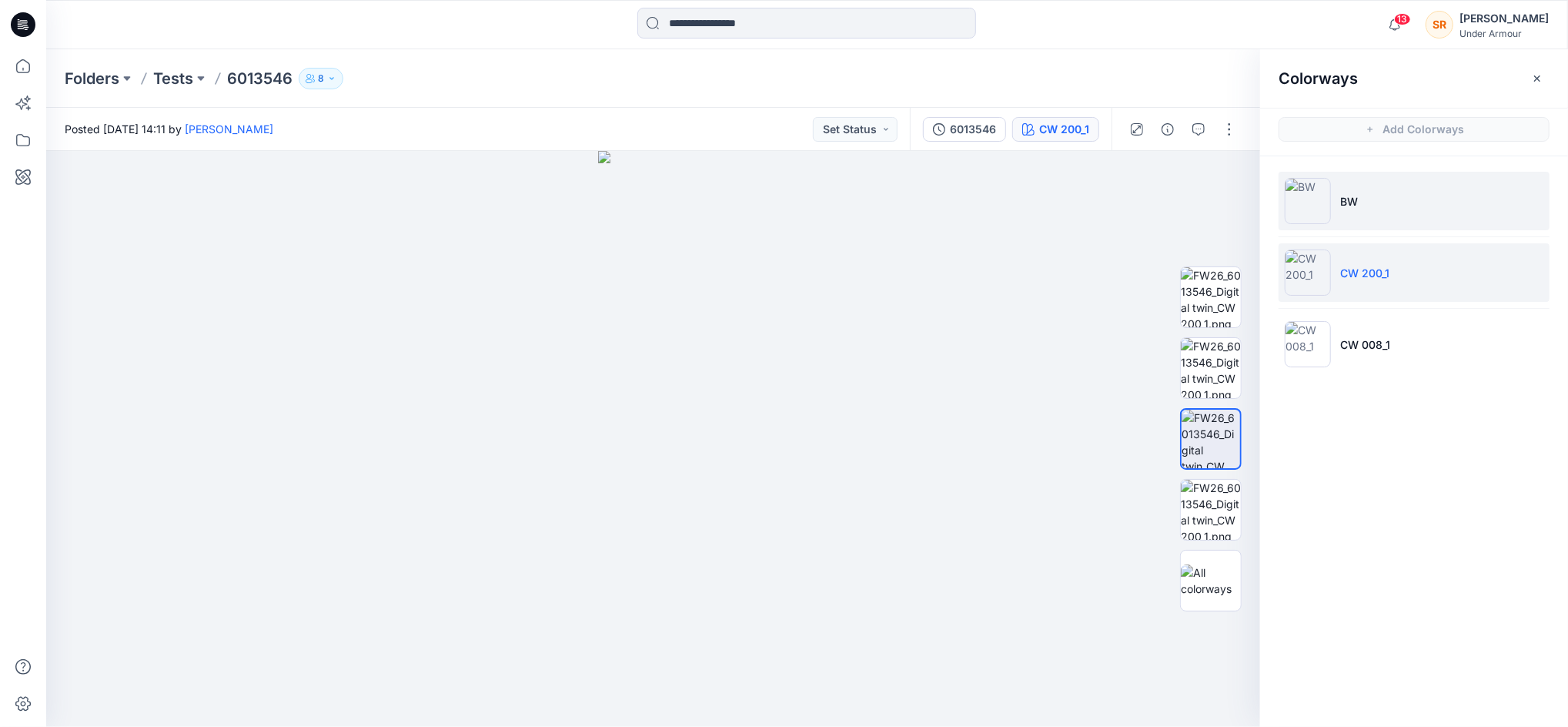
click at [1348, 208] on p "BW" at bounding box center [1349, 201] width 18 height 16
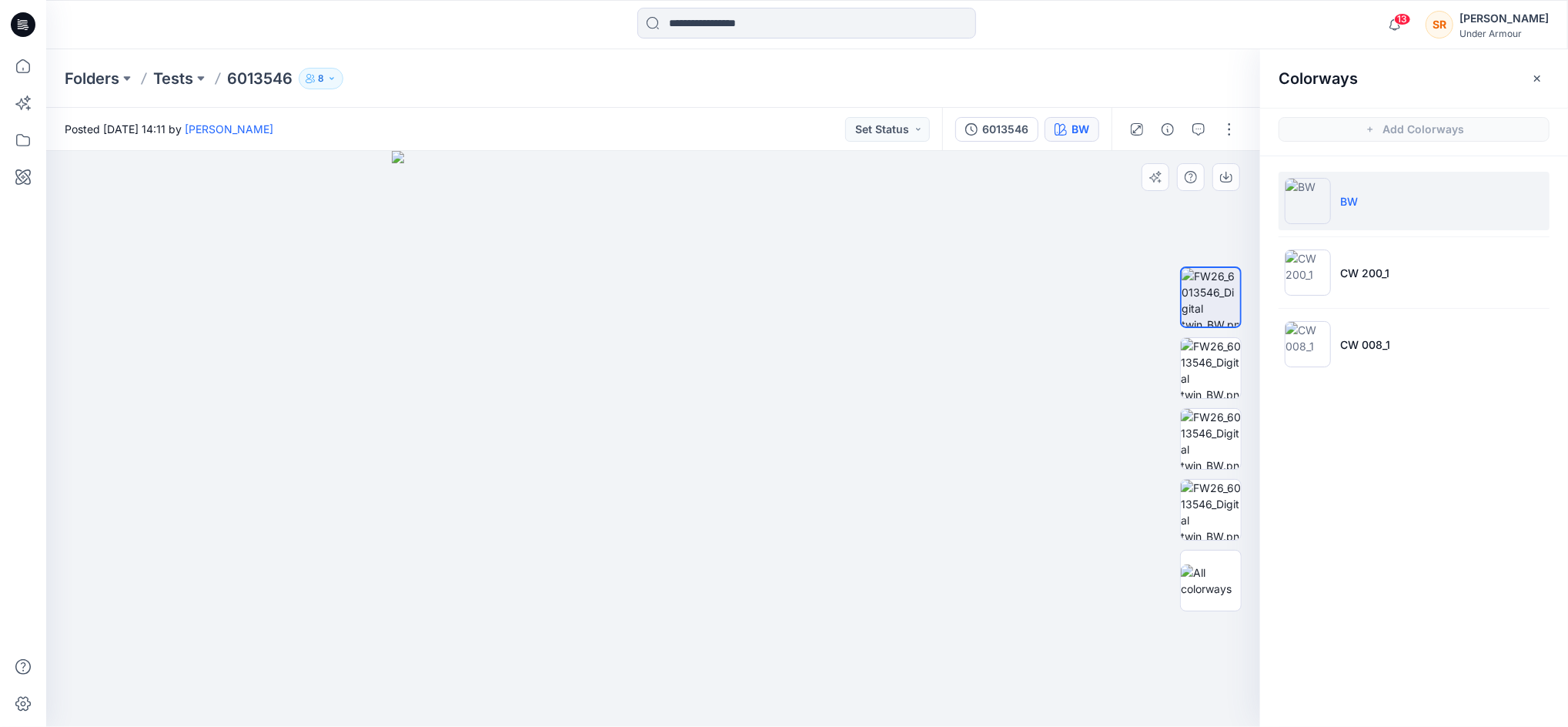
drag, startPoint x: 732, startPoint y: 519, endPoint x: 970, endPoint y: 408, distance: 262.6
click at [609, 568] on img at bounding box center [652, 439] width 522 height 576
click at [1220, 338] on img at bounding box center [1211, 368] width 60 height 60
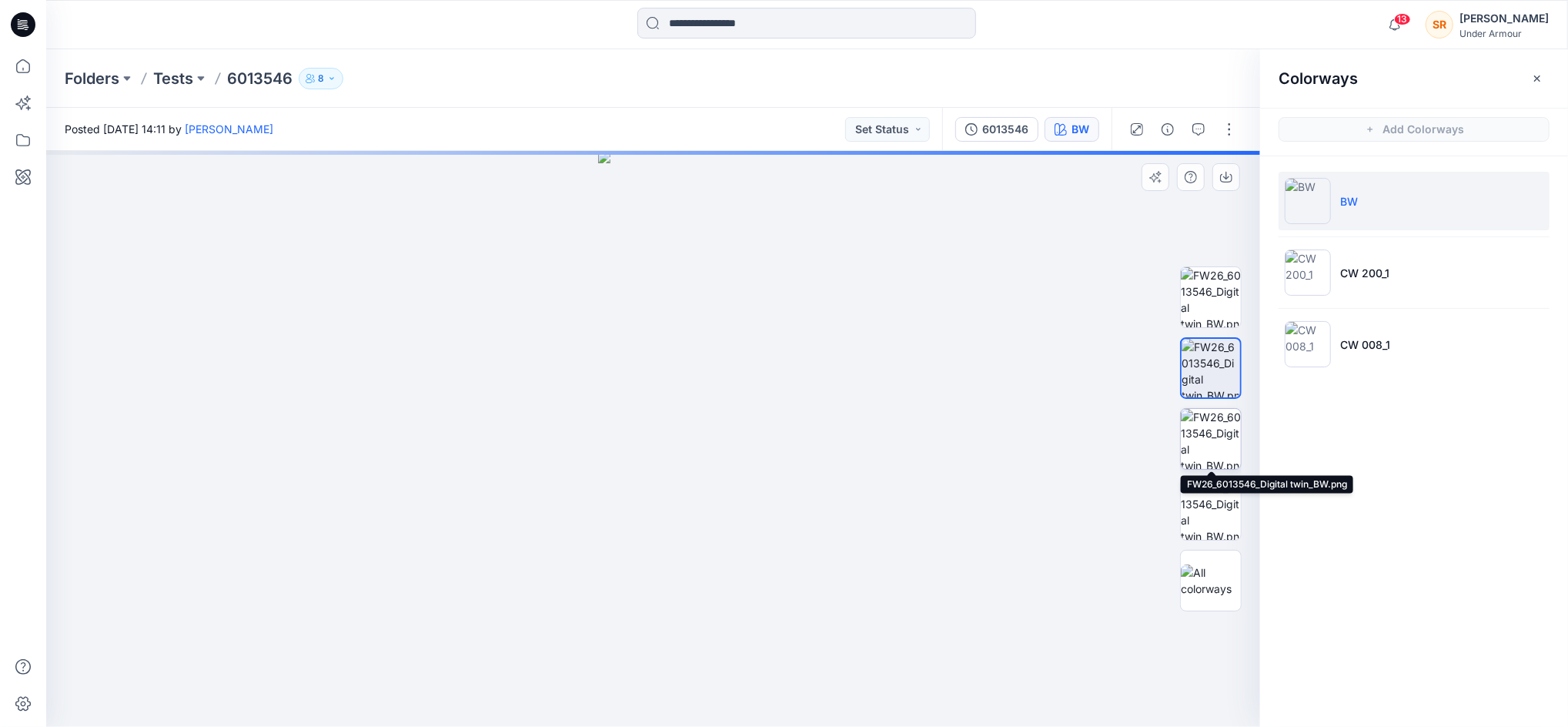
click at [1224, 434] on img at bounding box center [1211, 439] width 60 height 60
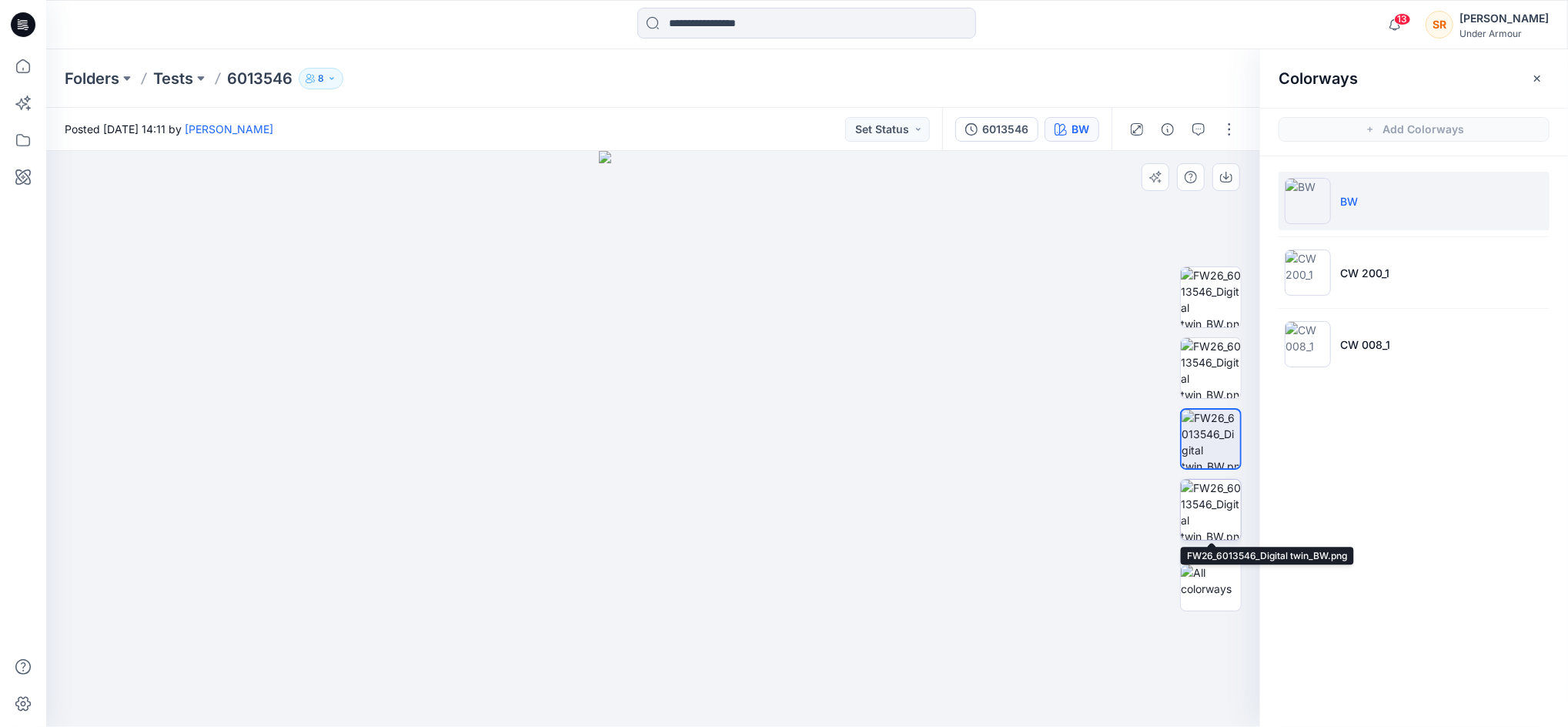
click at [1222, 507] on img at bounding box center [1211, 510] width 60 height 60
